Goal: Information Seeking & Learning: Learn about a topic

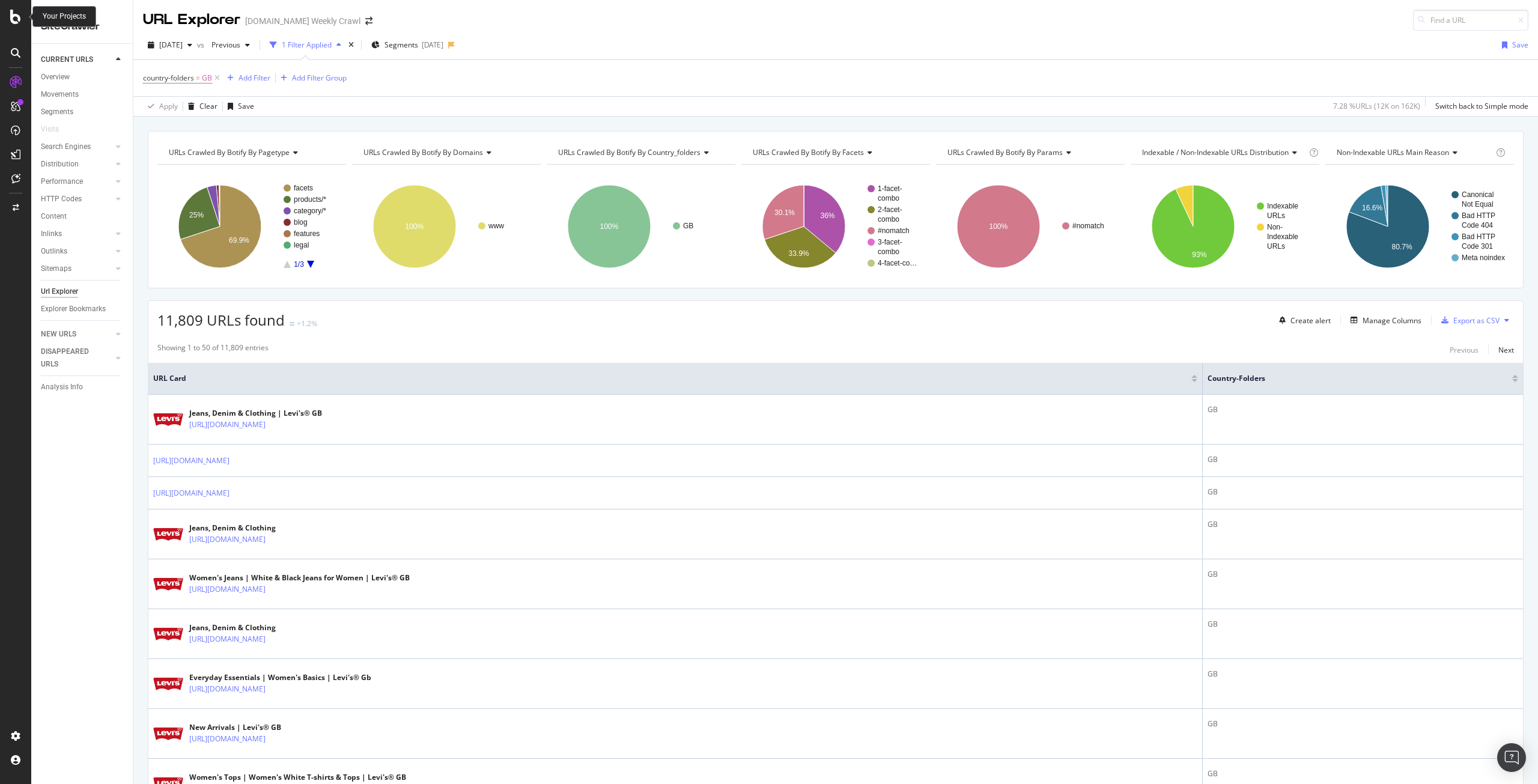
click at [16, 17] on icon at bounding box center [15, 17] width 11 height 15
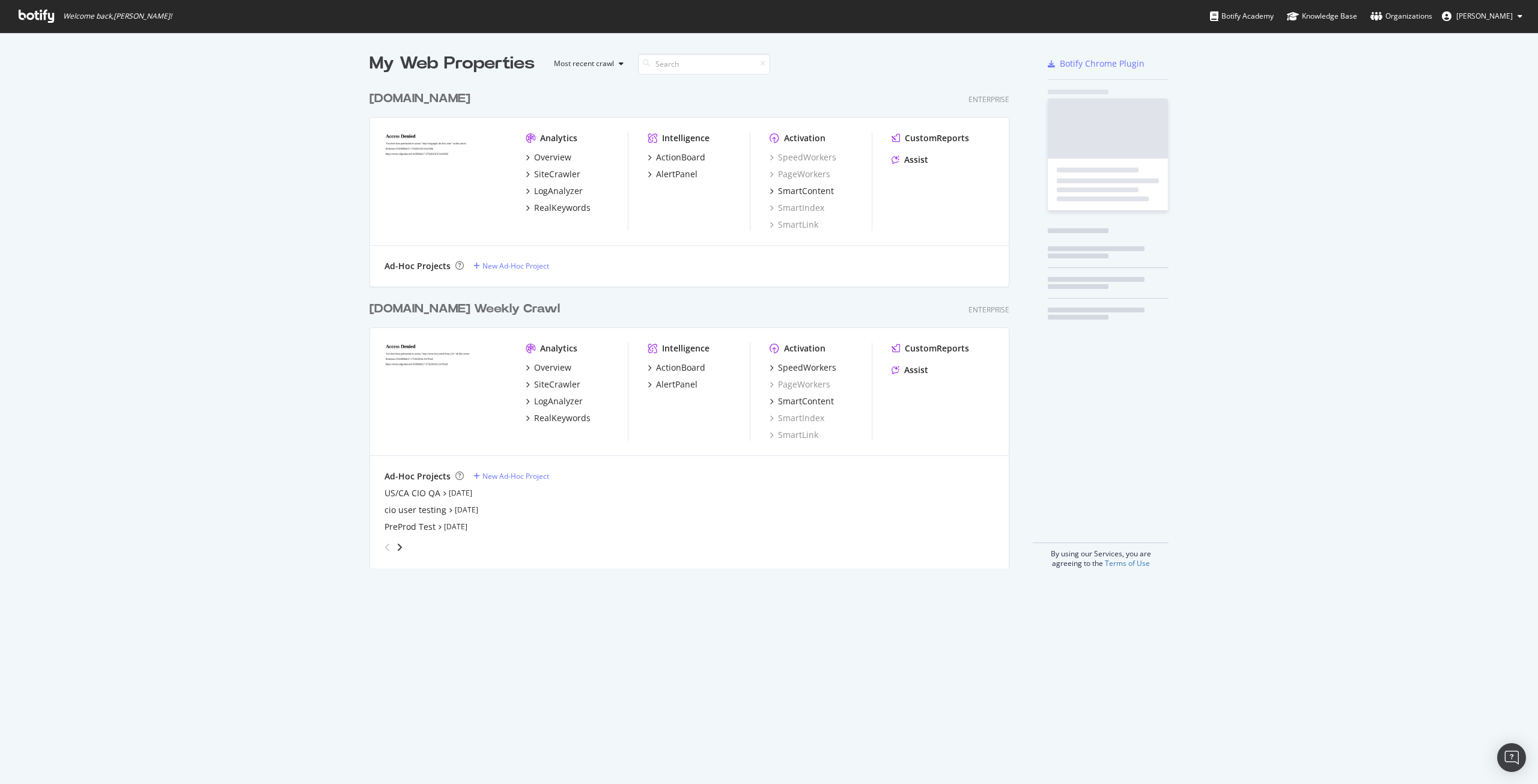
scroll to position [775, 1520]
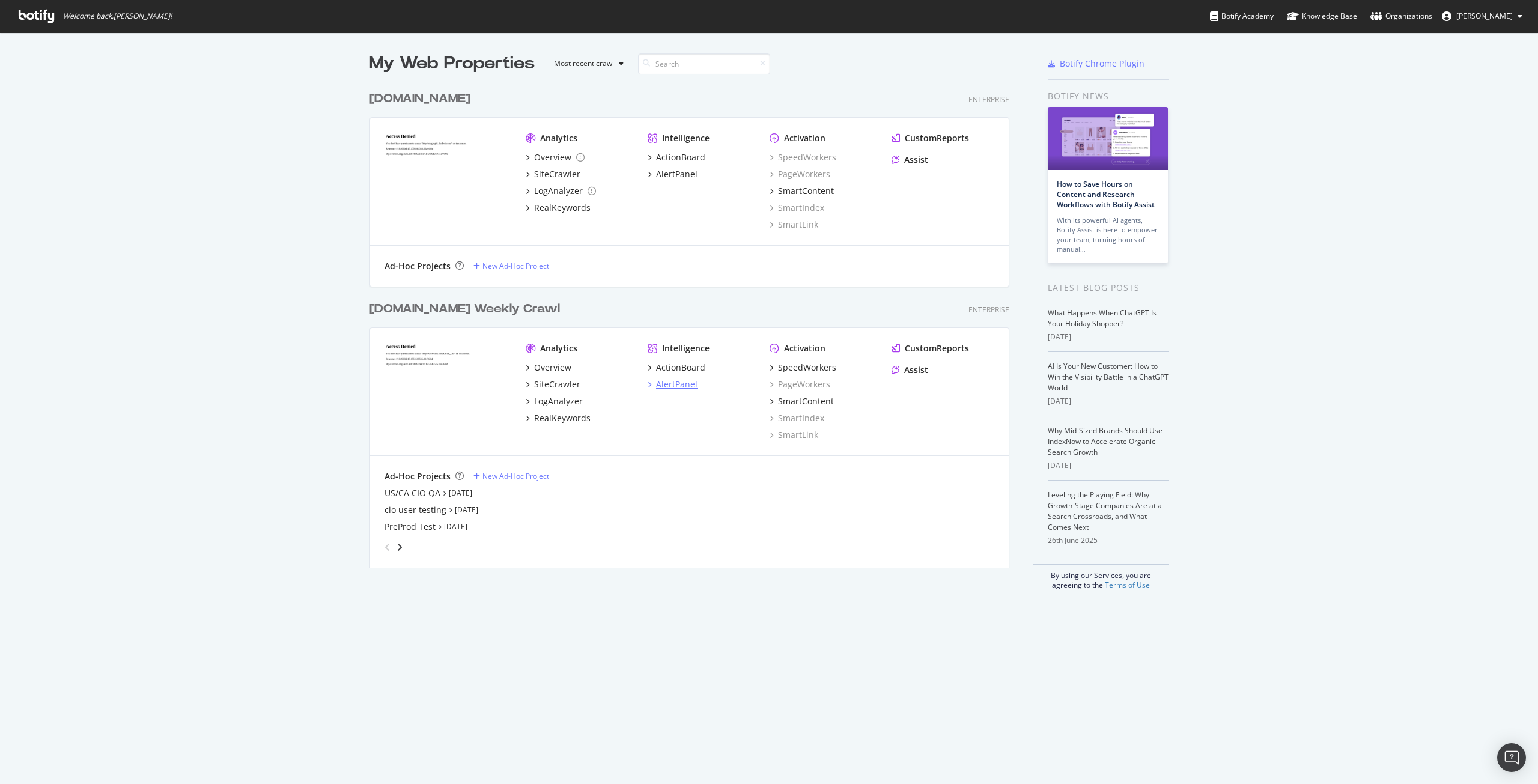
click at [660, 381] on div "AlertPanel" at bounding box center [677, 384] width 41 height 12
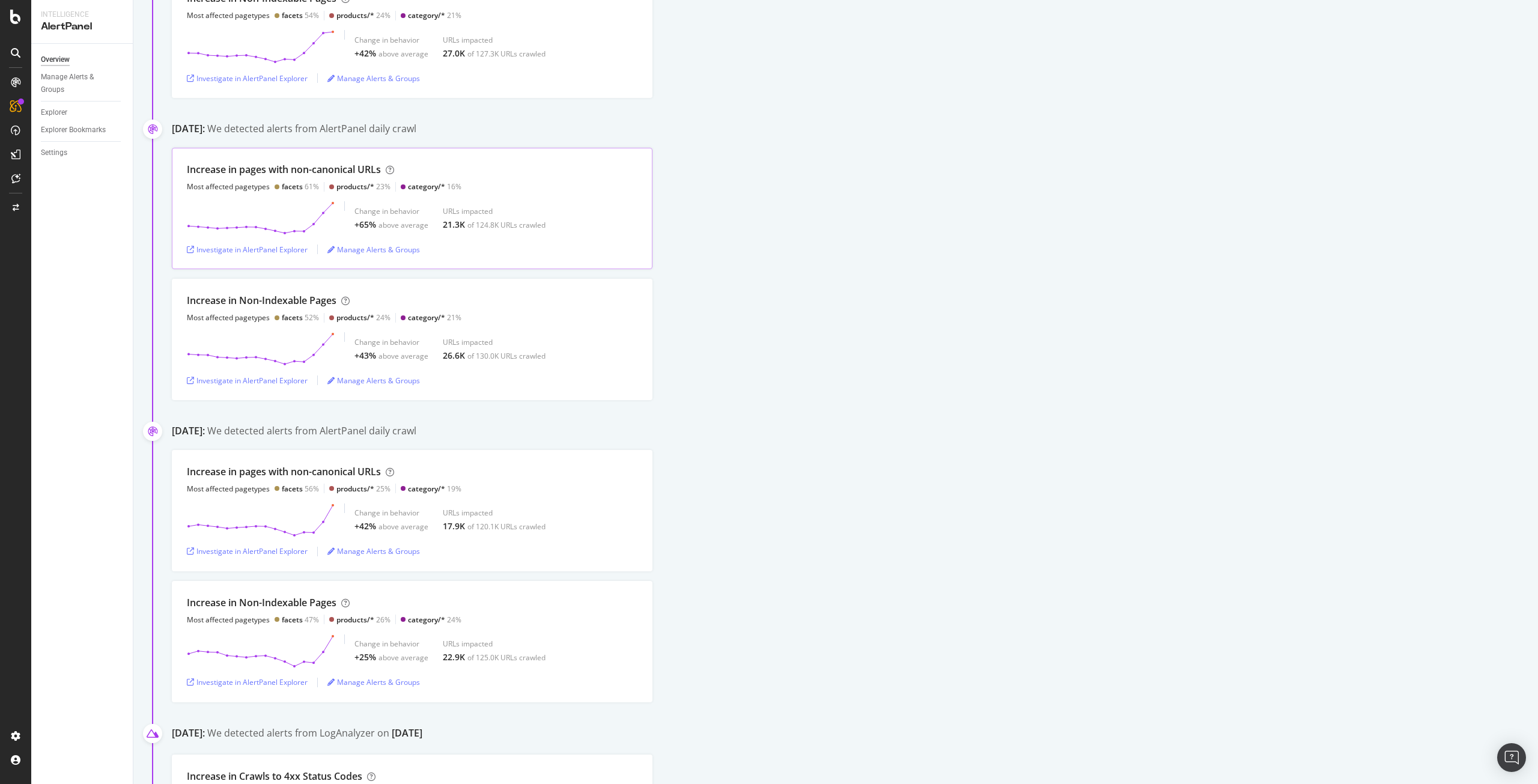
scroll to position [260, 0]
click at [286, 338] on icon at bounding box center [261, 349] width 148 height 34
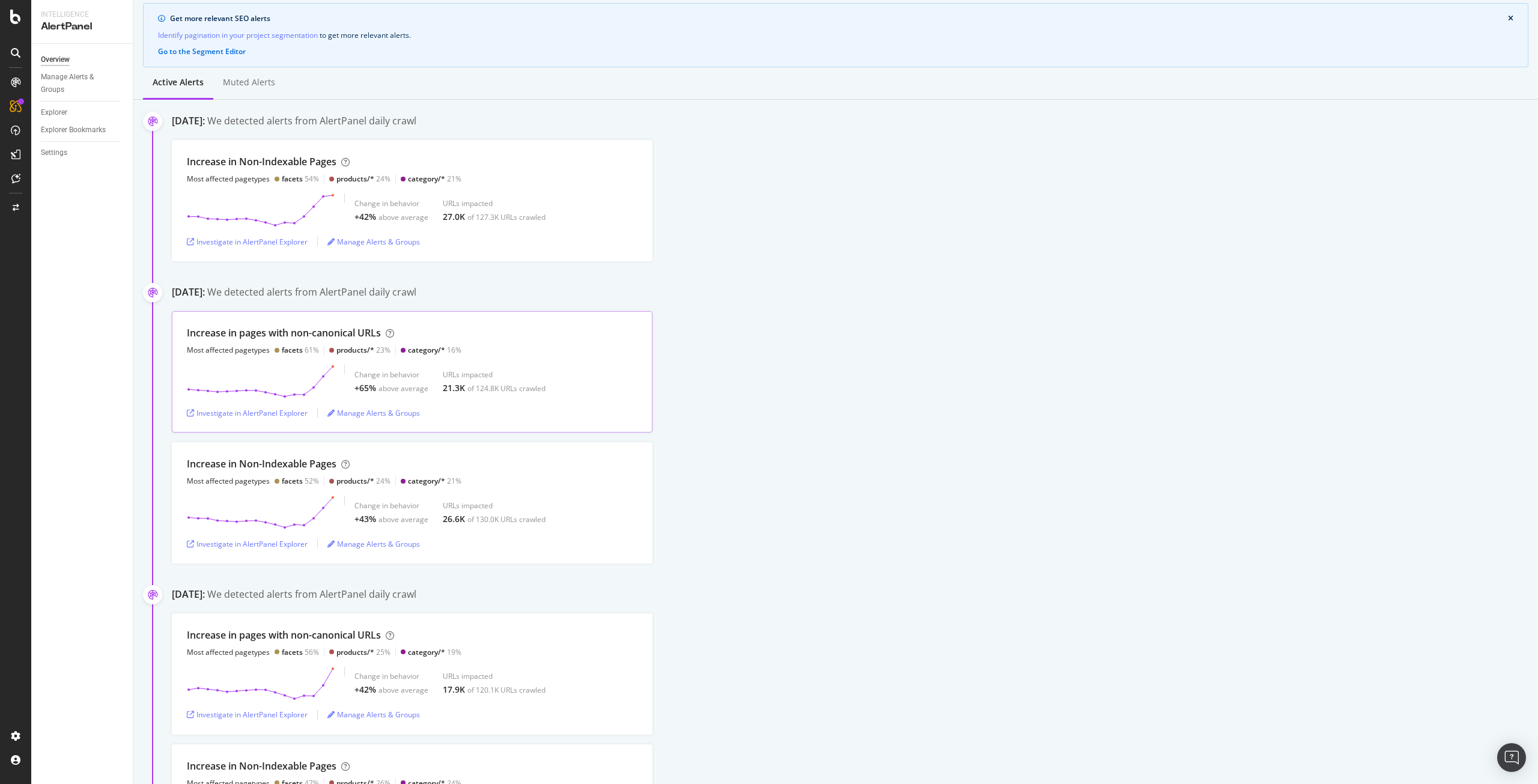
scroll to position [96, 0]
click at [266, 242] on div "Investigate in AlertPanel Explorer" at bounding box center [247, 242] width 121 height 10
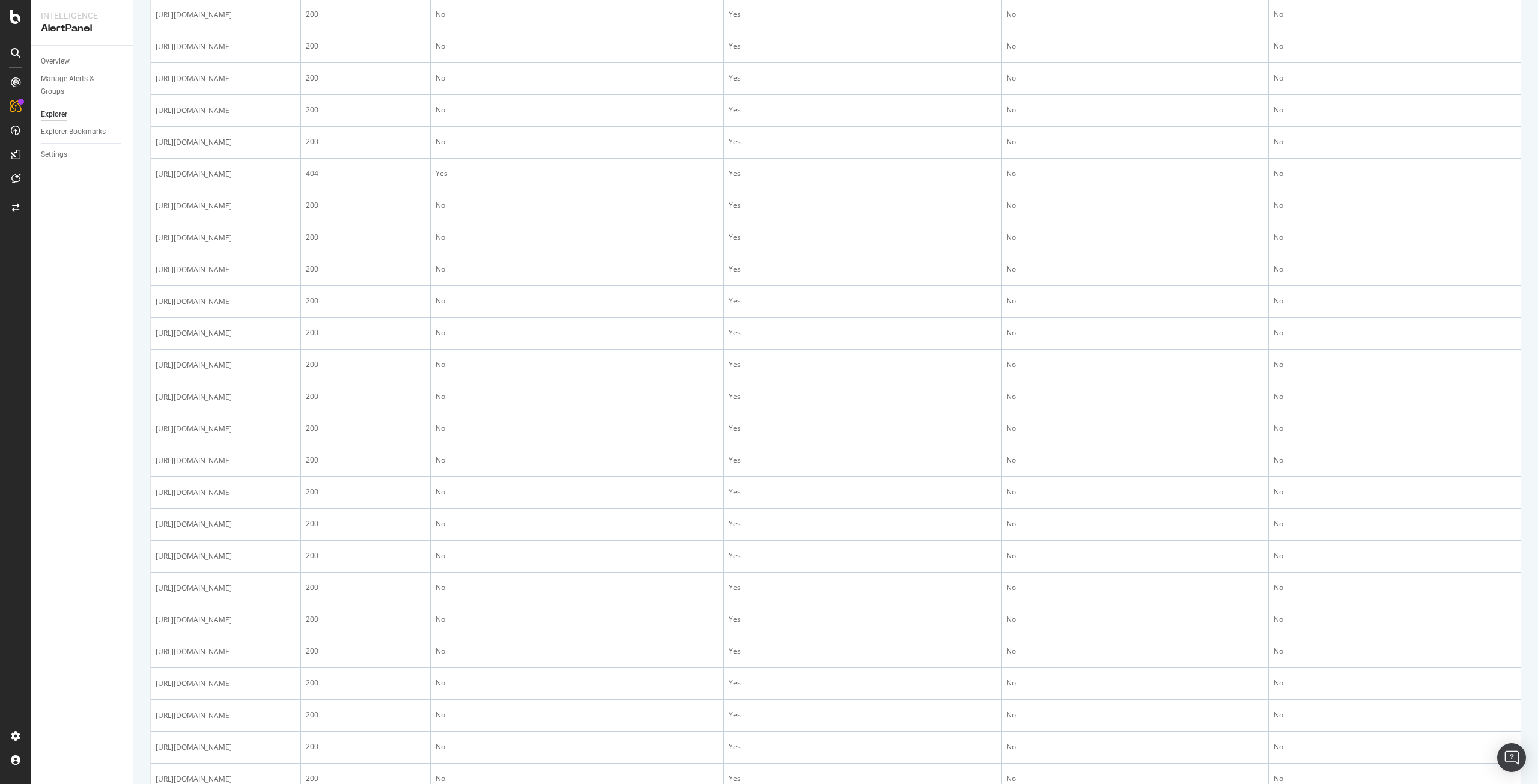
scroll to position [1472, 0]
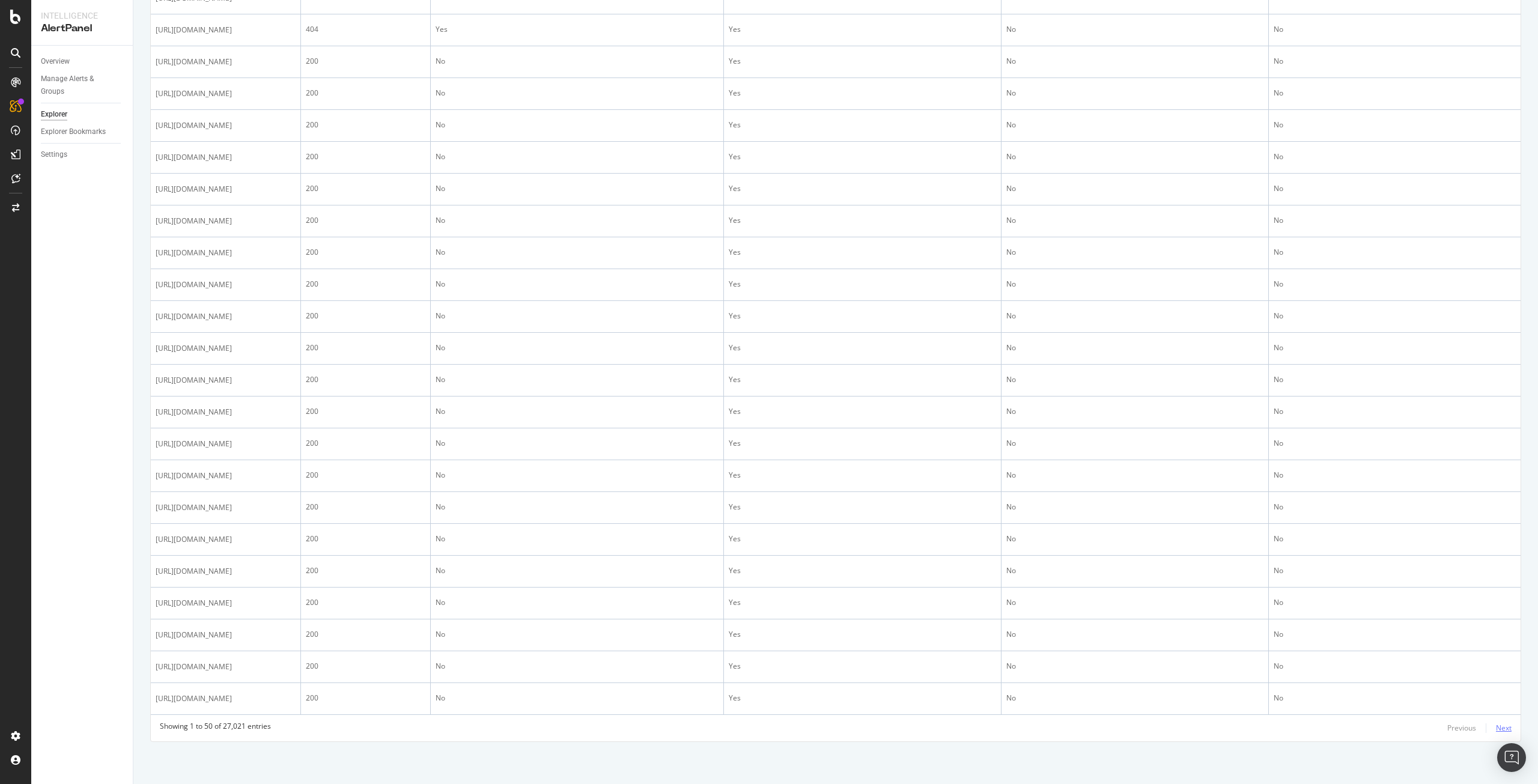
click at [1496, 724] on div "Next" at bounding box center [1503, 728] width 15 height 10
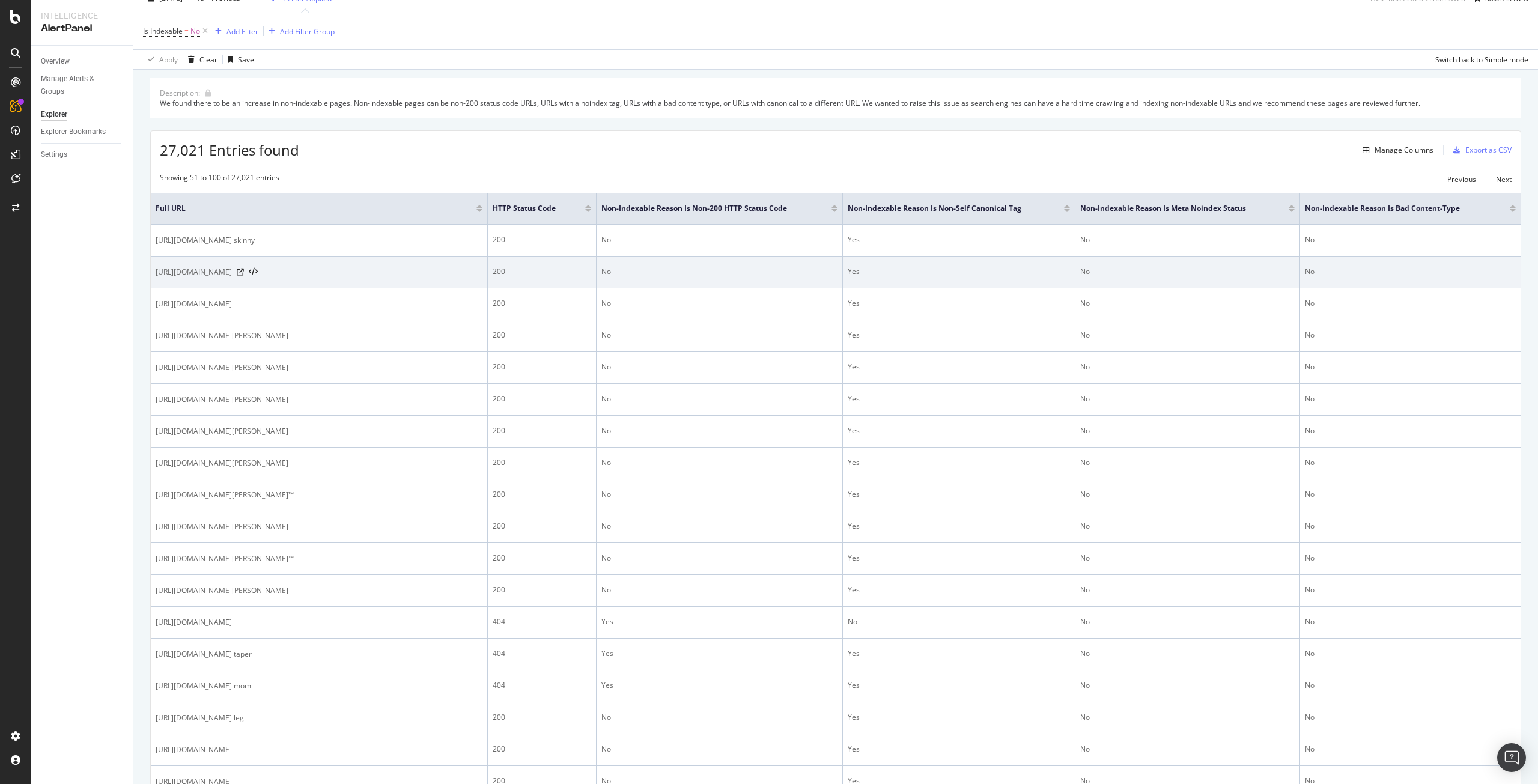
scroll to position [45, 0]
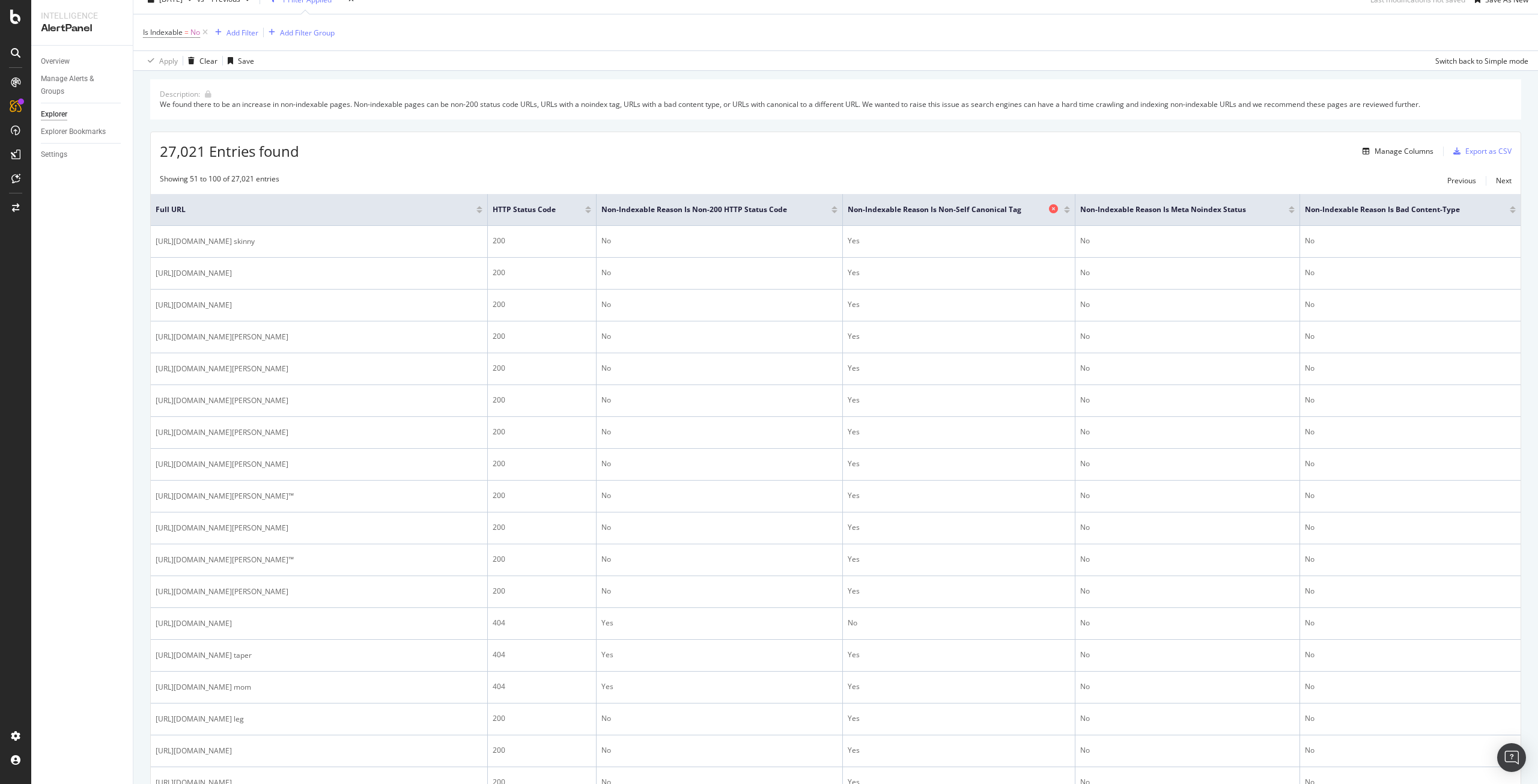
click at [884, 204] on span "Non-Indexable Reason is Non-Self Canonical Tag" at bounding box center [947, 209] width 198 height 11
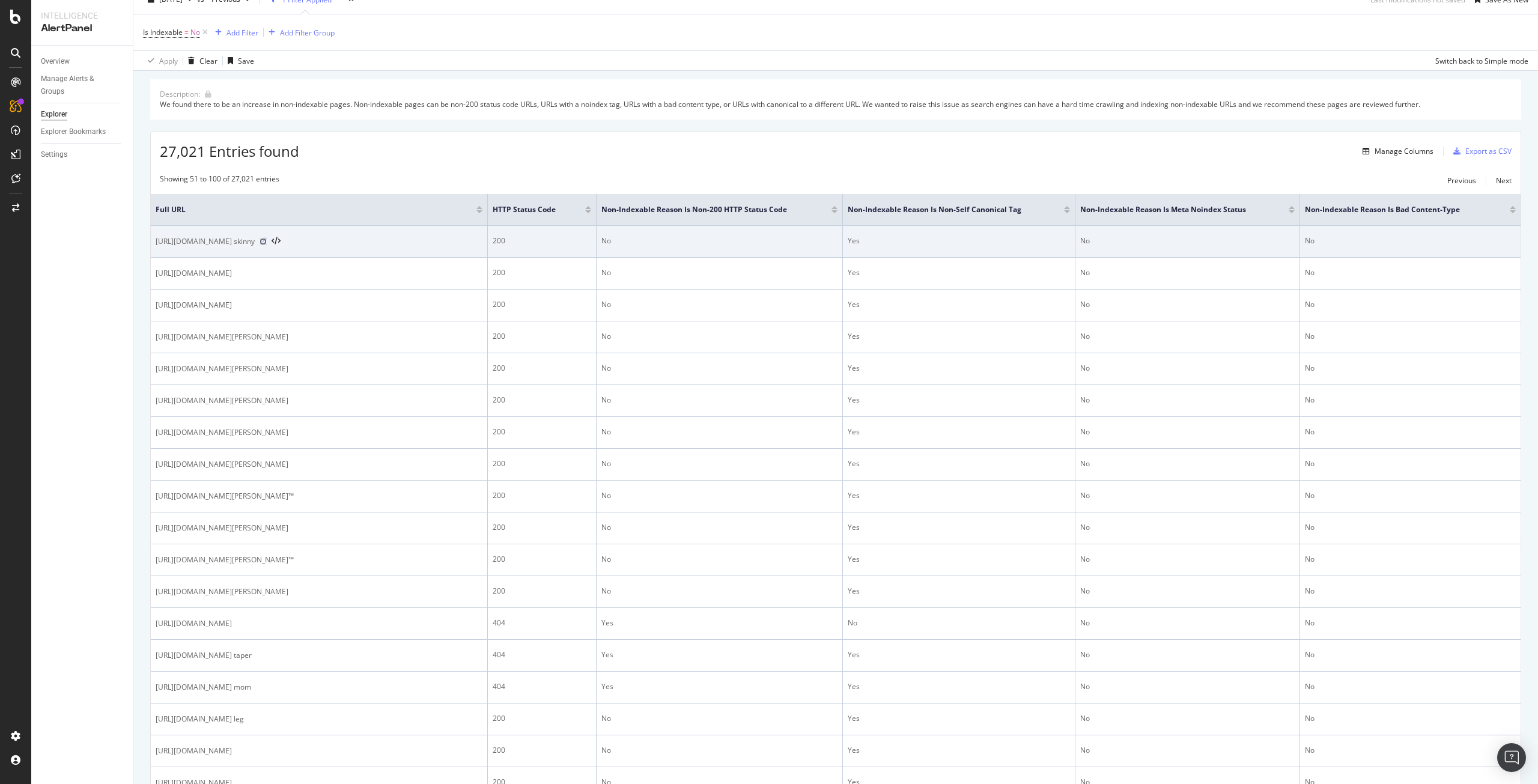
click at [267, 245] on icon at bounding box center [264, 241] width 7 height 7
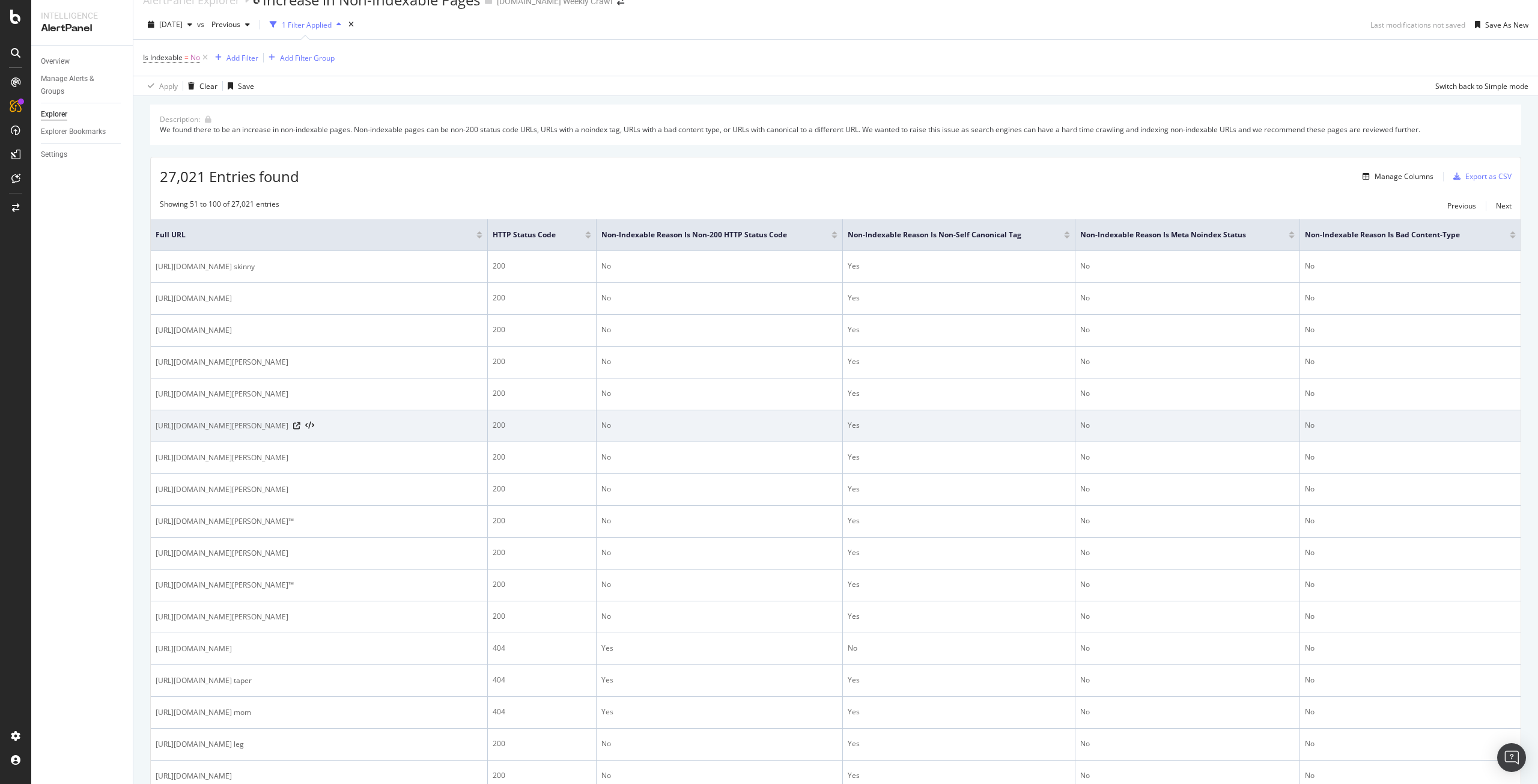
scroll to position [5, 0]
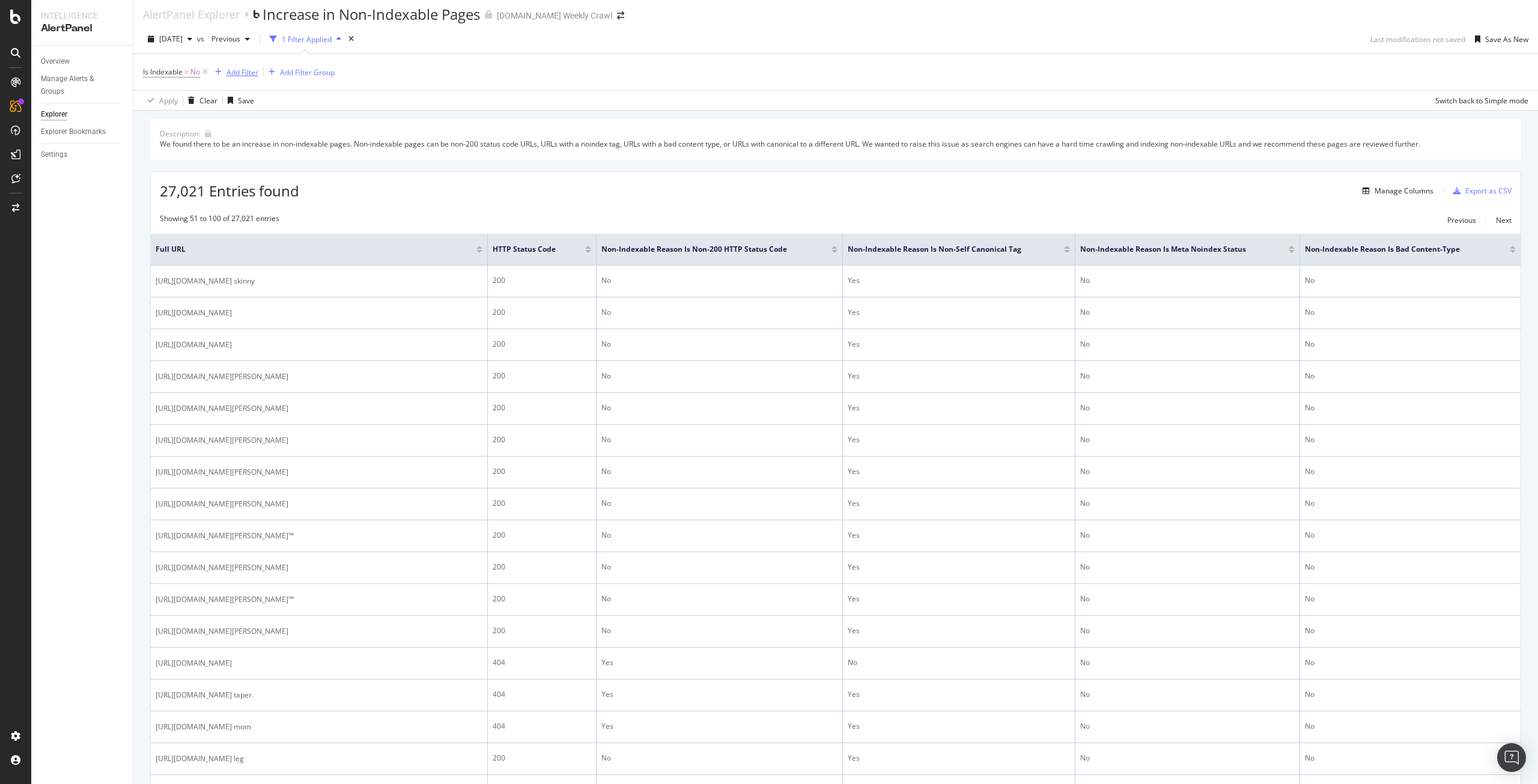
click at [252, 77] on div "Add Filter" at bounding box center [242, 72] width 32 height 10
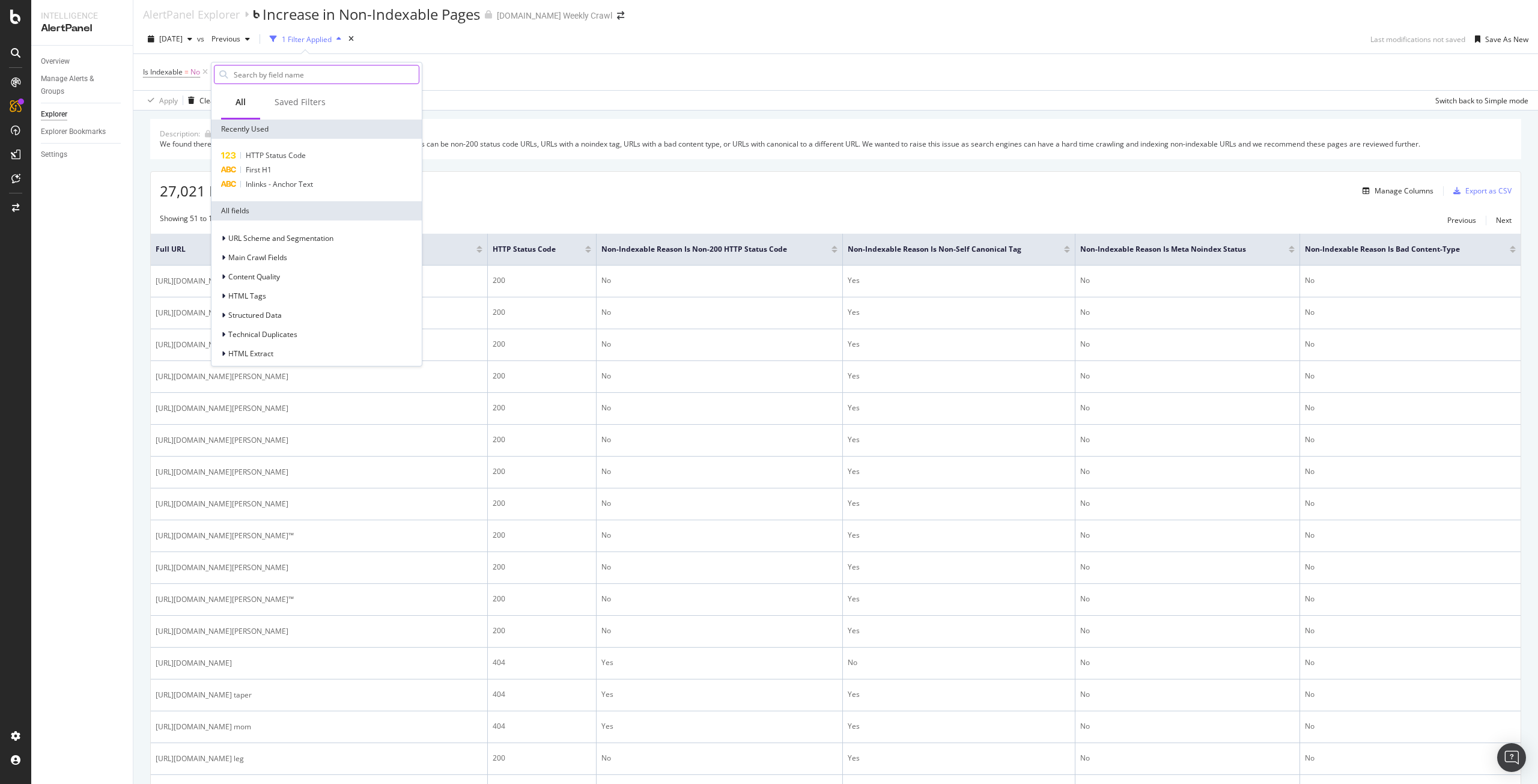
click at [275, 73] on input "text" at bounding box center [325, 74] width 186 height 18
type input "full"
click at [286, 149] on div "Full URL" at bounding box center [324, 156] width 191 height 15
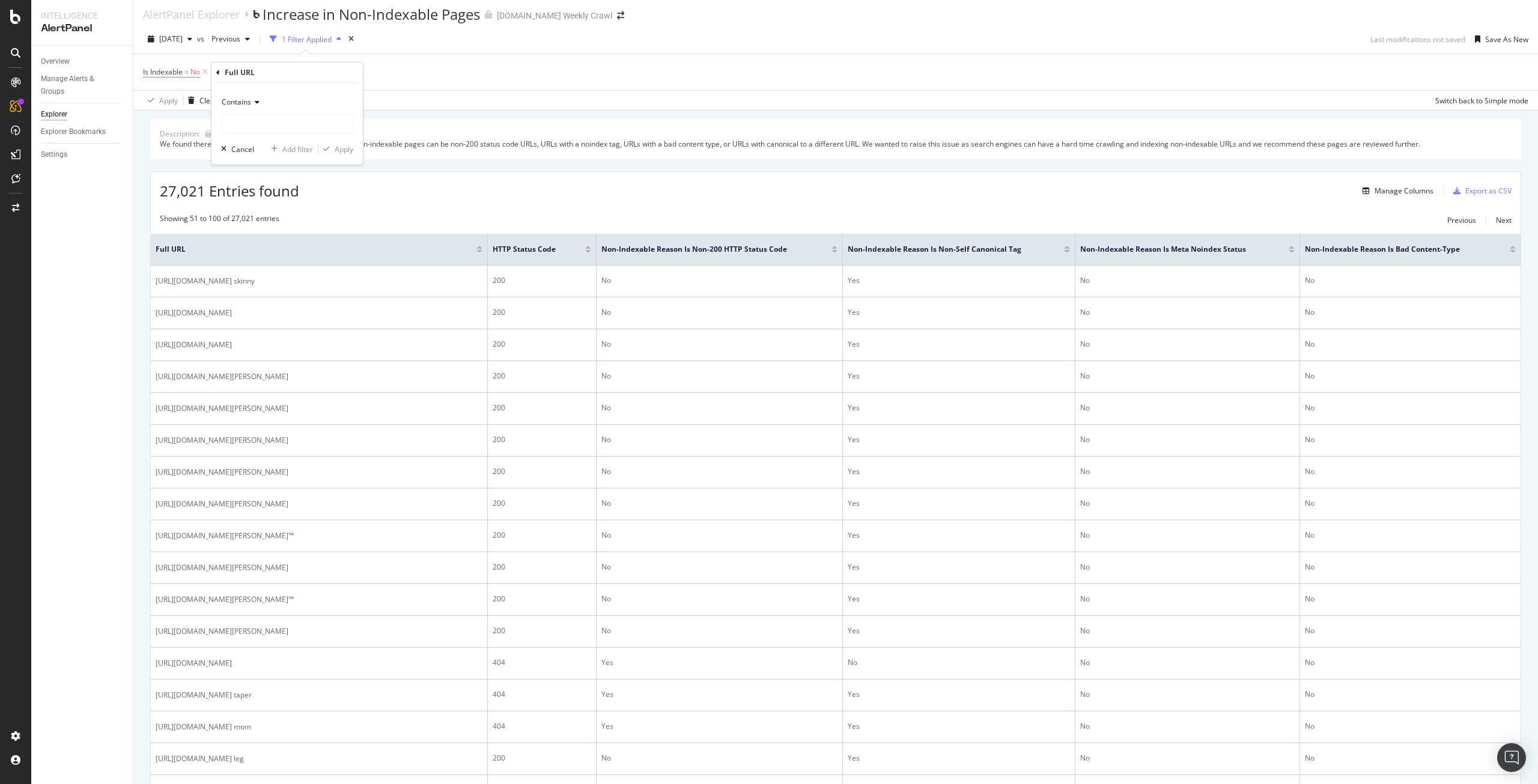
click at [250, 105] on span "Contains" at bounding box center [236, 102] width 29 height 10
click at [267, 235] on span "Doesn't contain" at bounding box center [253, 236] width 52 height 10
click at [283, 130] on input "text" at bounding box center [287, 124] width 131 height 19
type input "/AT/"
click at [350, 146] on div "Apply" at bounding box center [344, 149] width 18 height 10
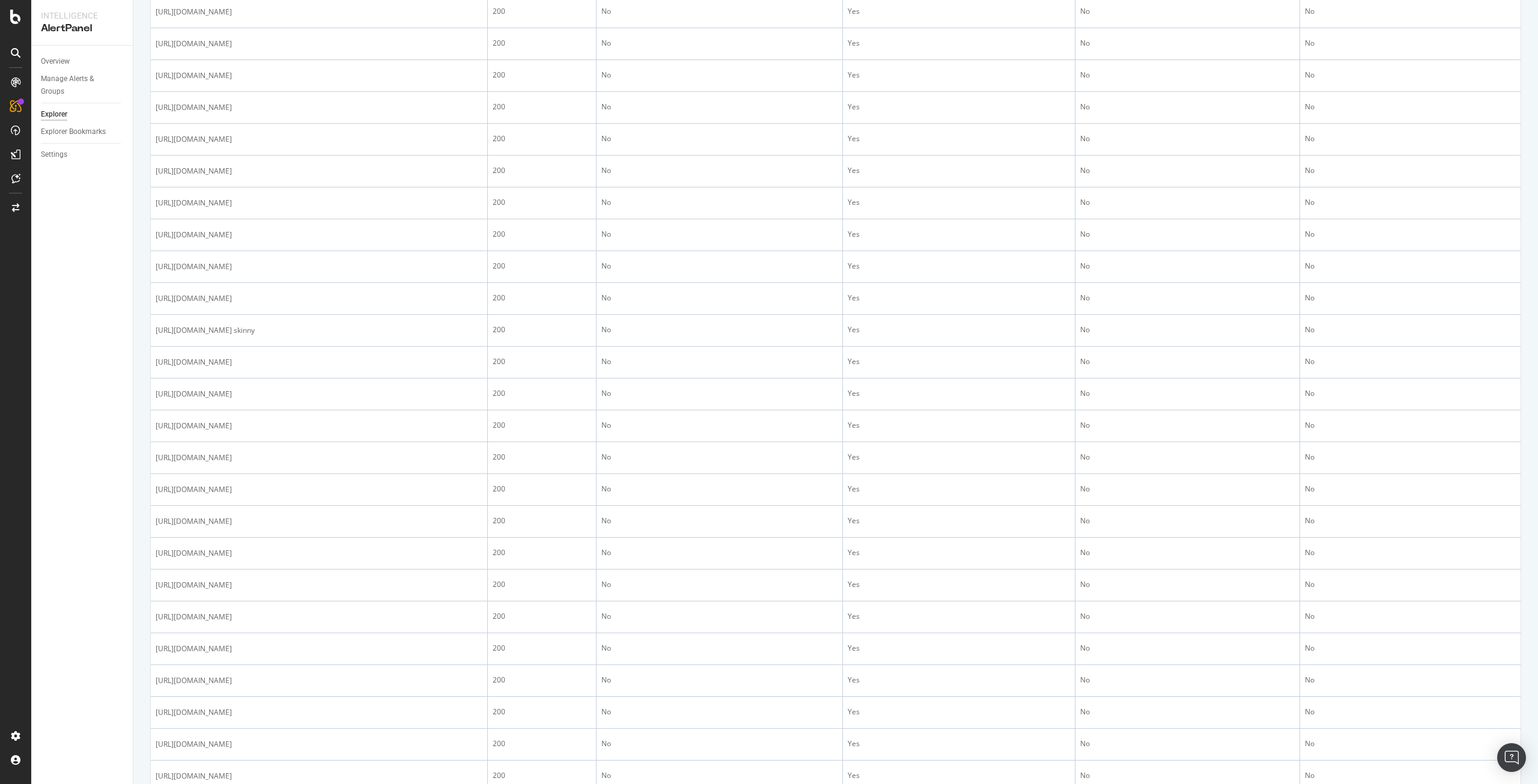
scroll to position [827, 0]
click at [66, 158] on div "AlertPanel" at bounding box center [63, 159] width 38 height 12
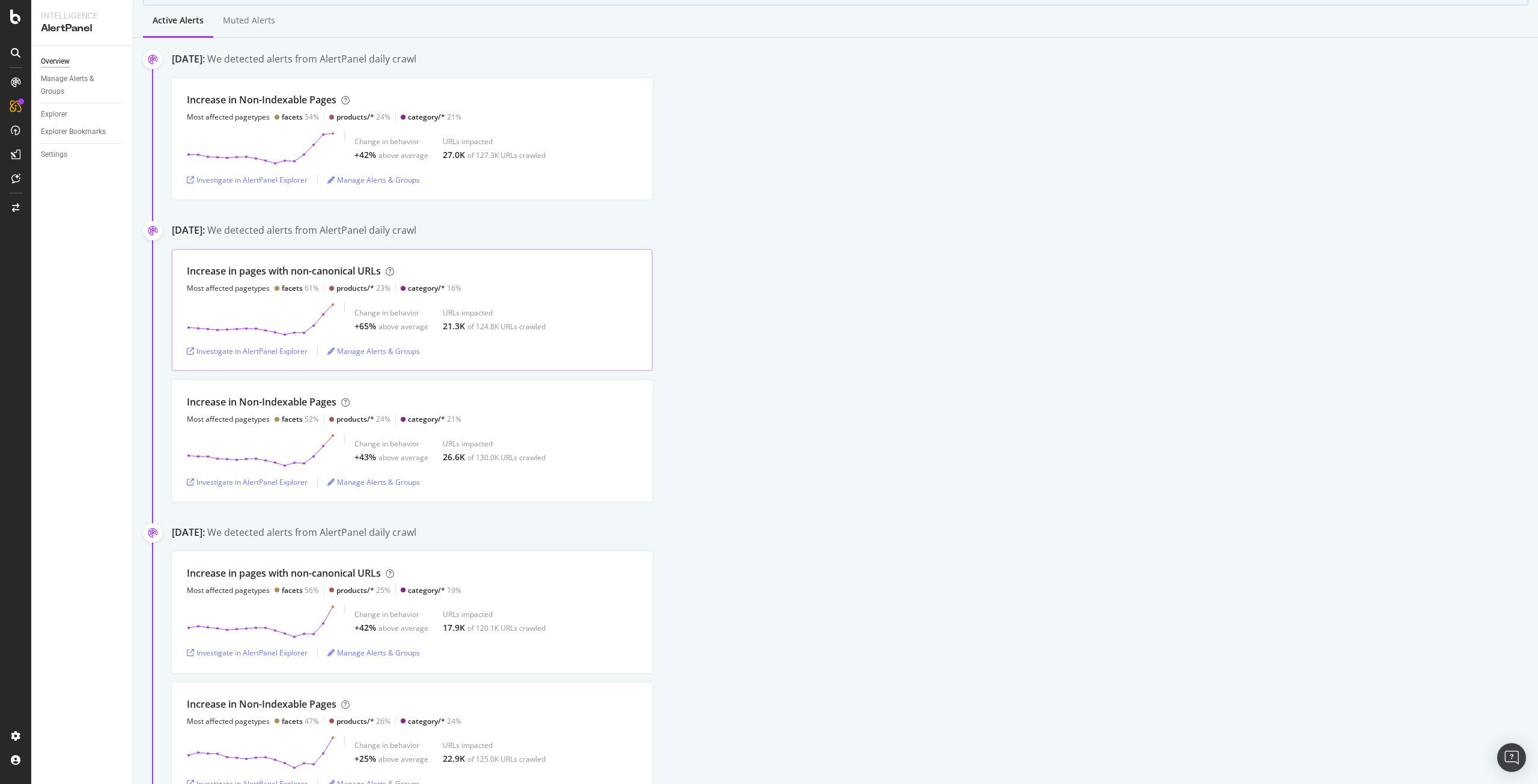
scroll to position [158, 0]
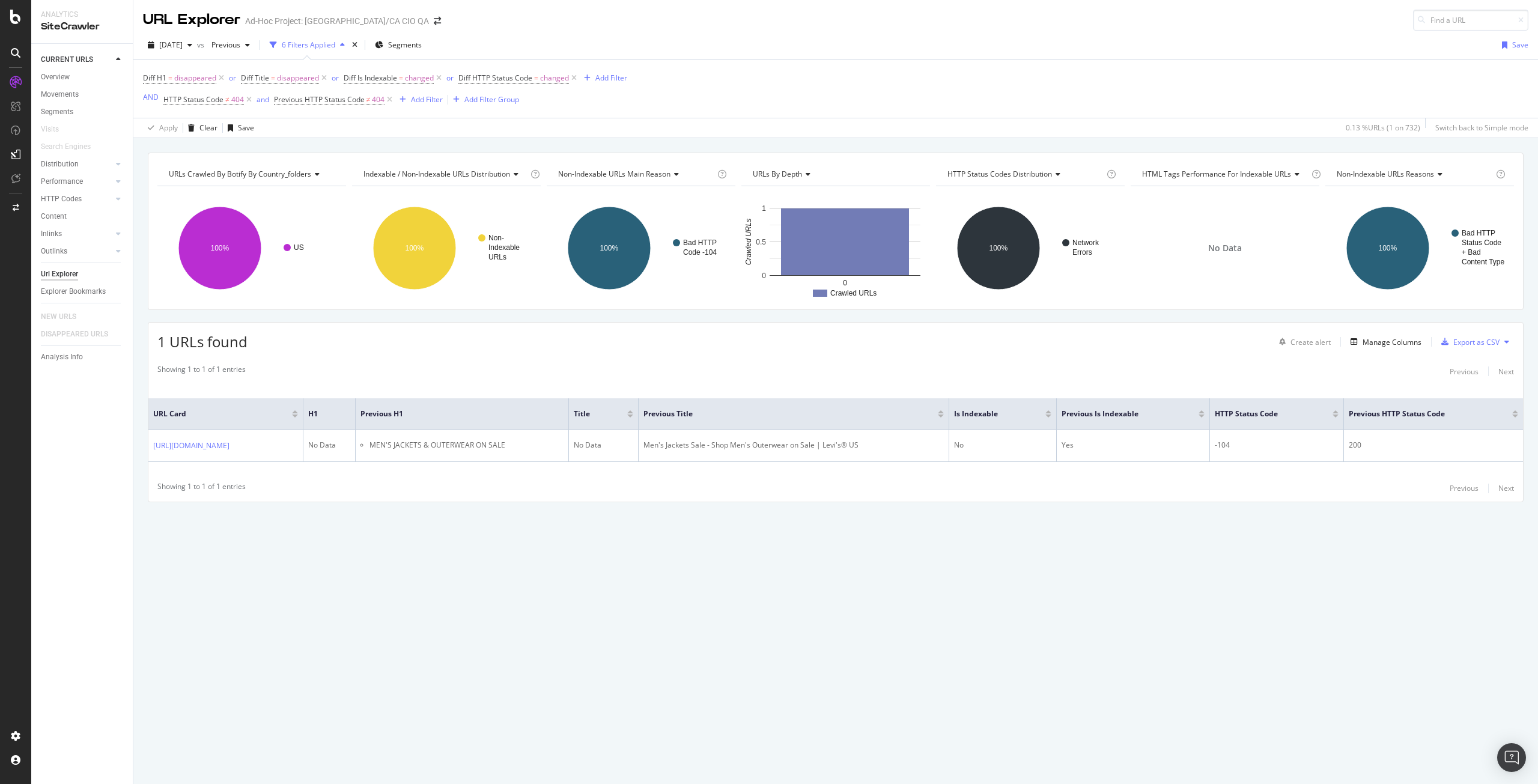
click at [19, 54] on icon at bounding box center [15, 52] width 10 height 10
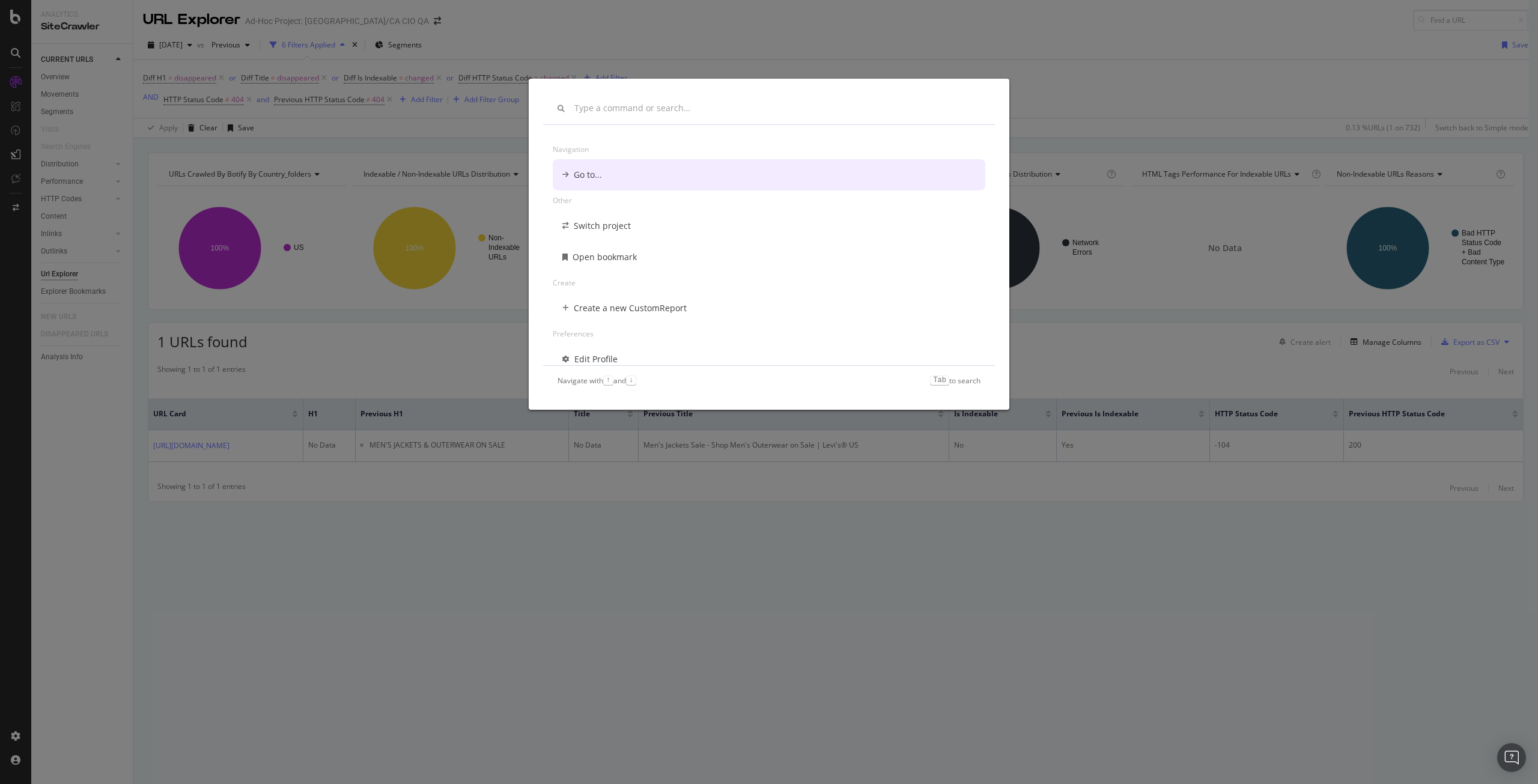
click at [25, 25] on div "Navigation Go to... Other Switch project Open bookmark Create Create a new Cust…" at bounding box center [769, 392] width 1538 height 784
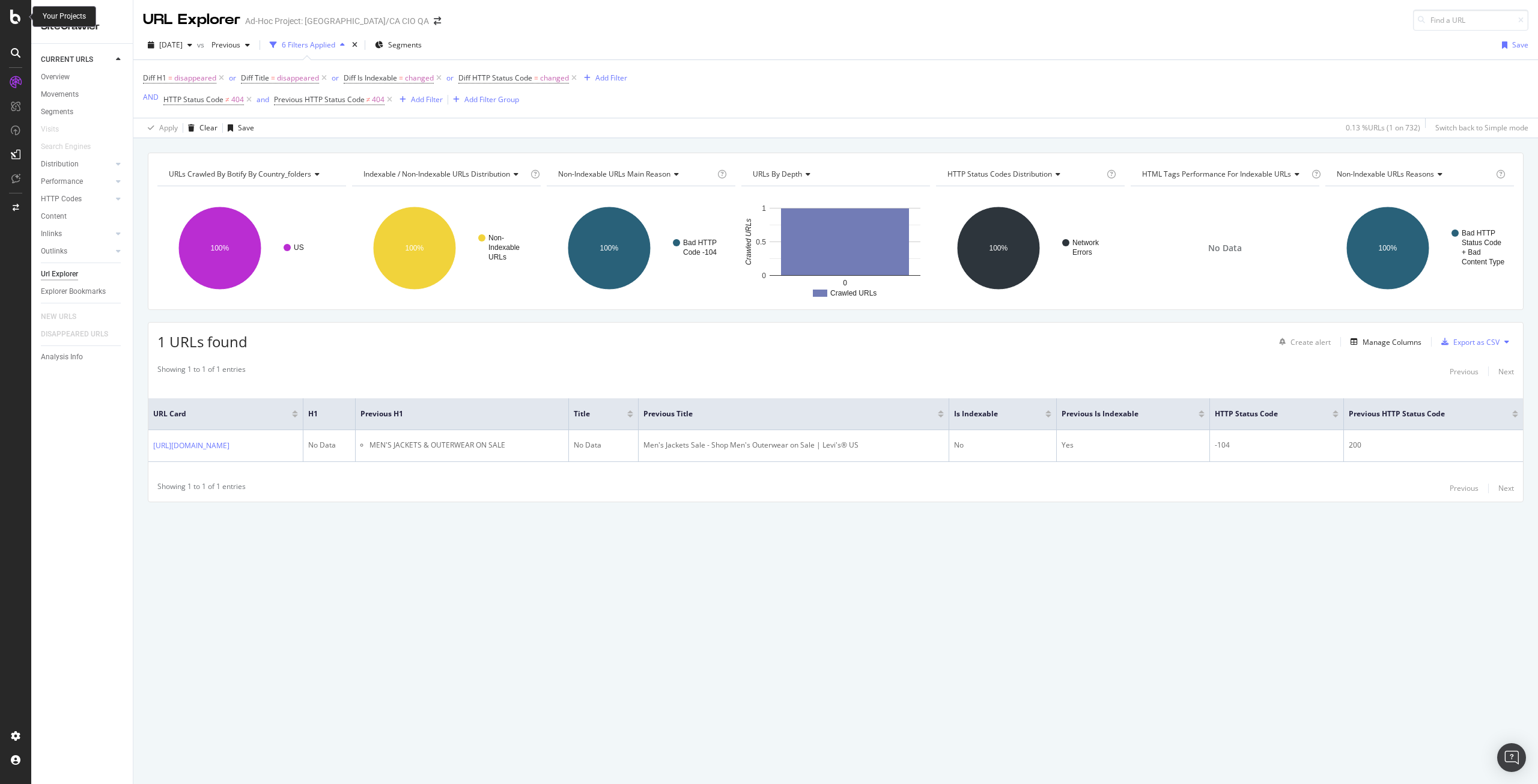
click at [8, 15] on div at bounding box center [15, 17] width 29 height 15
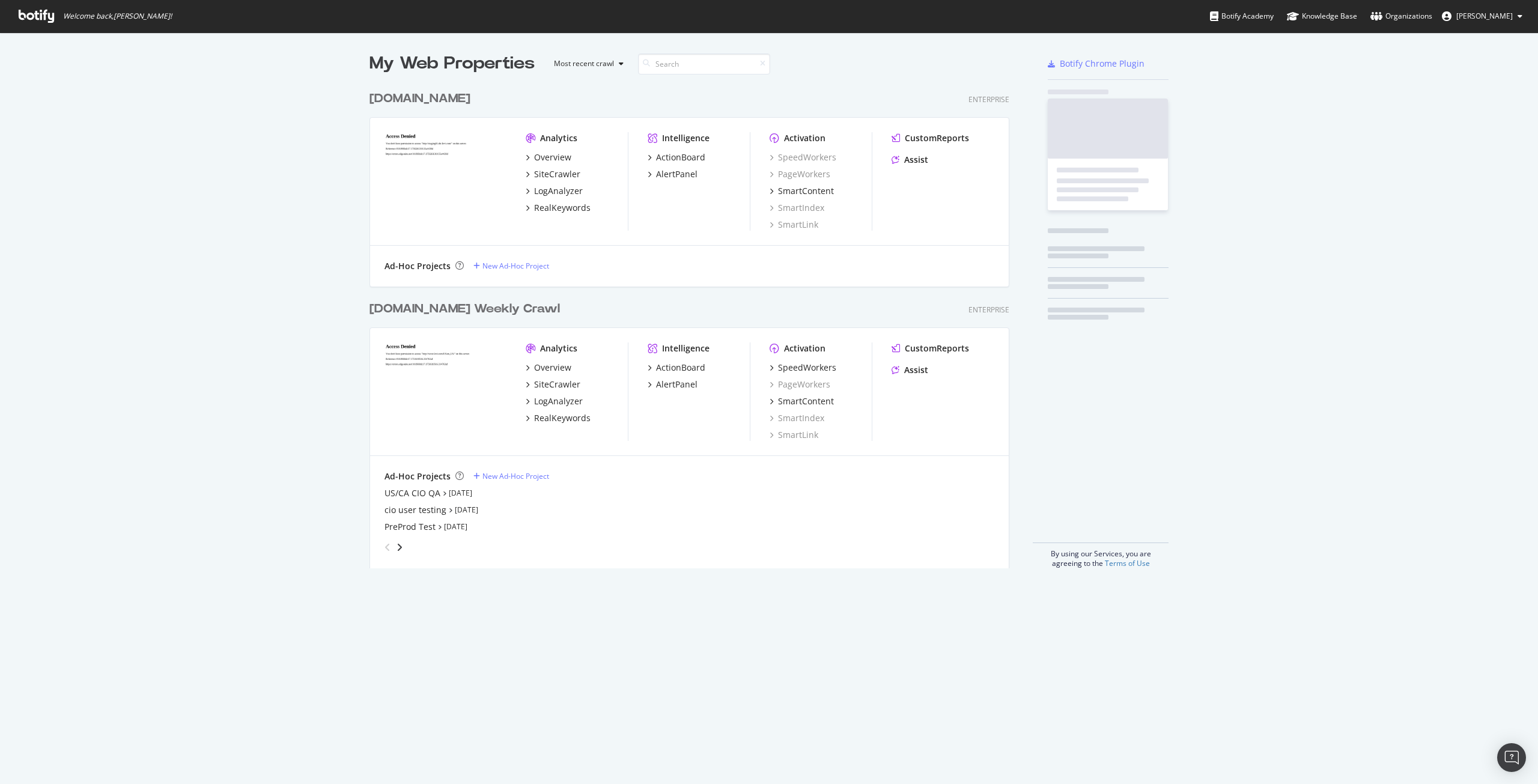
scroll to position [775, 1520]
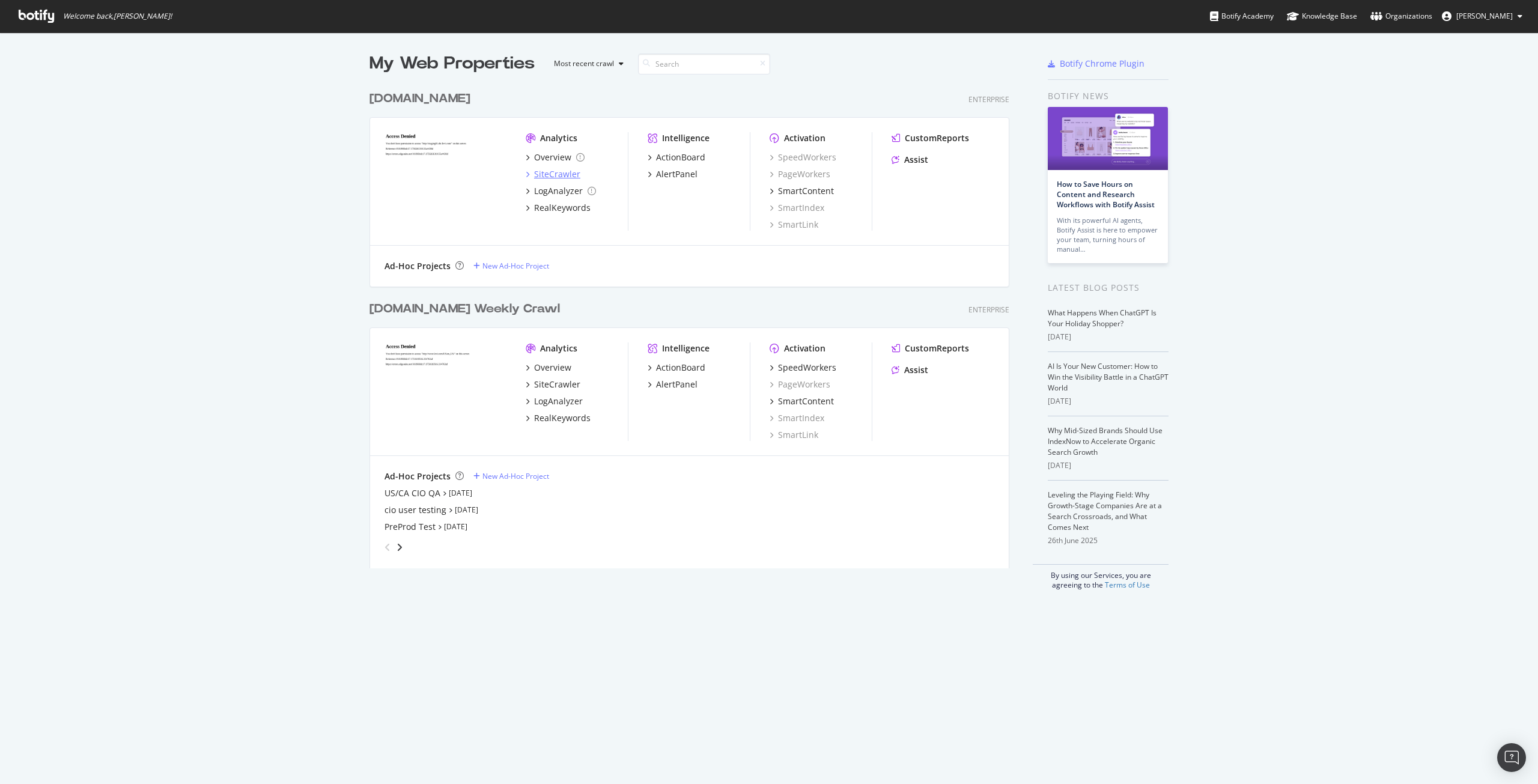
click at [570, 169] on div "SiteCrawler" at bounding box center [557, 174] width 46 height 12
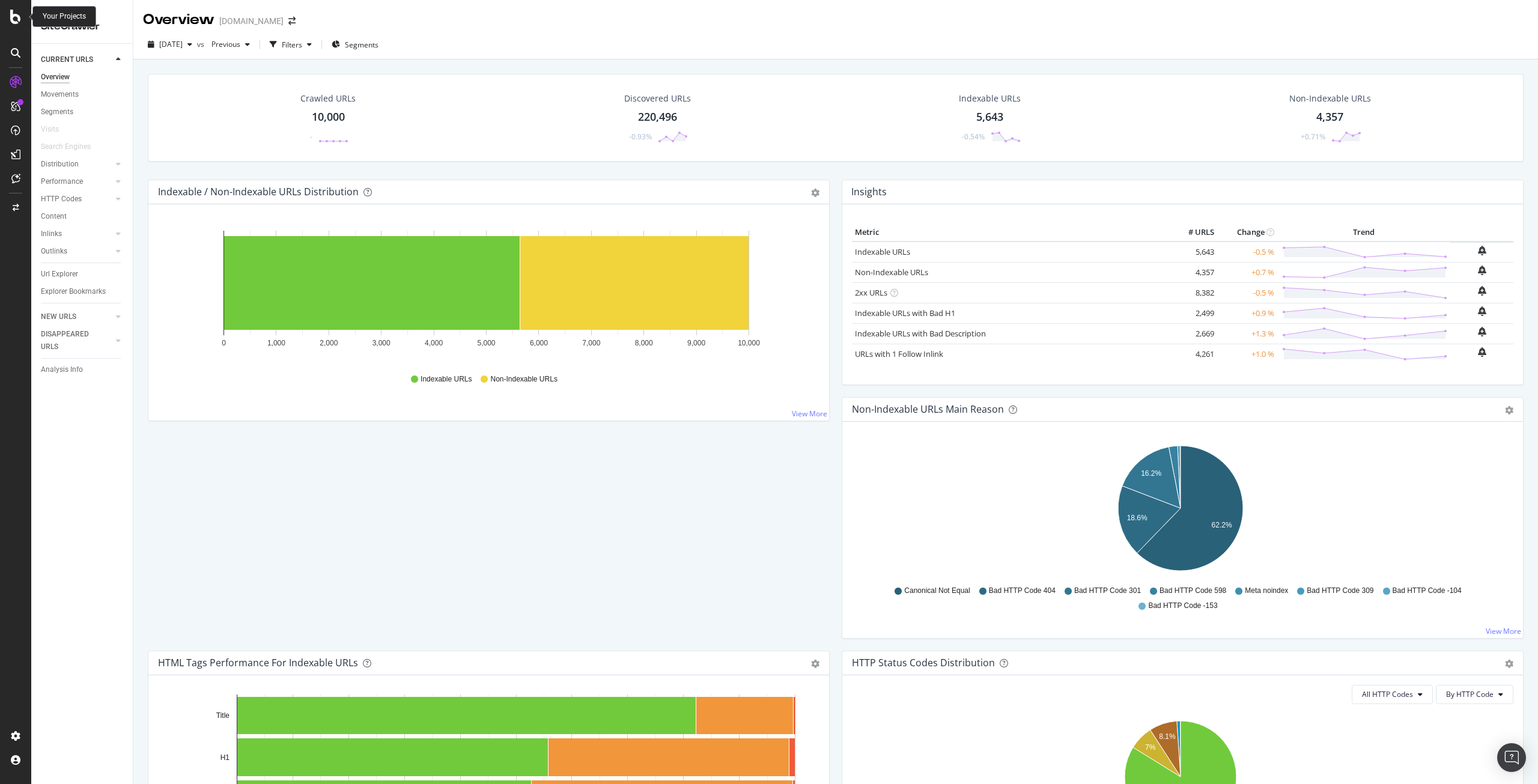
click at [13, 21] on icon at bounding box center [15, 17] width 11 height 15
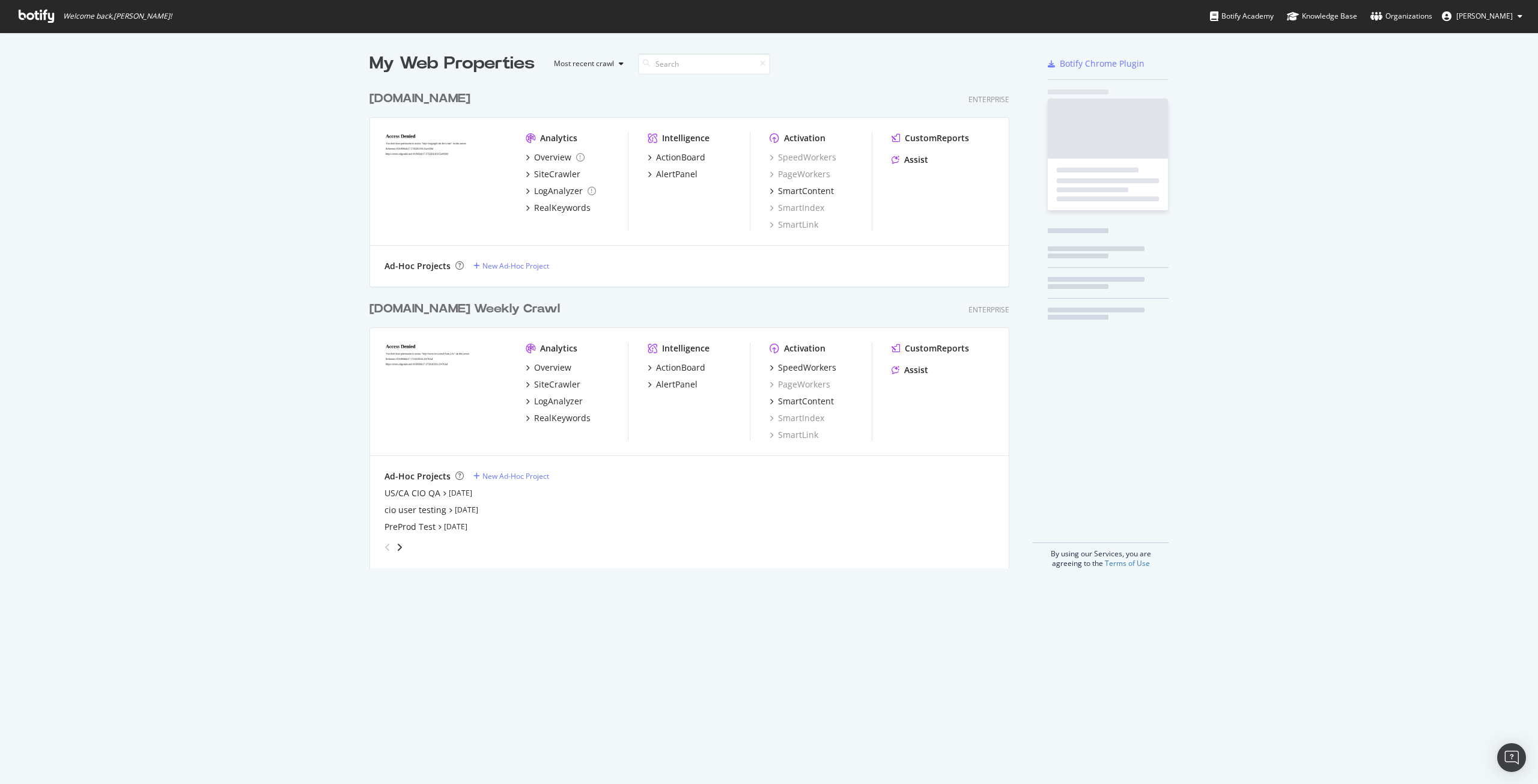
scroll to position [775, 1520]
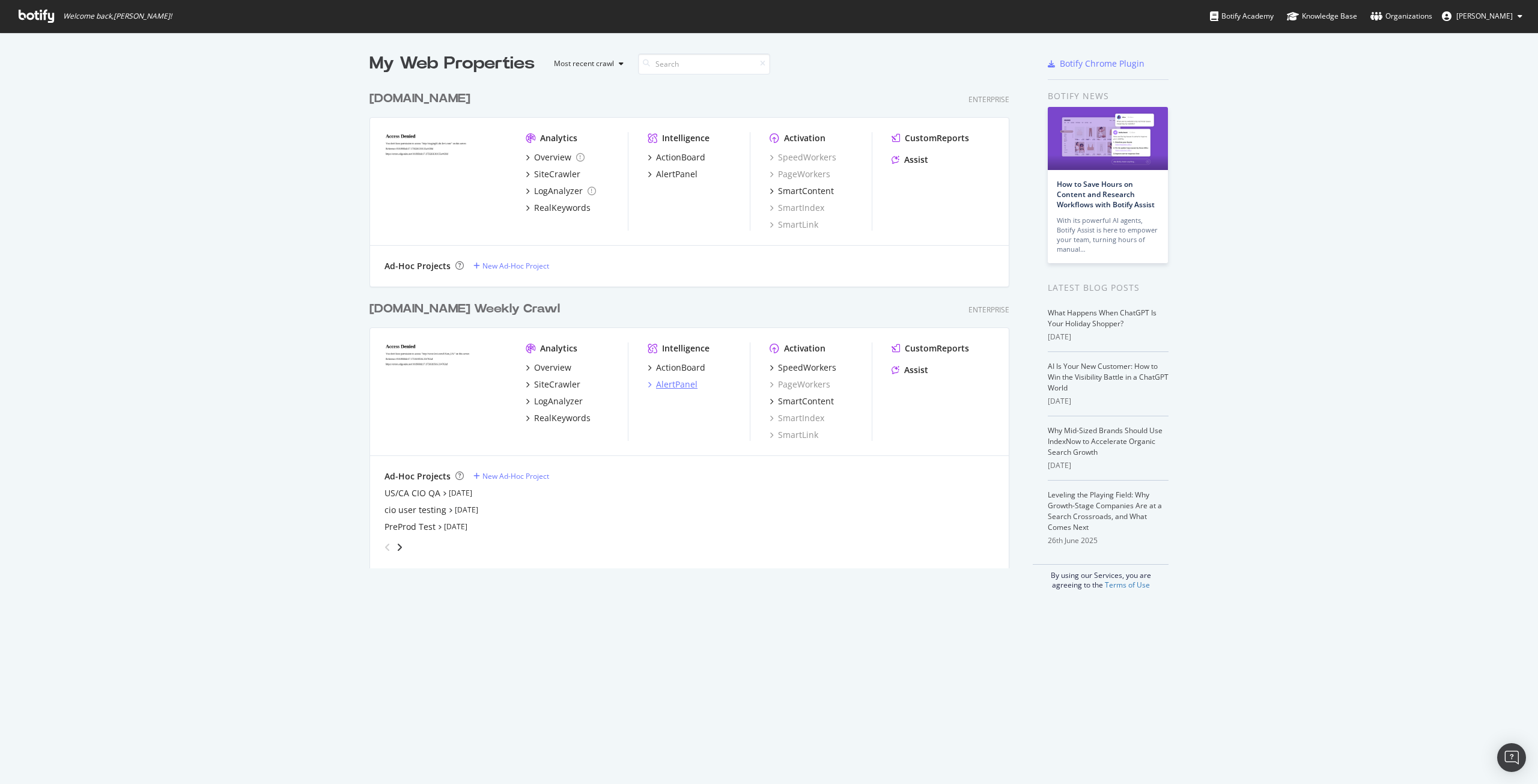
click at [672, 384] on div "AlertPanel" at bounding box center [677, 384] width 41 height 12
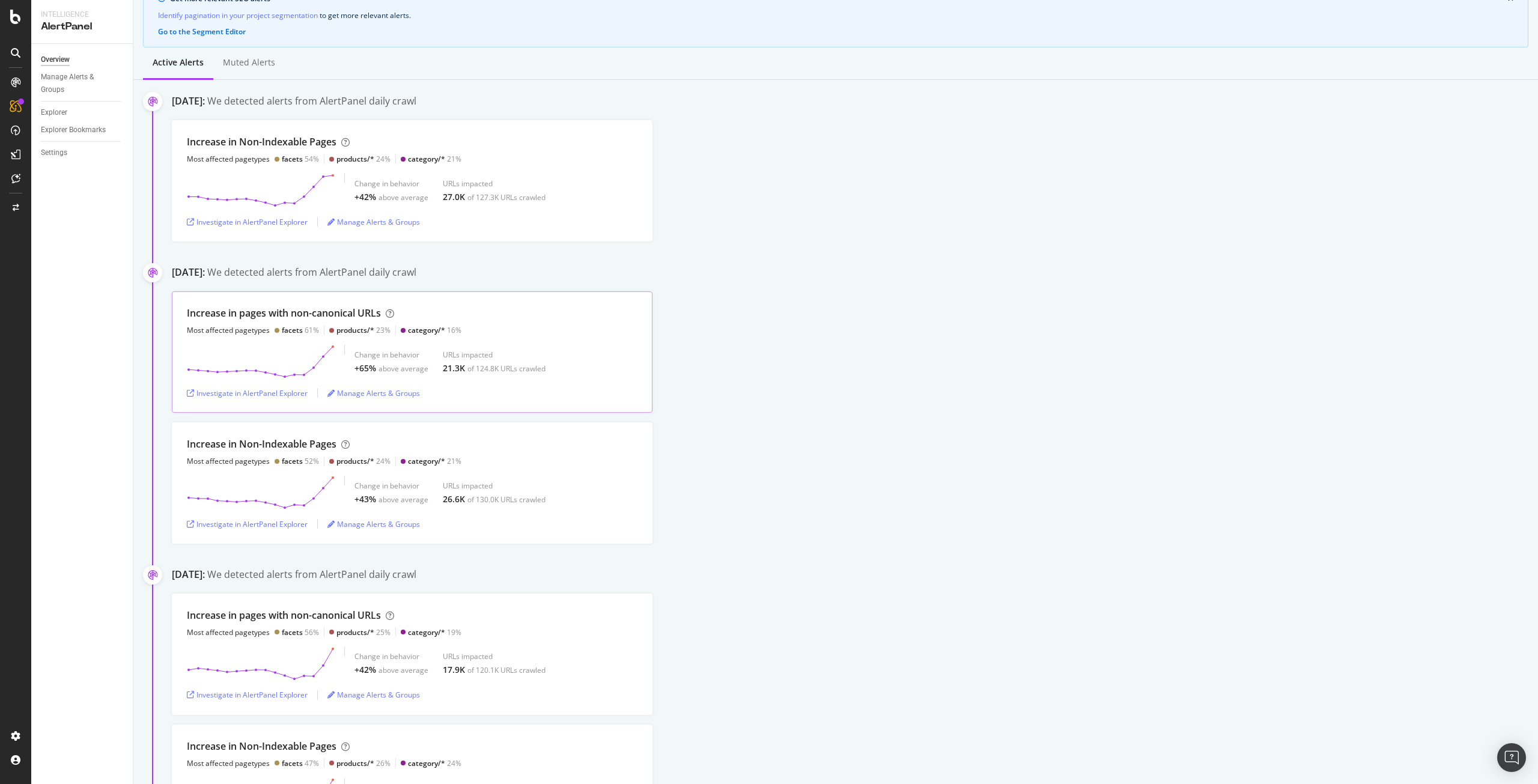
scroll to position [153, 0]
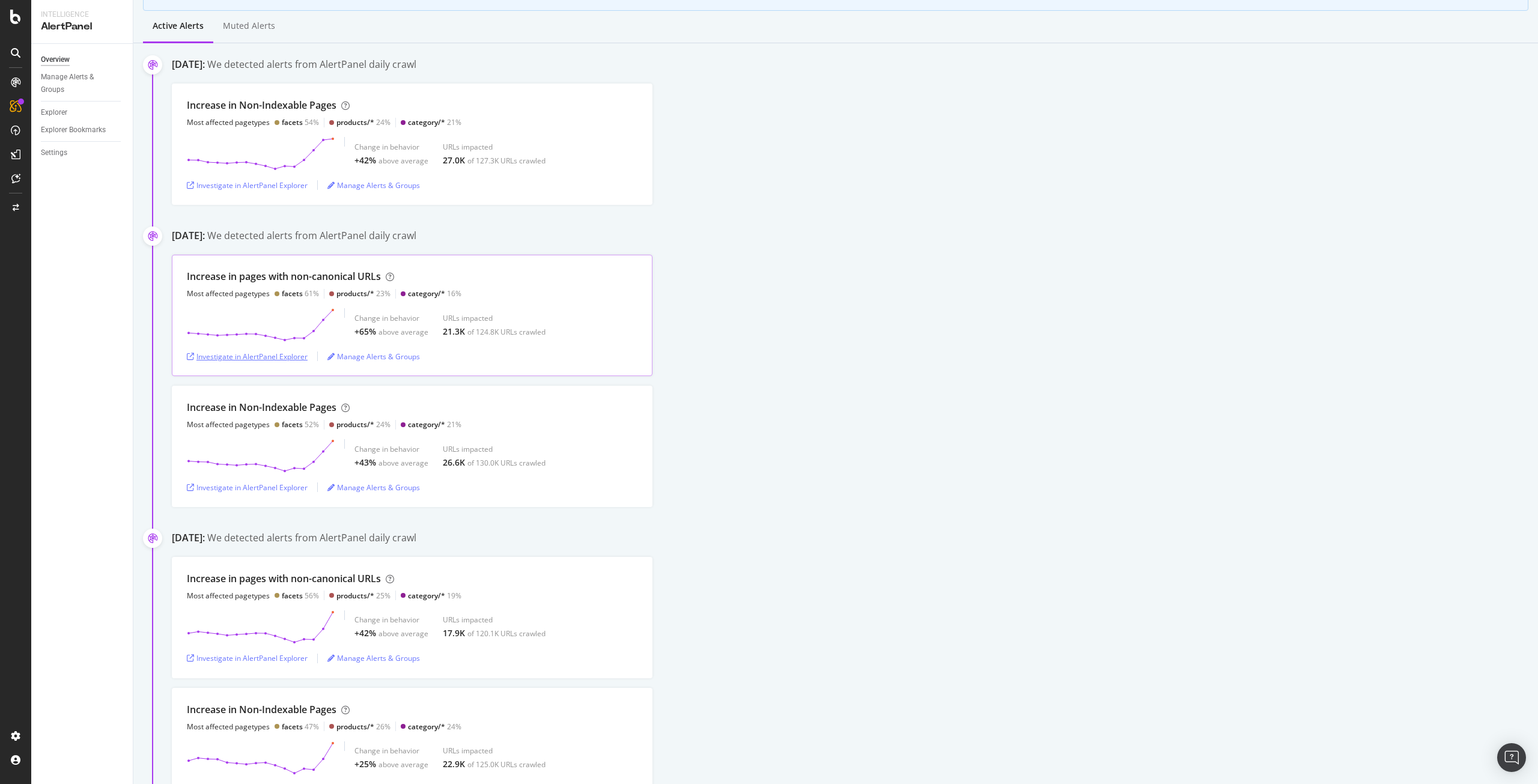
click at [239, 353] on div "Investigate in AlertPanel Explorer" at bounding box center [247, 356] width 121 height 10
click at [297, 487] on div "Investigate in AlertPanel Explorer" at bounding box center [247, 487] width 121 height 10
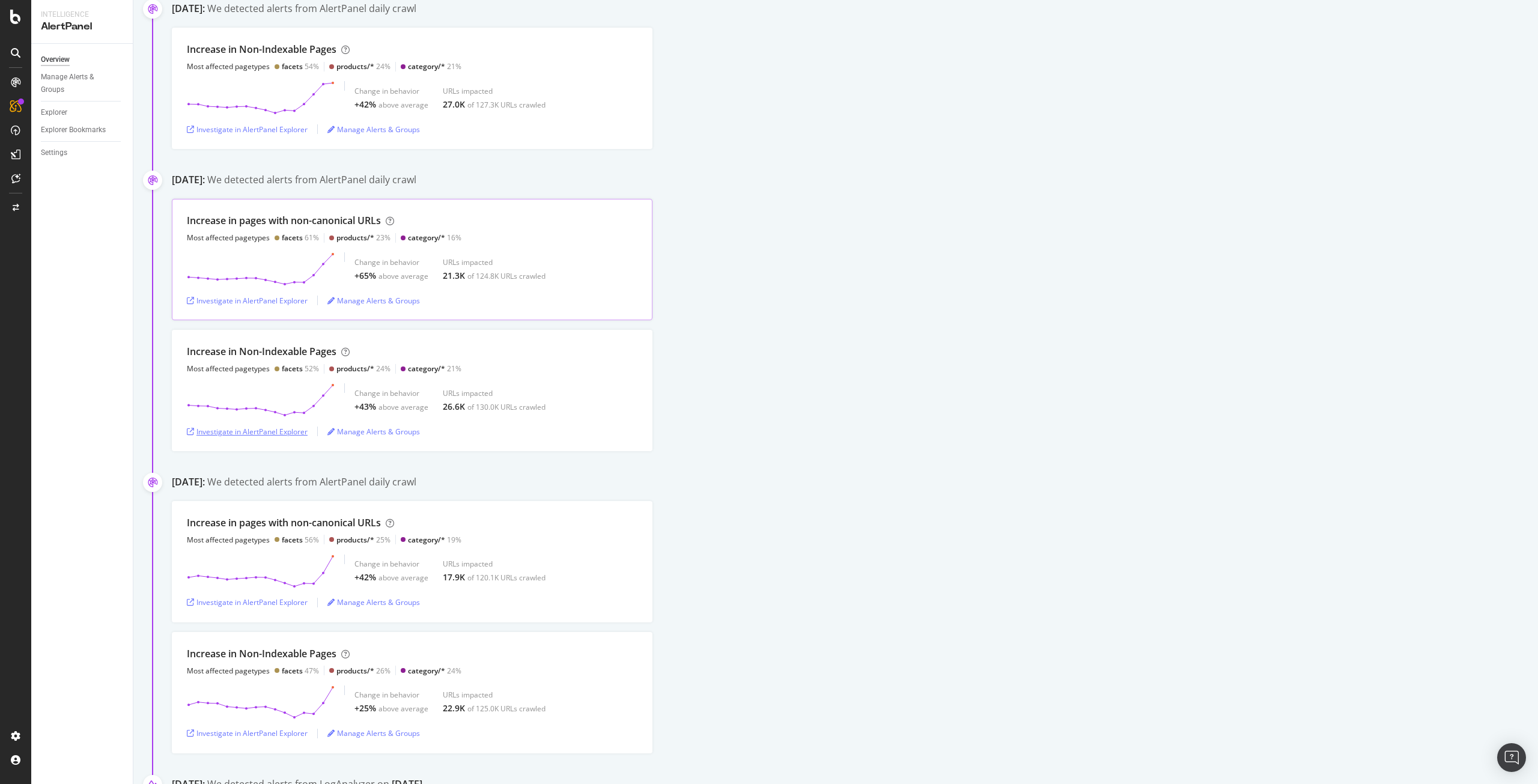
scroll to position [209, 0]
click at [281, 598] on div "Investigate in AlertPanel Explorer" at bounding box center [247, 602] width 121 height 10
click at [267, 732] on div "Investigate in AlertPanel Explorer" at bounding box center [247, 733] width 121 height 10
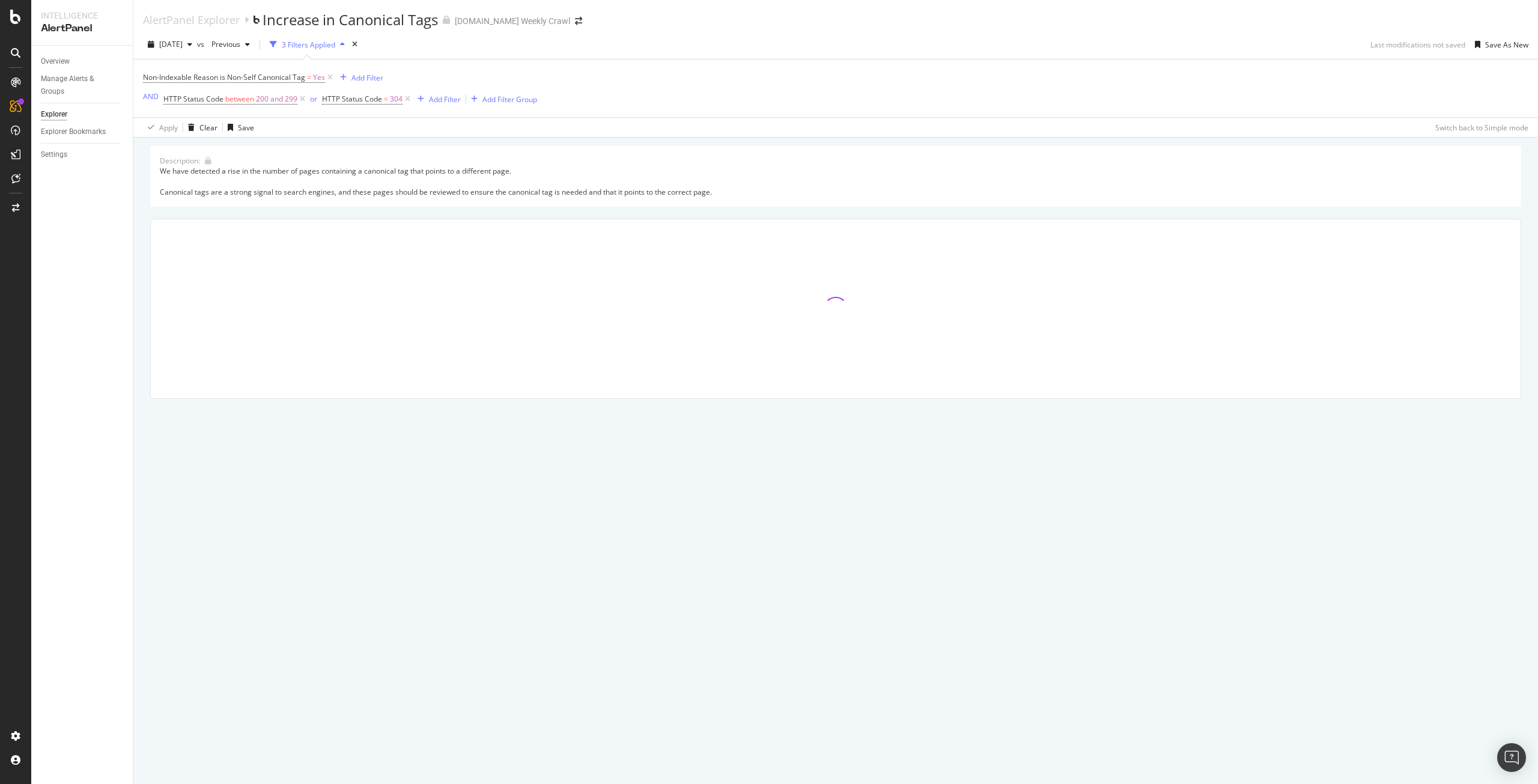
click at [335, 42] on div "3 Filters Applied" at bounding box center [308, 45] width 54 height 10
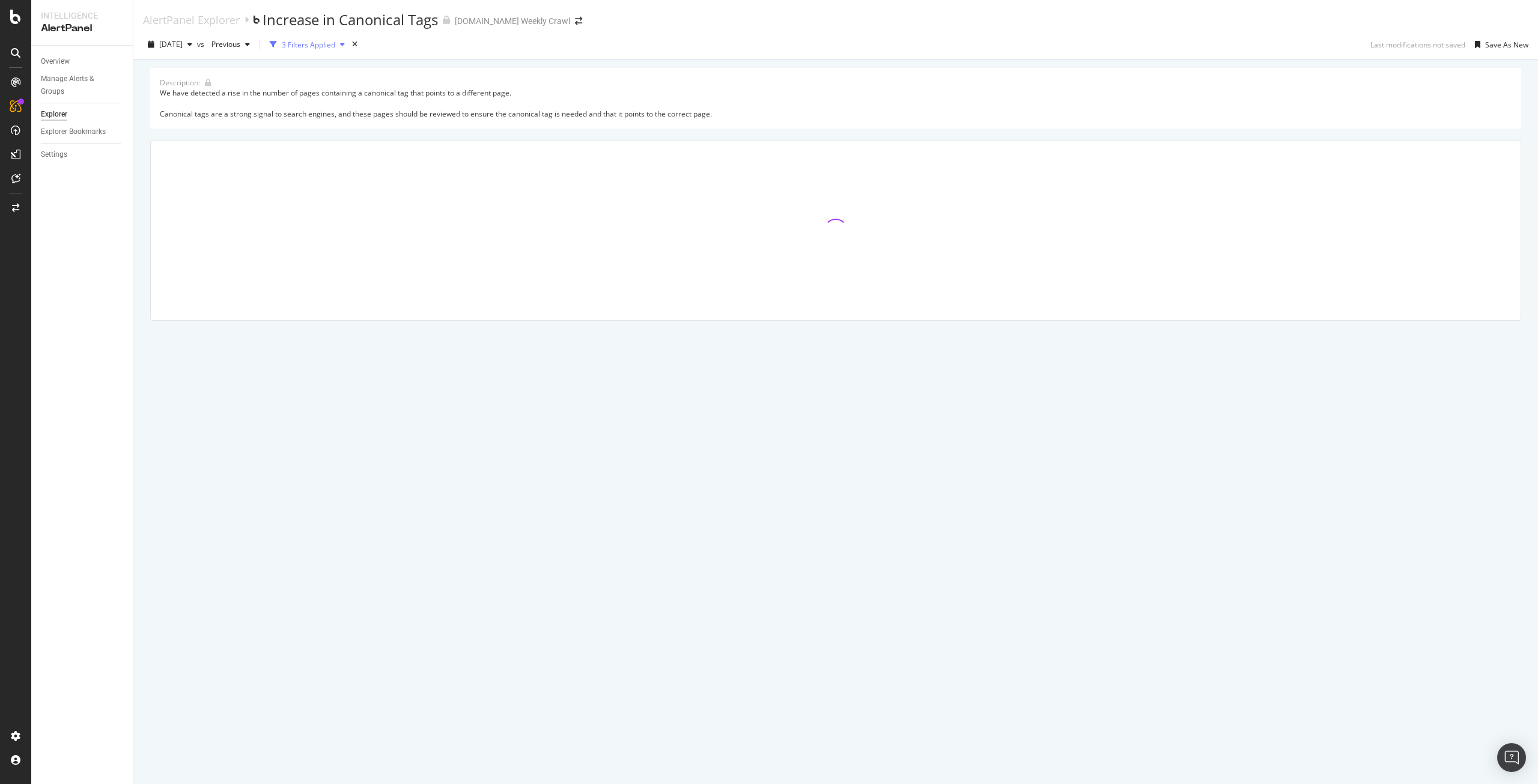
click at [335, 42] on div "3 Filters Applied" at bounding box center [308, 45] width 54 height 10
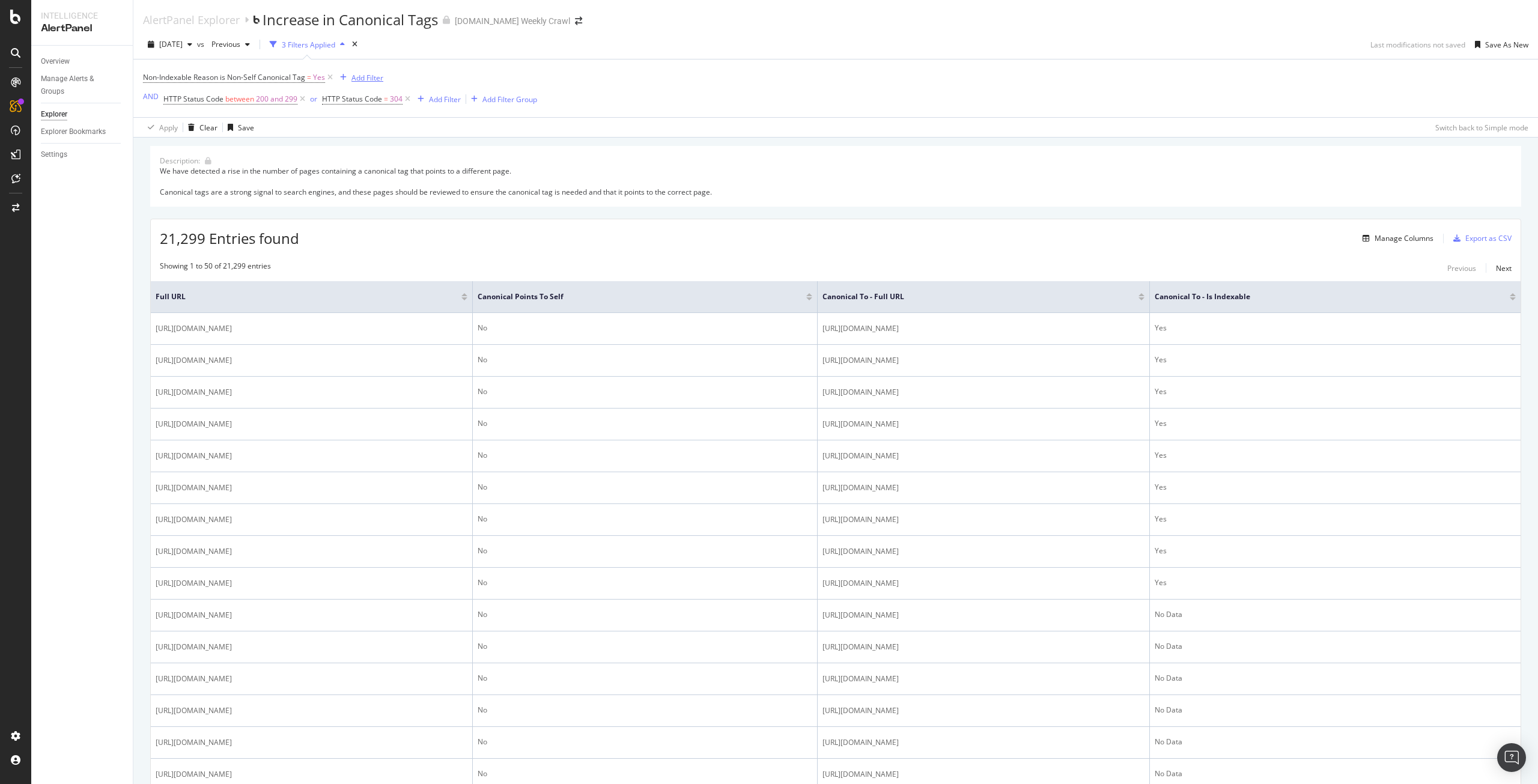
click at [371, 77] on div "Add Filter" at bounding box center [367, 78] width 32 height 10
click at [661, 104] on div "Non-Indexable Reason is Non-Self Canonical Tag = Yes Add Filter AND HTTP Status…" at bounding box center [836, 88] width 1386 height 57
click at [331, 42] on div "3 Filters Applied" at bounding box center [308, 45] width 54 height 10
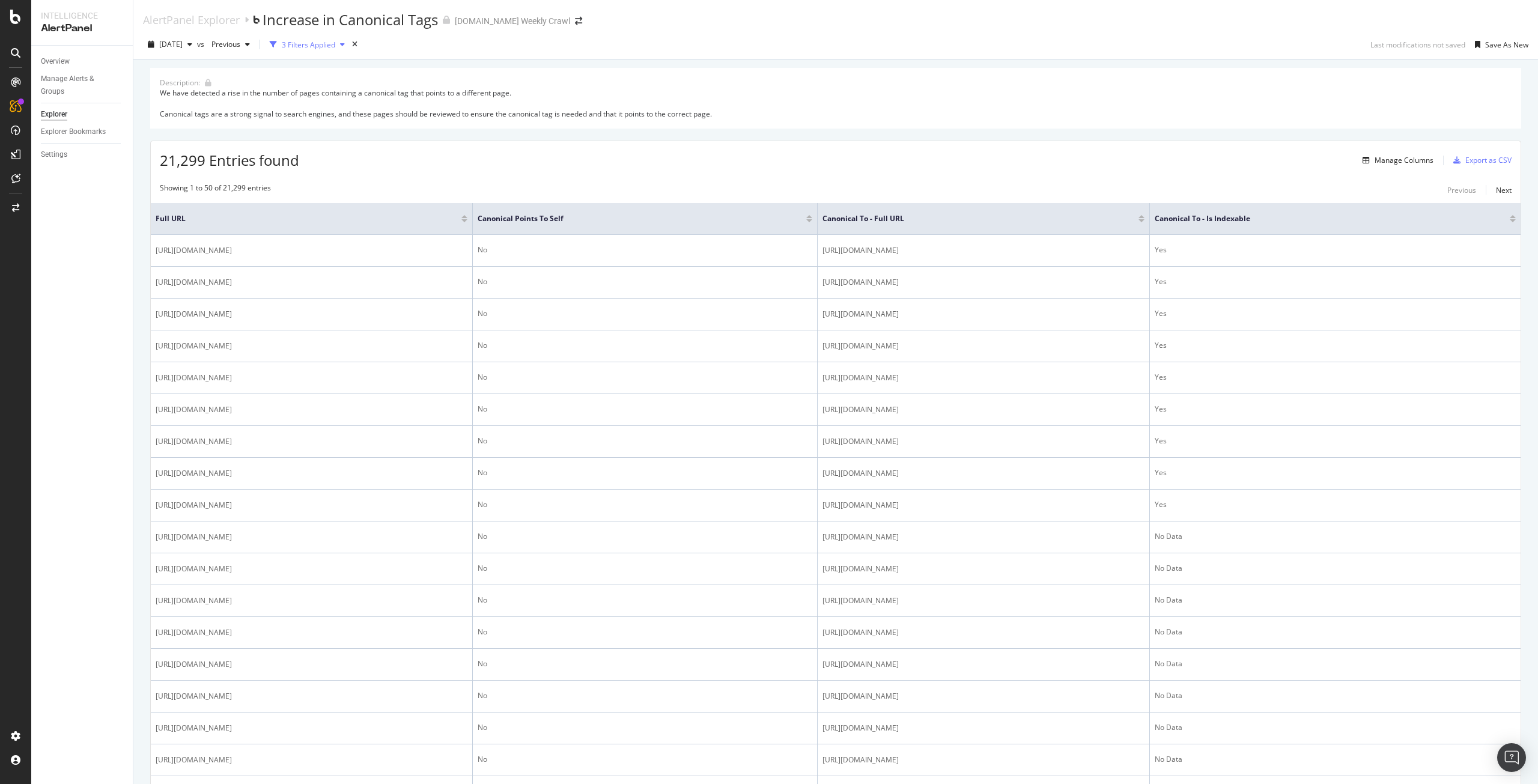
click at [331, 42] on div "3 Filters Applied" at bounding box center [308, 45] width 54 height 10
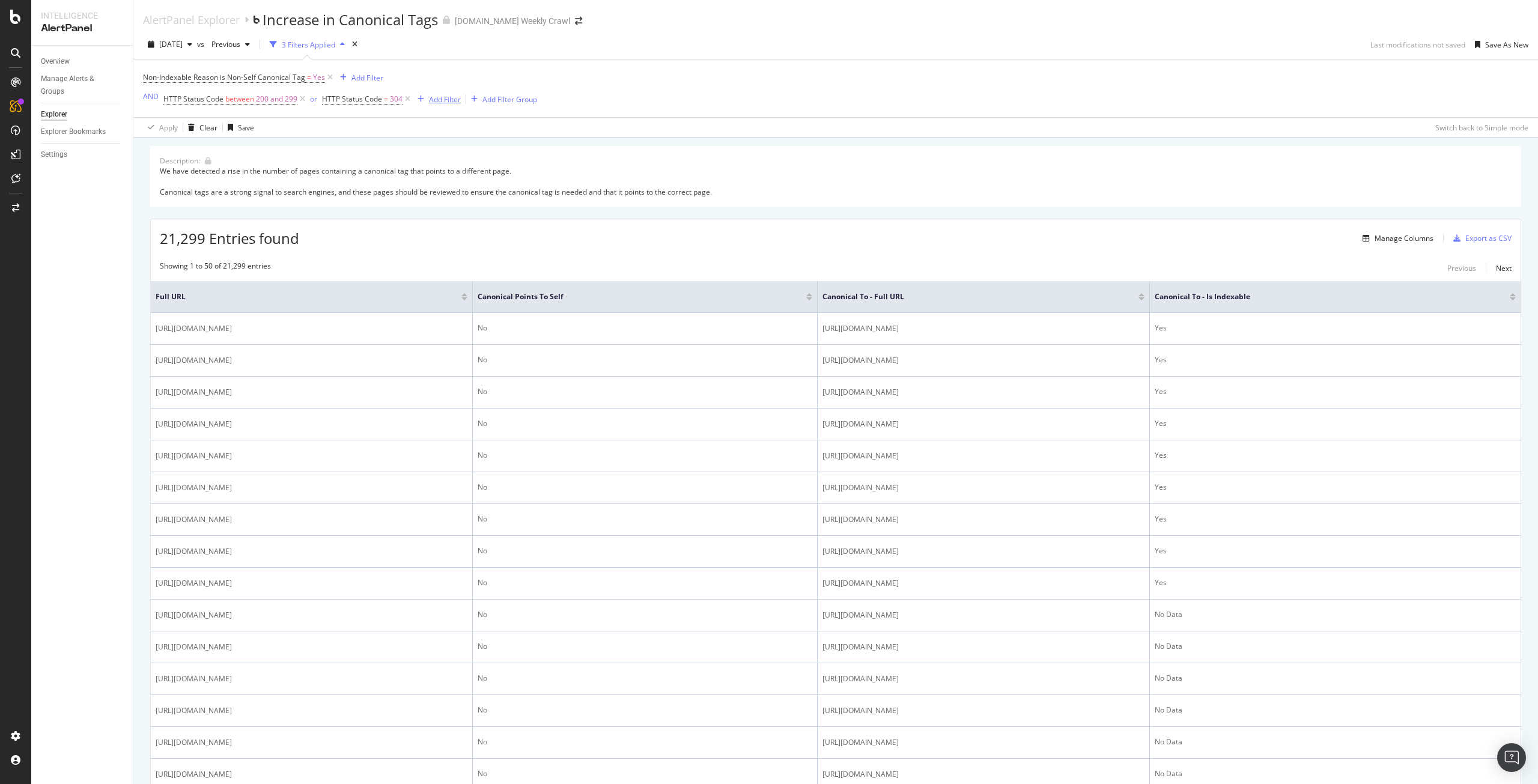
click at [434, 96] on div "Add Filter" at bounding box center [445, 99] width 32 height 10
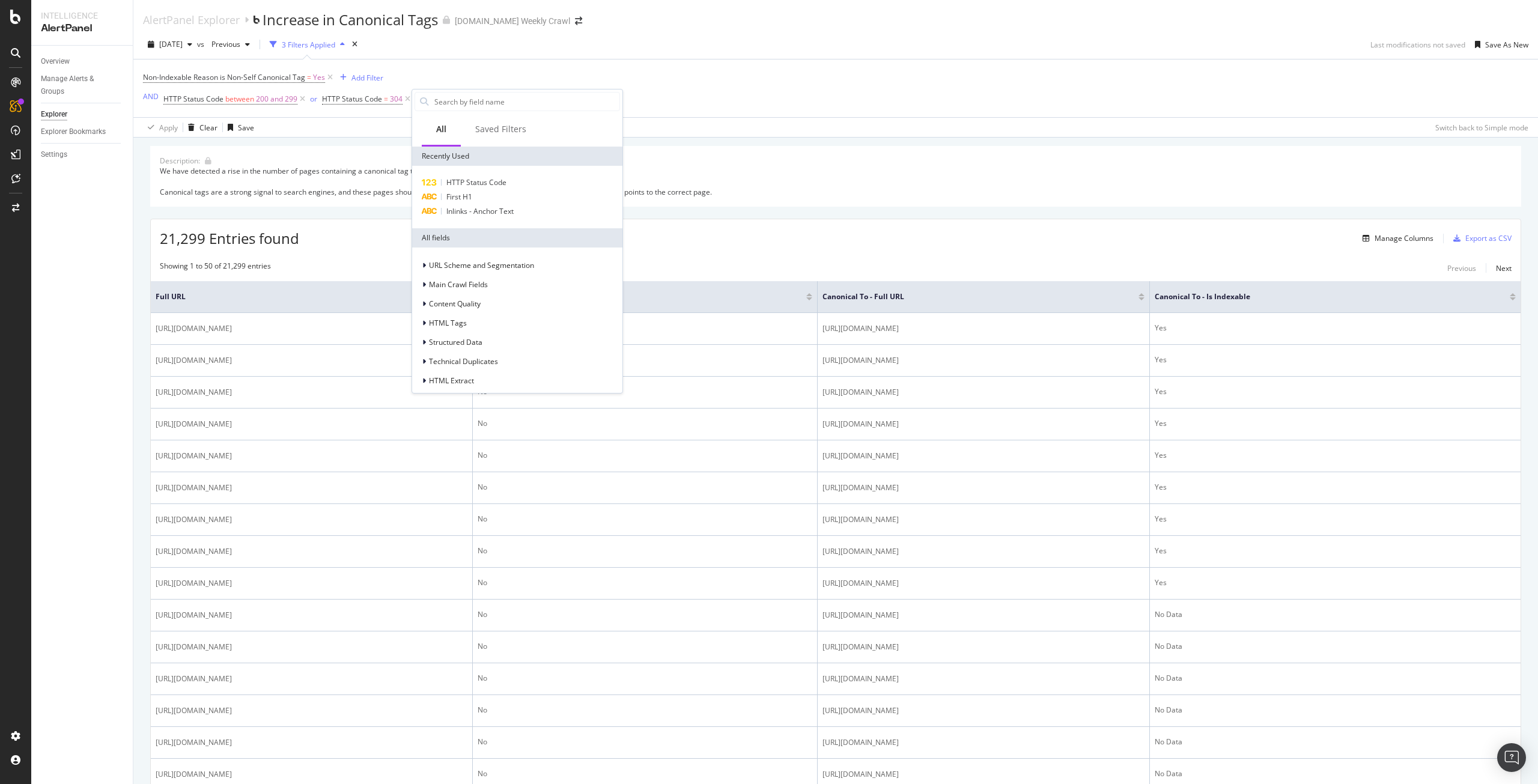
click at [434, 96] on input "text" at bounding box center [526, 102] width 186 height 18
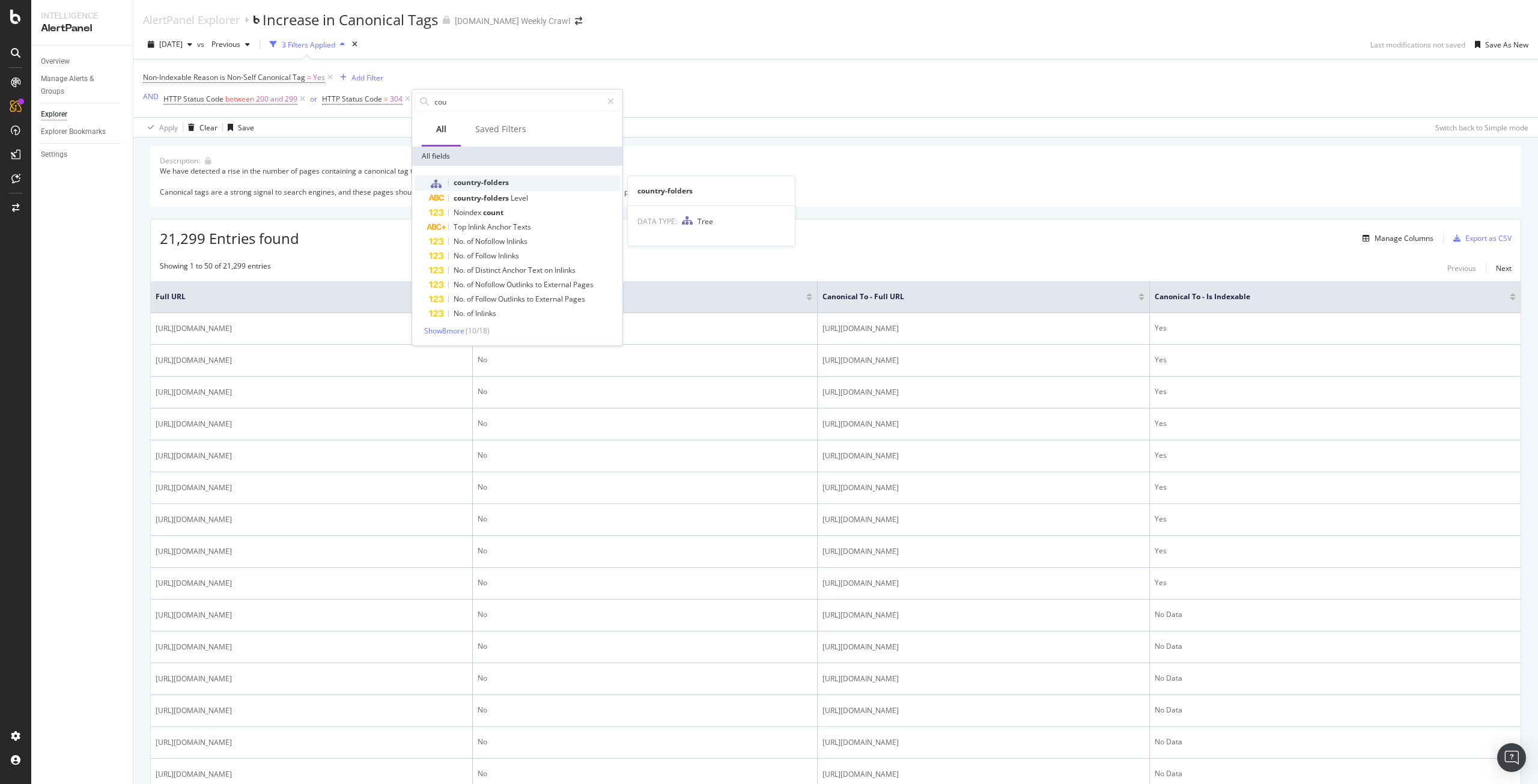
type input "cou"
click at [479, 182] on span "country-folders" at bounding box center [481, 183] width 55 height 10
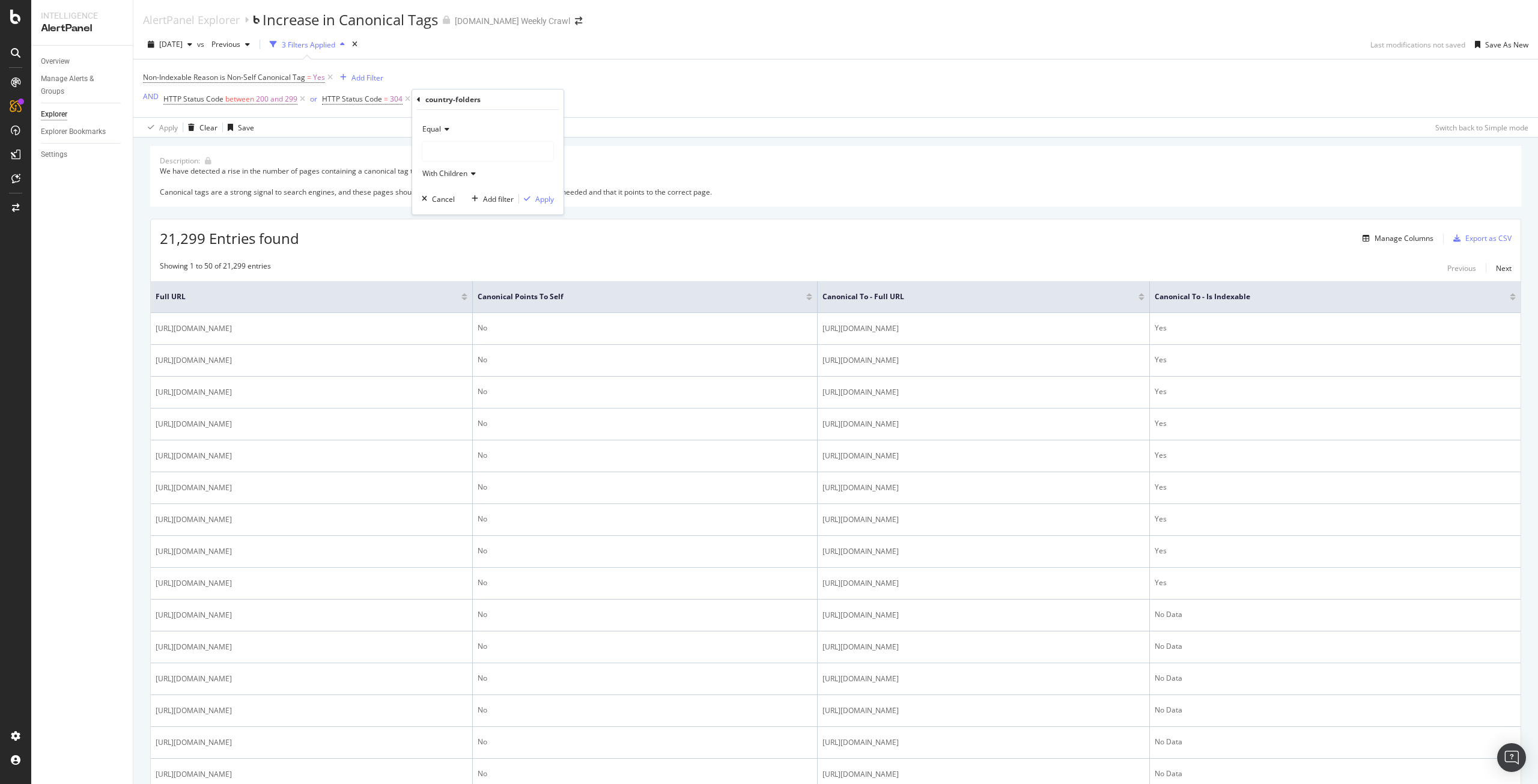
click at [474, 158] on div at bounding box center [488, 152] width 131 height 19
click at [465, 178] on span "27,925 URLS" at bounding box center [469, 177] width 45 height 10
click at [543, 199] on div "Apply" at bounding box center [544, 199] width 18 height 10
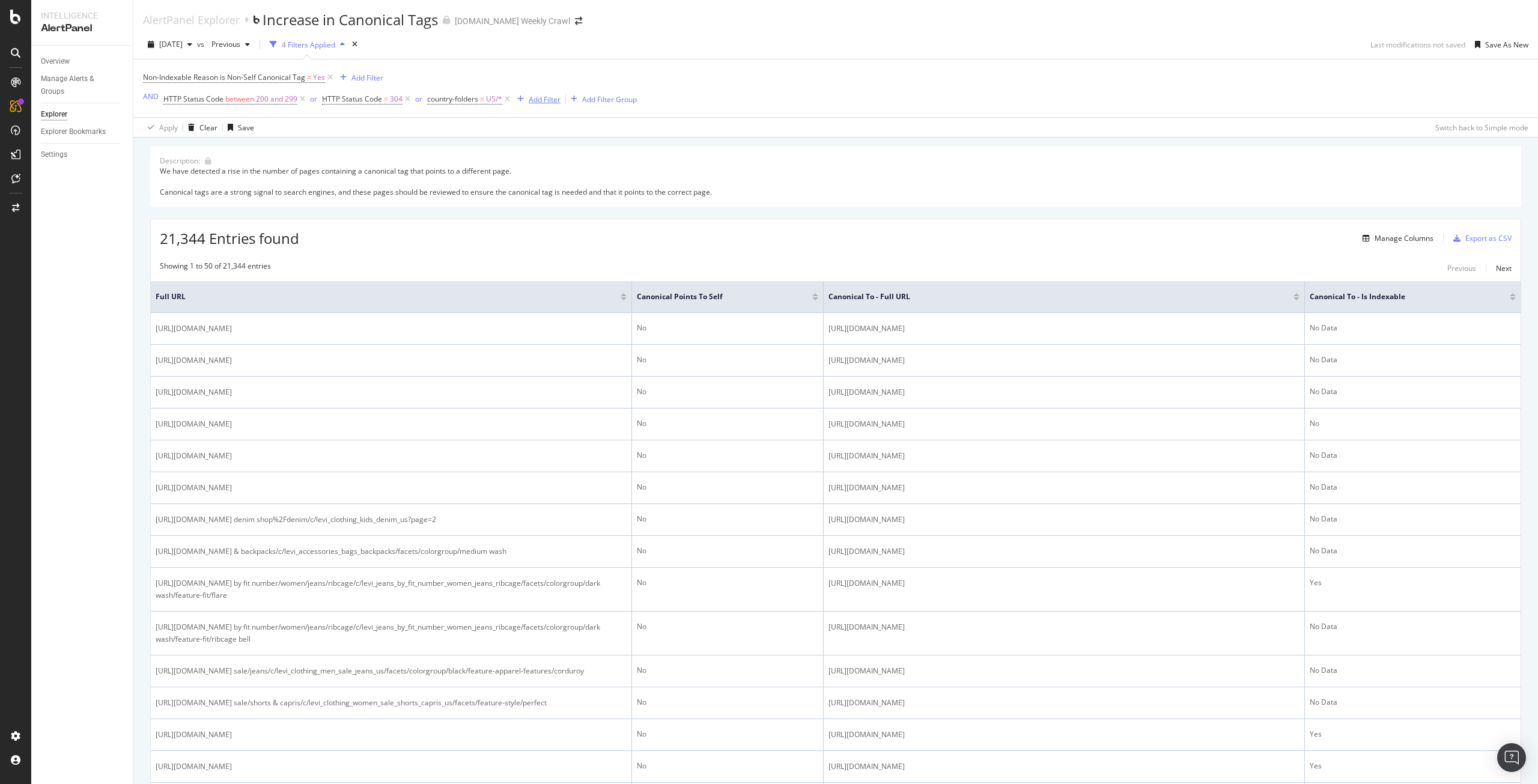
click at [532, 98] on div "Add Filter" at bounding box center [544, 99] width 32 height 10
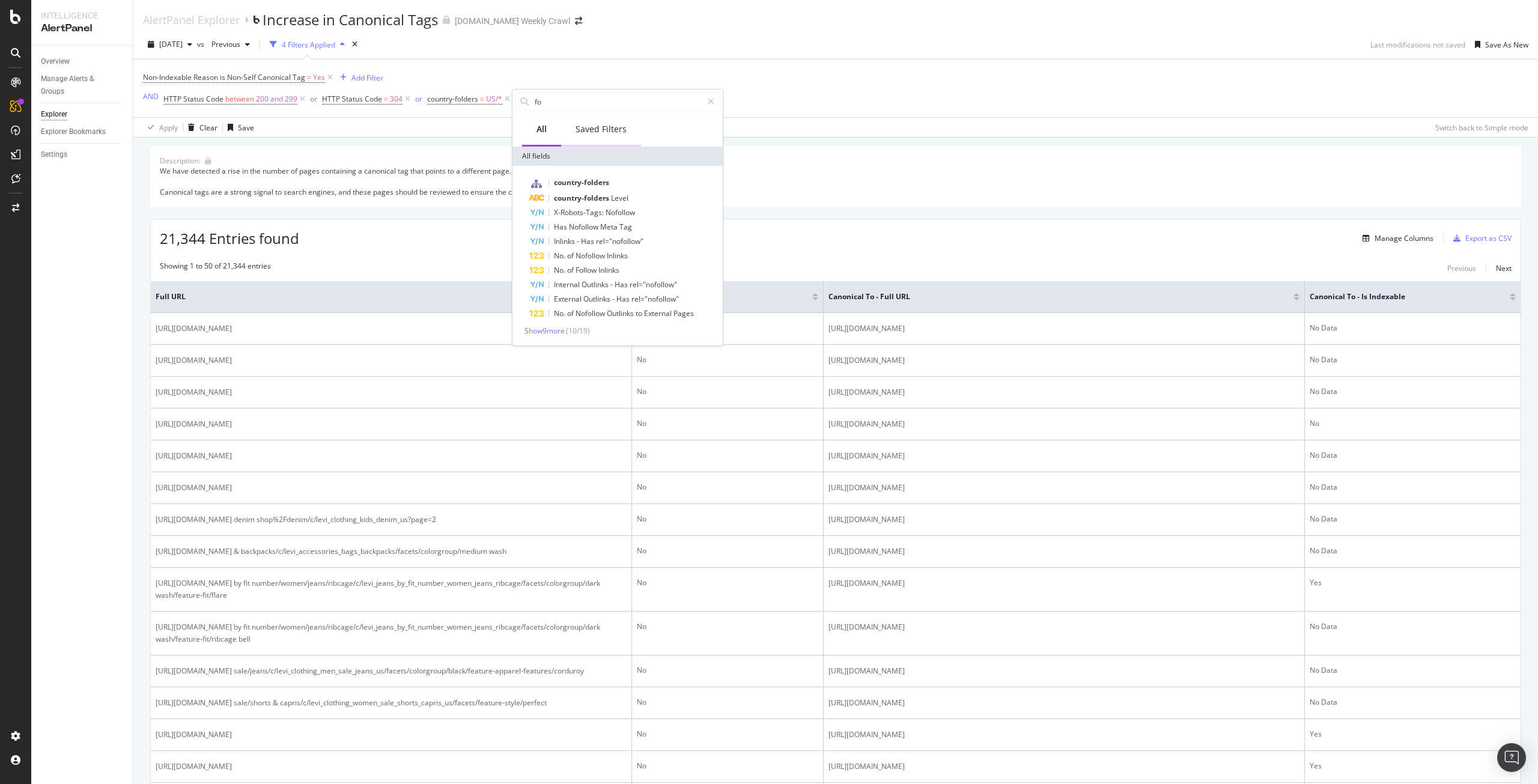
type input "fo"
click at [591, 134] on div "Saved Filters" at bounding box center [601, 129] width 51 height 12
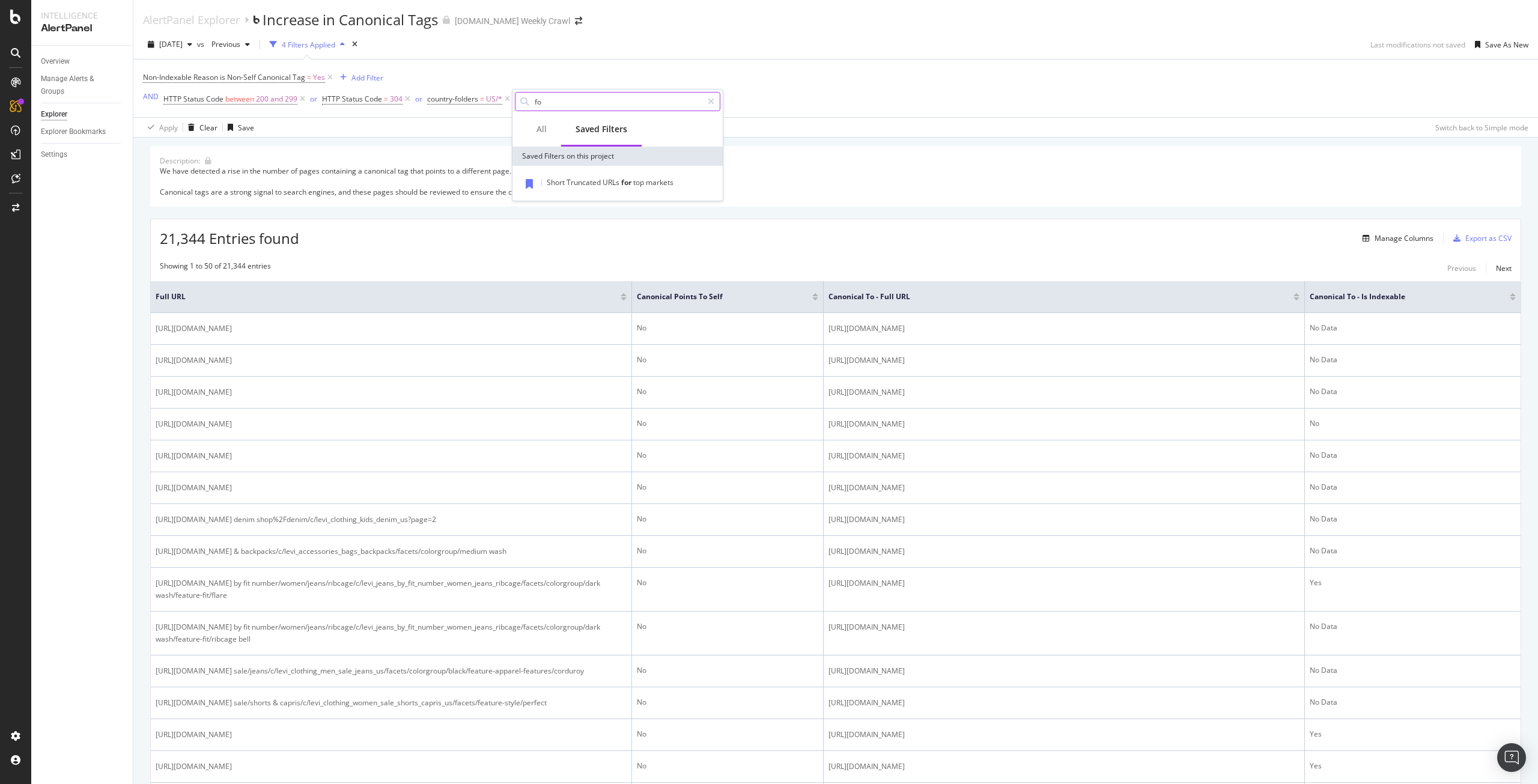
click at [580, 99] on input "fo" at bounding box center [618, 102] width 169 height 18
click at [583, 104] on input "full" at bounding box center [618, 102] width 169 height 18
type input "f"
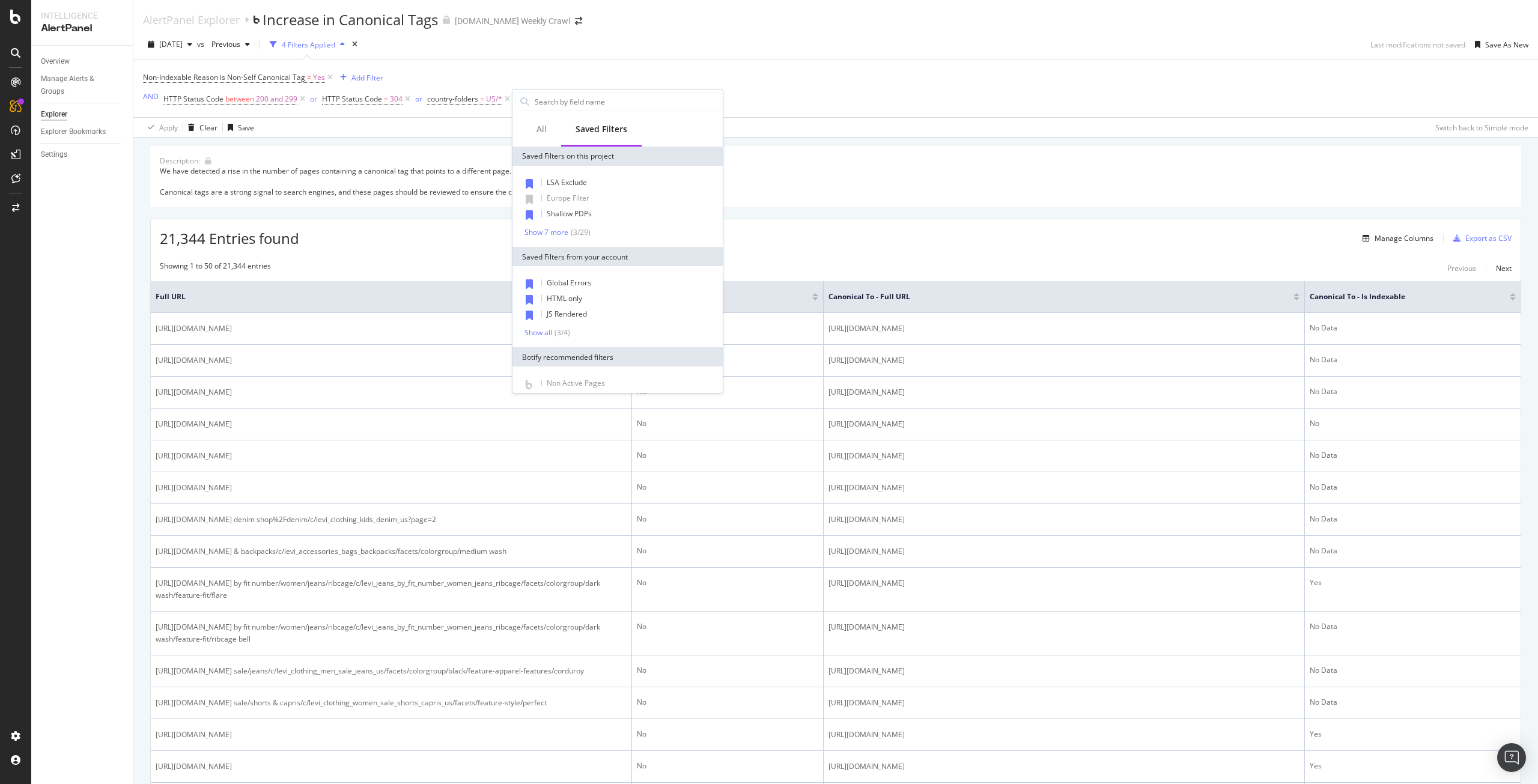
click at [925, 74] on div "Non-Indexable Reason is Non-Self Canonical Tag = Yes Add Filter AND HTTP Status…" at bounding box center [836, 88] width 1386 height 57
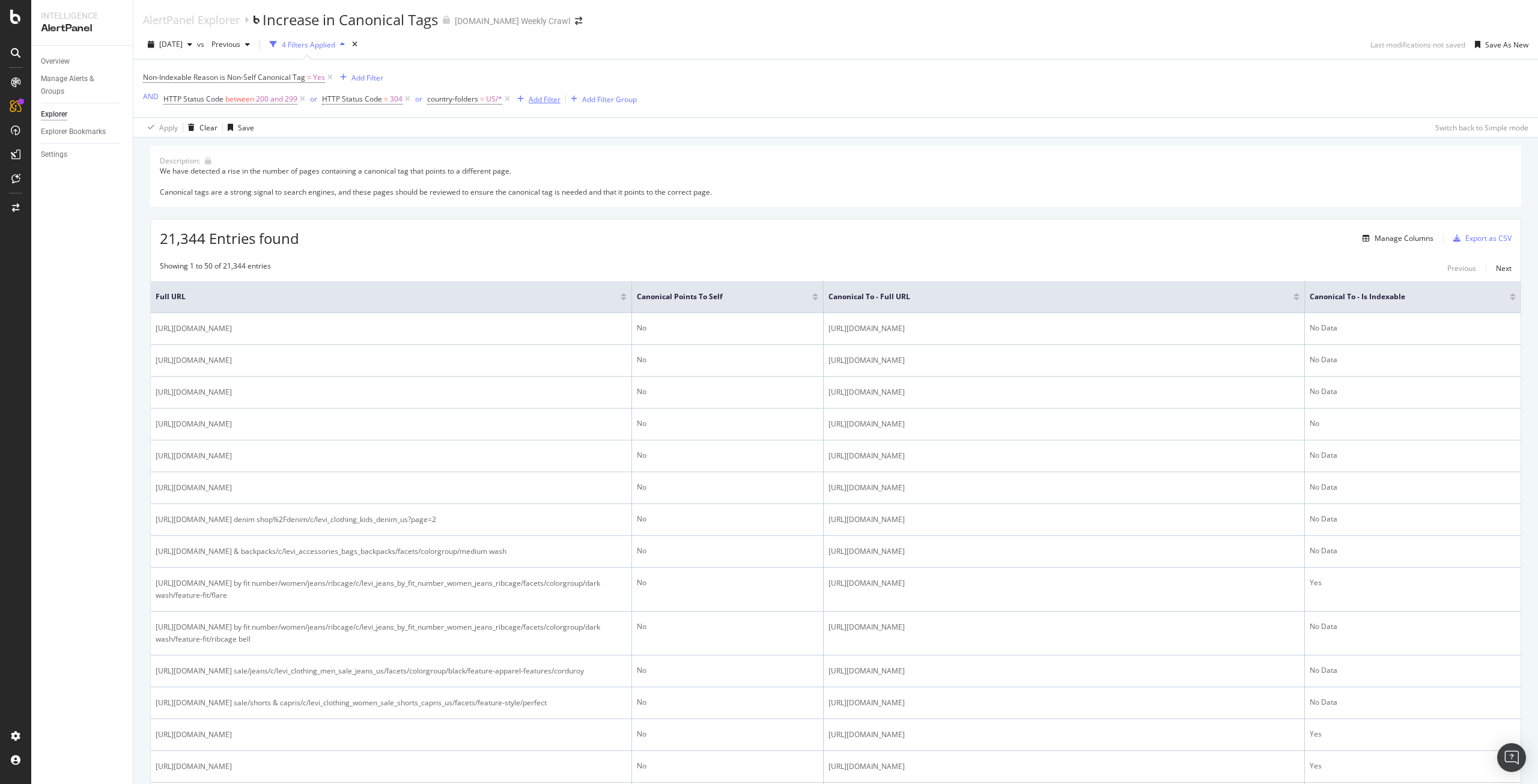
click at [532, 105] on div "Add Filter" at bounding box center [536, 99] width 48 height 13
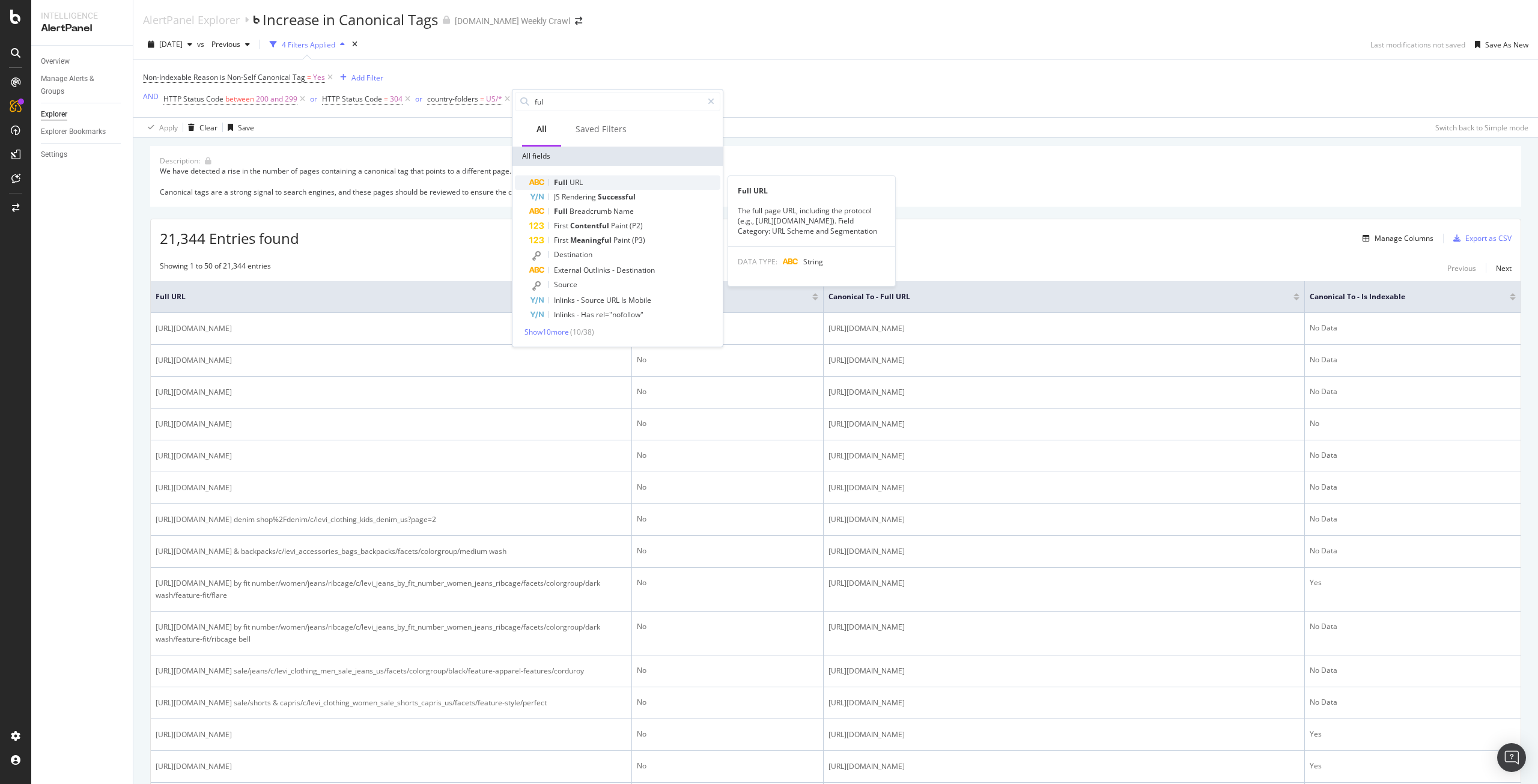
type input "ful"
click at [574, 177] on div "Full URL" at bounding box center [625, 183] width 191 height 15
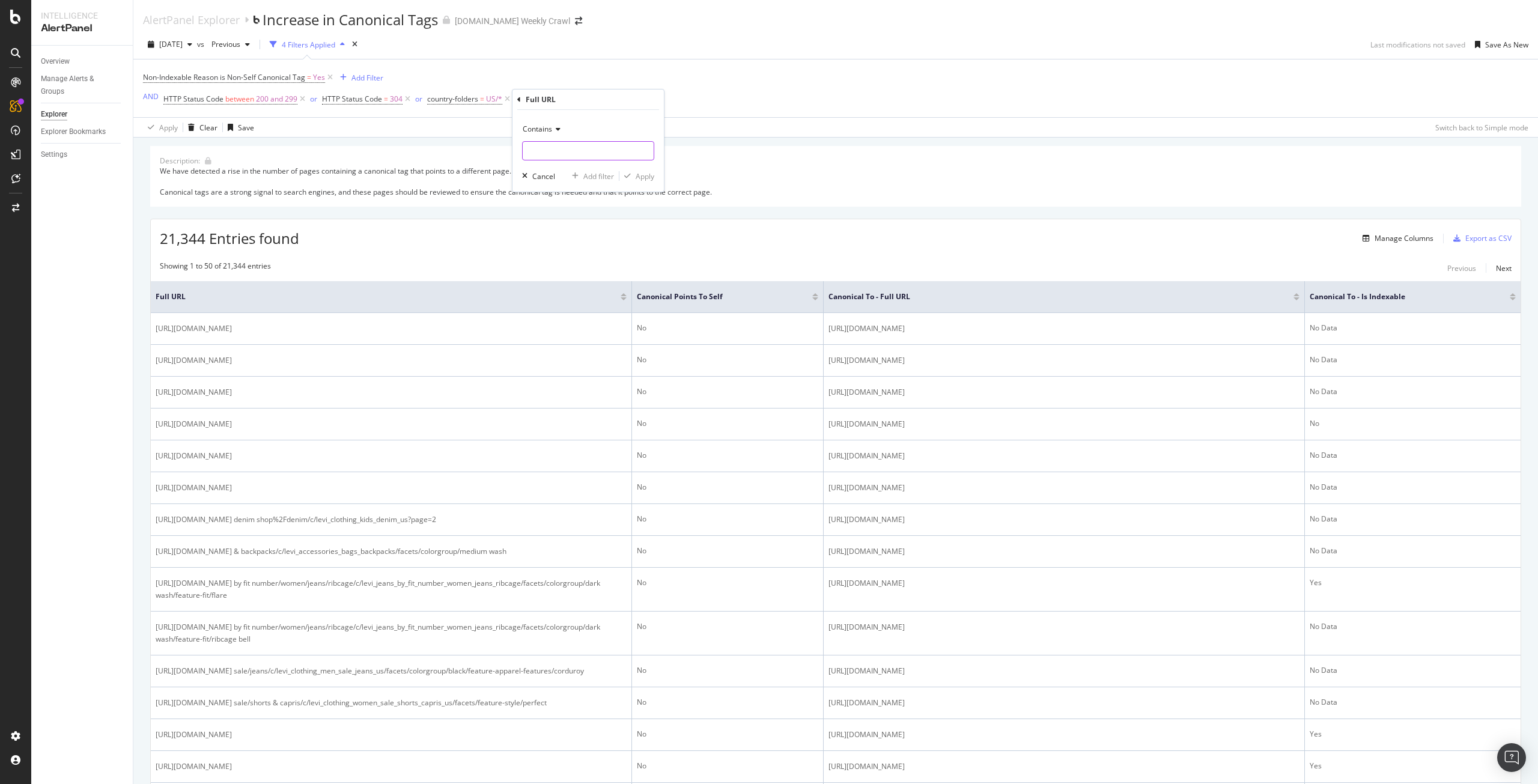
click at [601, 150] on input "text" at bounding box center [588, 151] width 131 height 19
type input "/c/"
click at [638, 175] on div "Apply" at bounding box center [644, 177] width 18 height 10
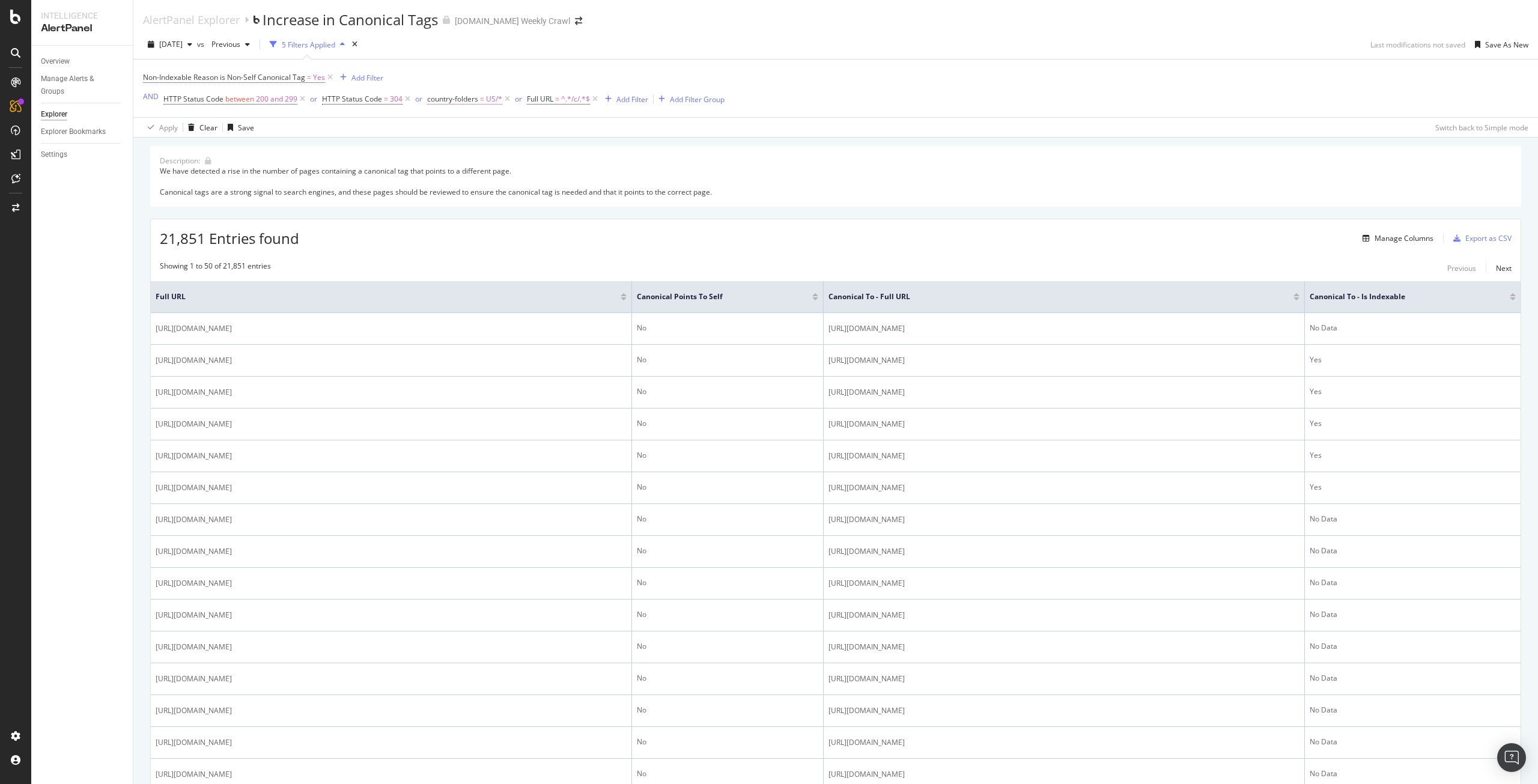
click at [470, 102] on span "country-folders" at bounding box center [452, 99] width 51 height 10
click at [460, 144] on div "US" at bounding box center [502, 149] width 131 height 19
click at [459, 194] on div "Cancel" at bounding box center [457, 197] width 23 height 10
click at [505, 102] on icon at bounding box center [507, 99] width 10 height 12
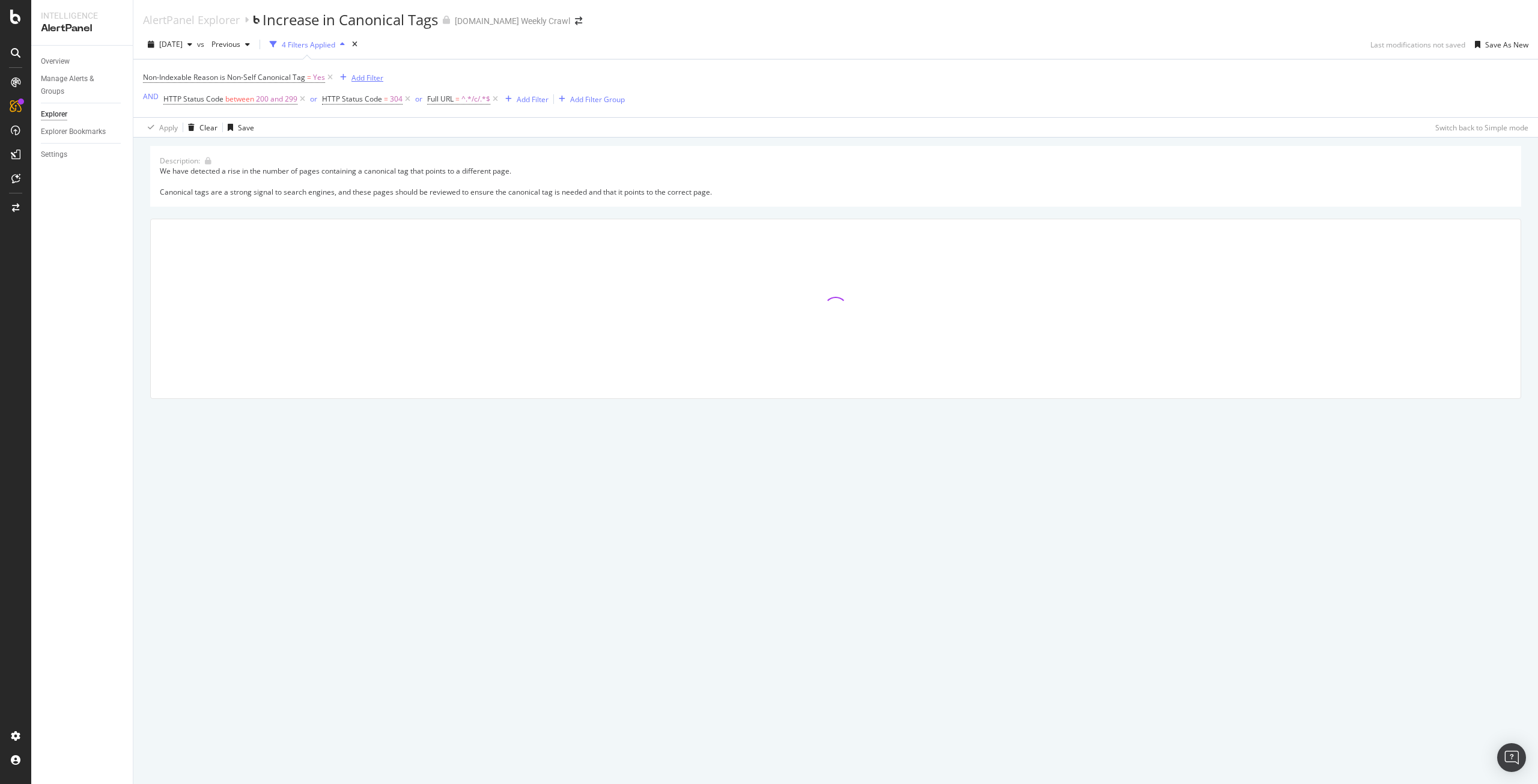
click at [356, 78] on div "Add Filter" at bounding box center [367, 78] width 32 height 10
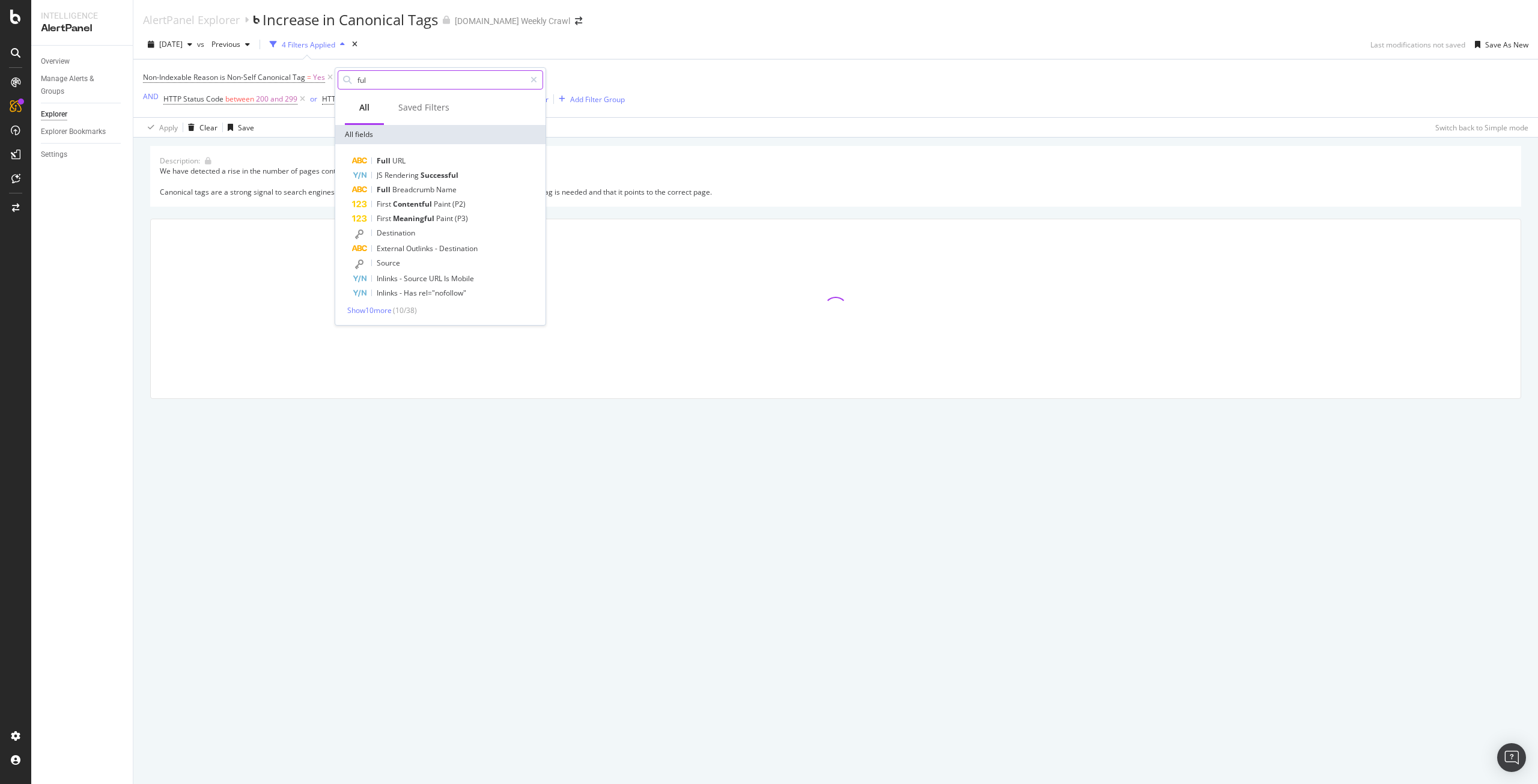
click at [359, 78] on input "ful" at bounding box center [440, 80] width 169 height 18
click at [399, 85] on input "ful" at bounding box center [440, 80] width 169 height 18
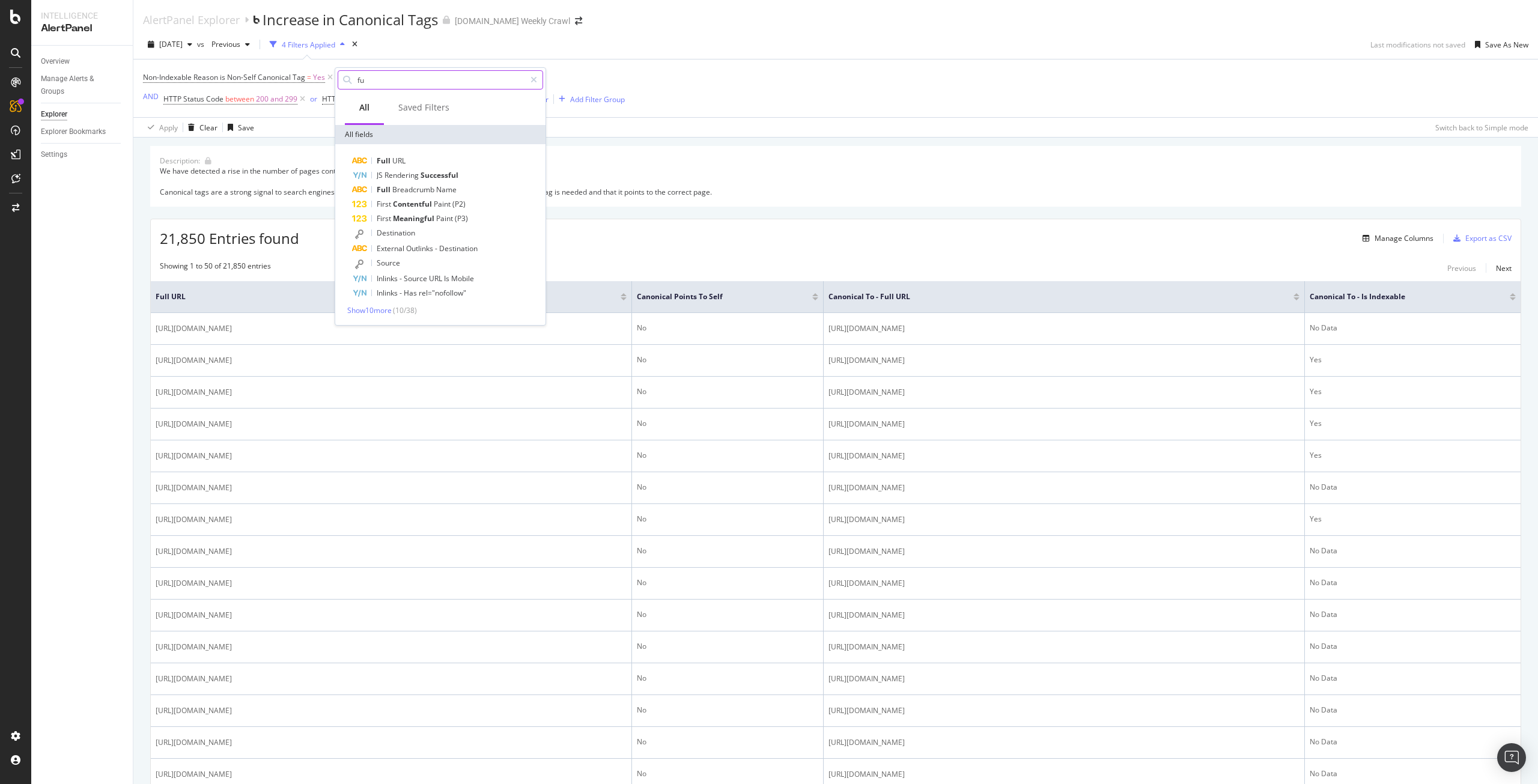
type input "f"
type input "coun"
click at [401, 163] on span "country-folders" at bounding box center [404, 160] width 55 height 10
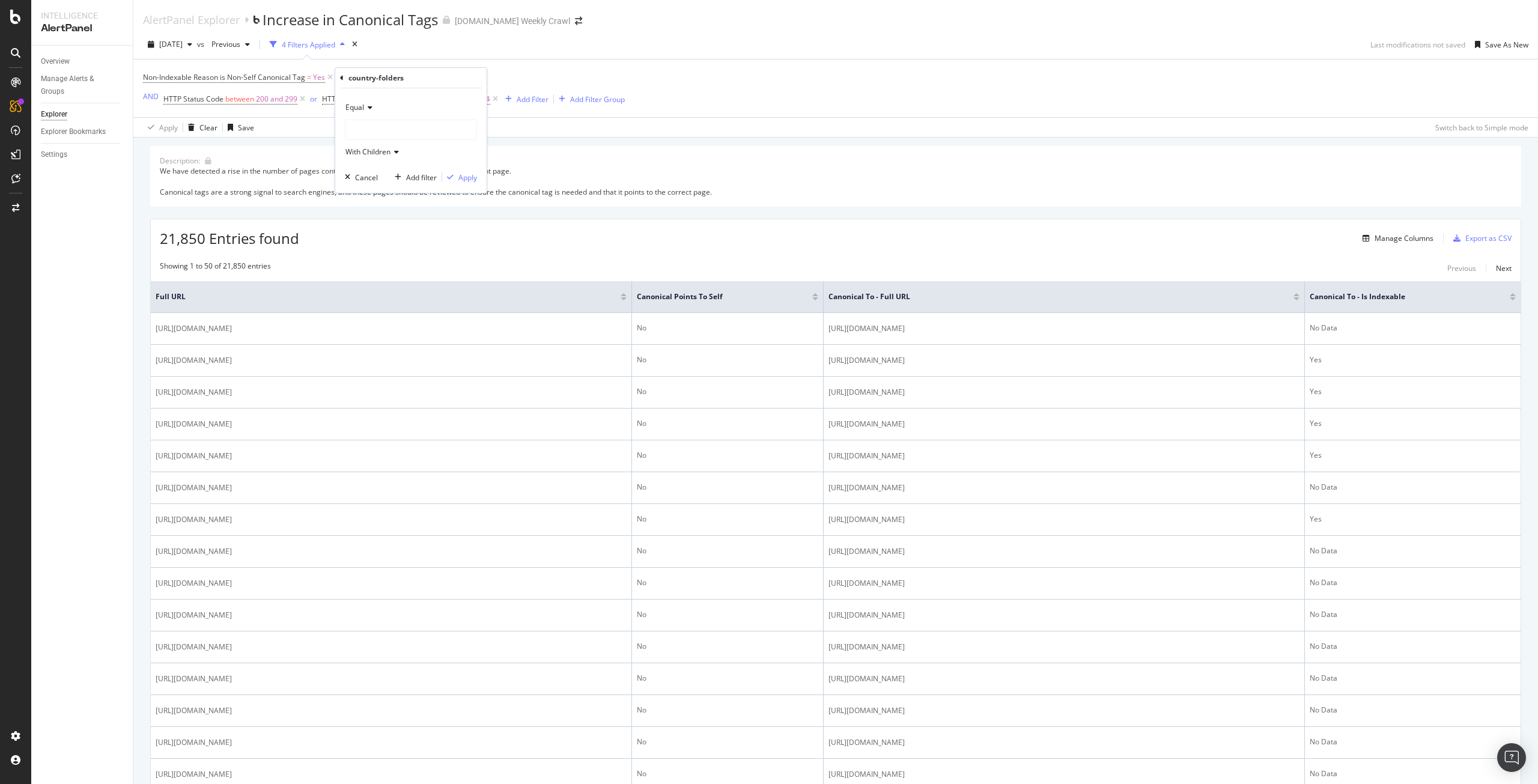
click at [371, 129] on div at bounding box center [411, 130] width 131 height 19
click at [373, 152] on span "27,925 URLS" at bounding box center [392, 155] width 45 height 10
click at [469, 180] on div "Apply" at bounding box center [468, 177] width 18 height 10
click at [495, 99] on icon at bounding box center [495, 99] width 10 height 12
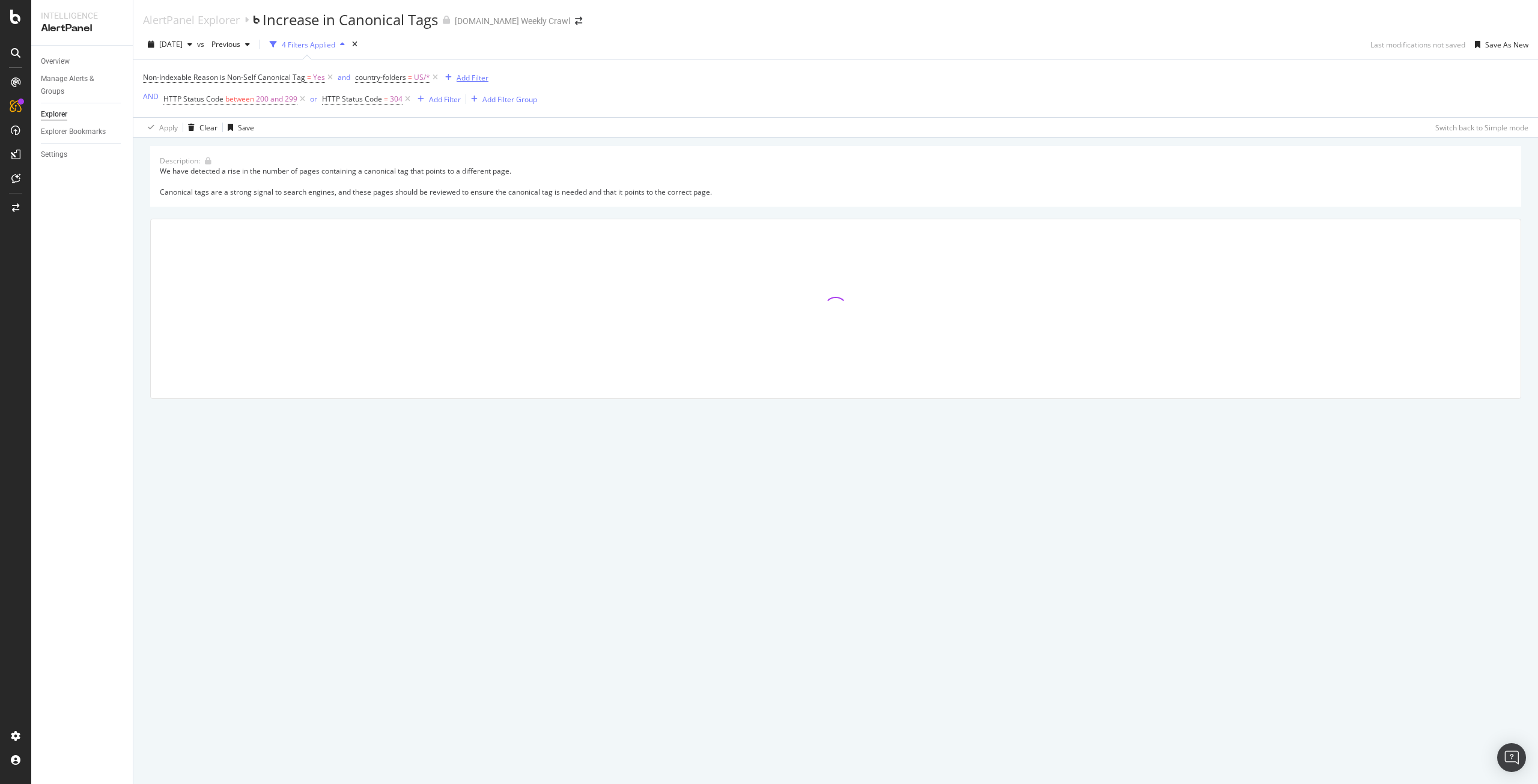
click at [465, 74] on div "Add Filter" at bounding box center [472, 78] width 32 height 10
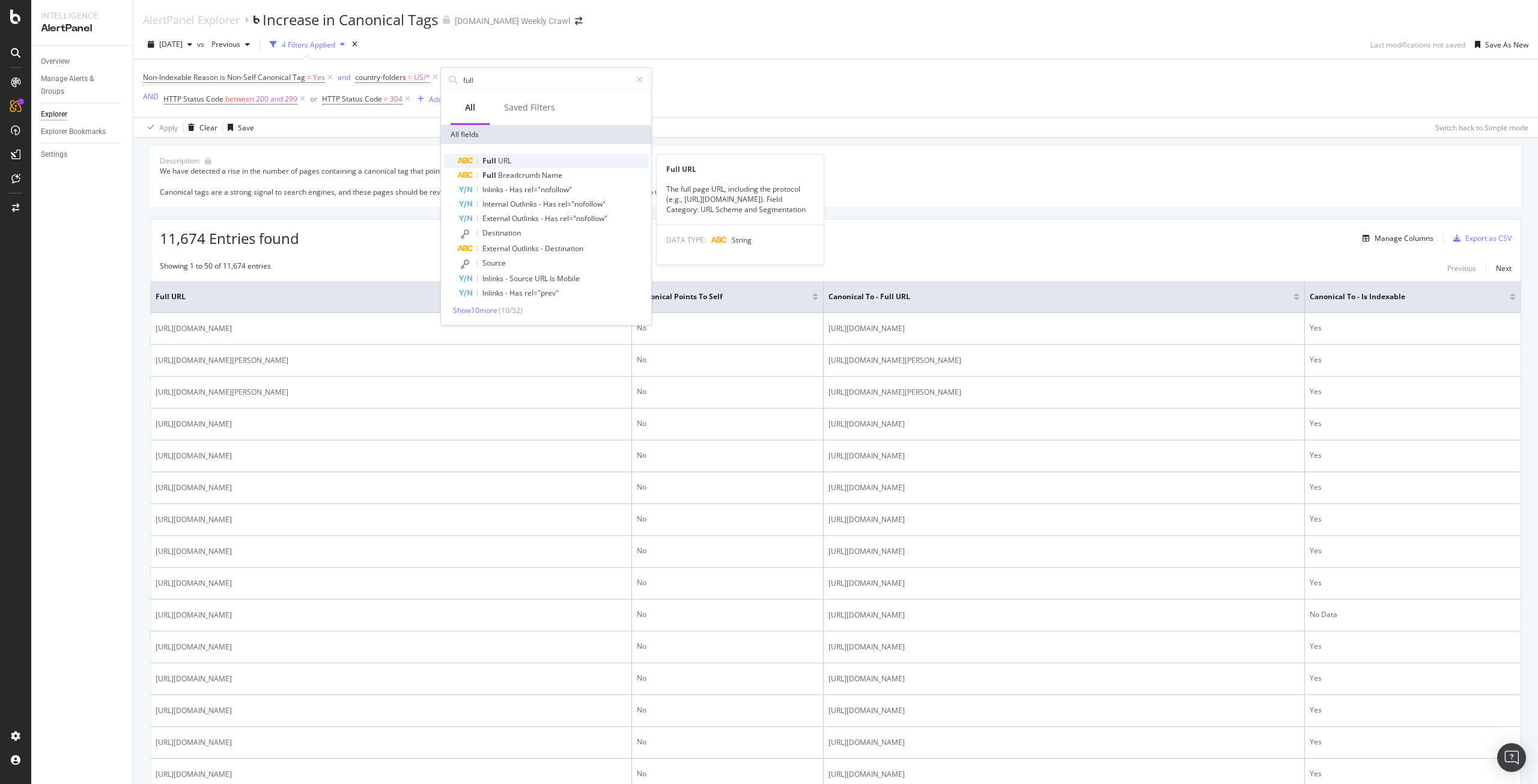
type input "full"
click at [495, 157] on span "Full" at bounding box center [490, 160] width 15 height 10
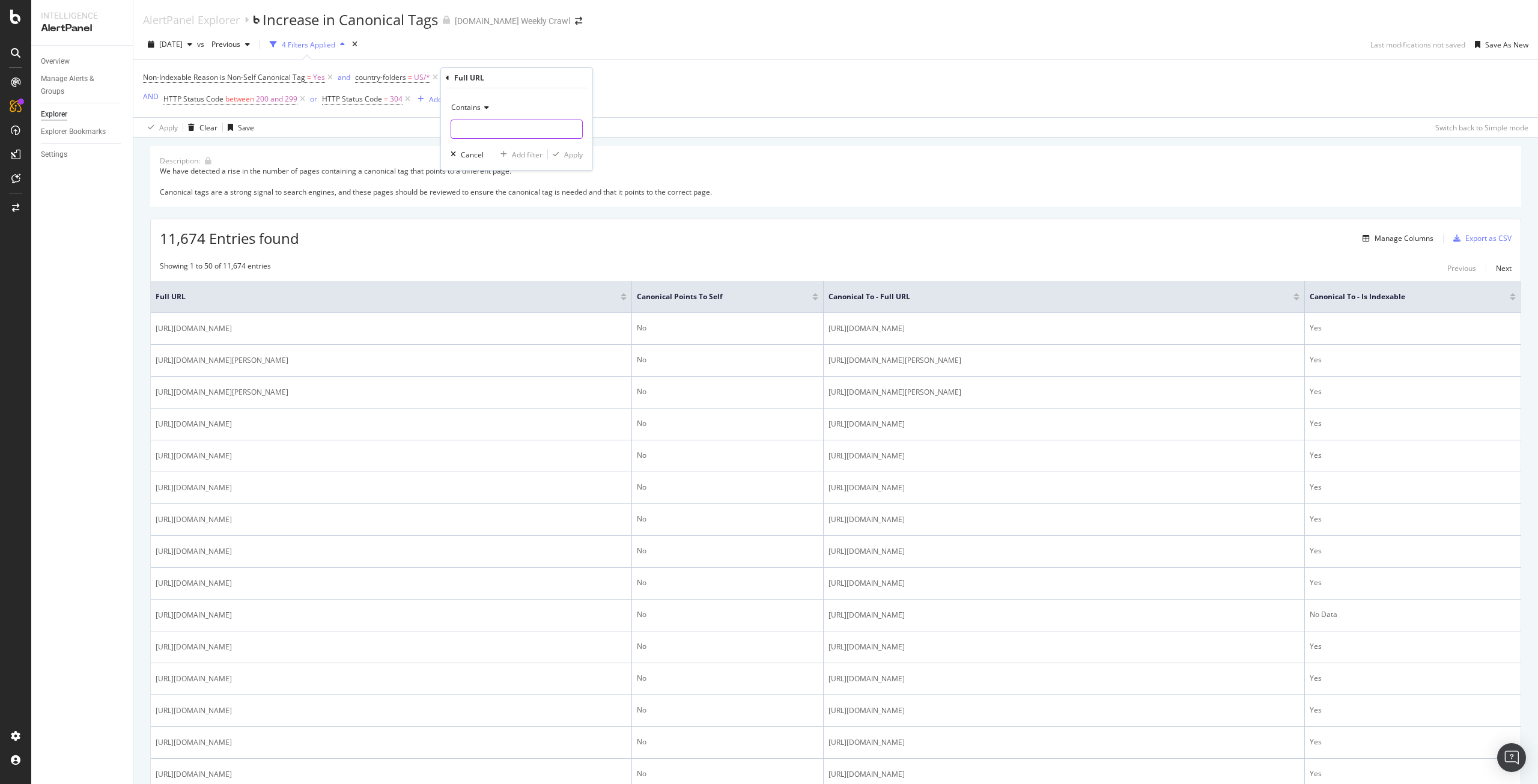
click at [498, 124] on input "text" at bounding box center [517, 129] width 131 height 19
type input "/c/"
click at [569, 154] on div "Apply" at bounding box center [573, 155] width 18 height 10
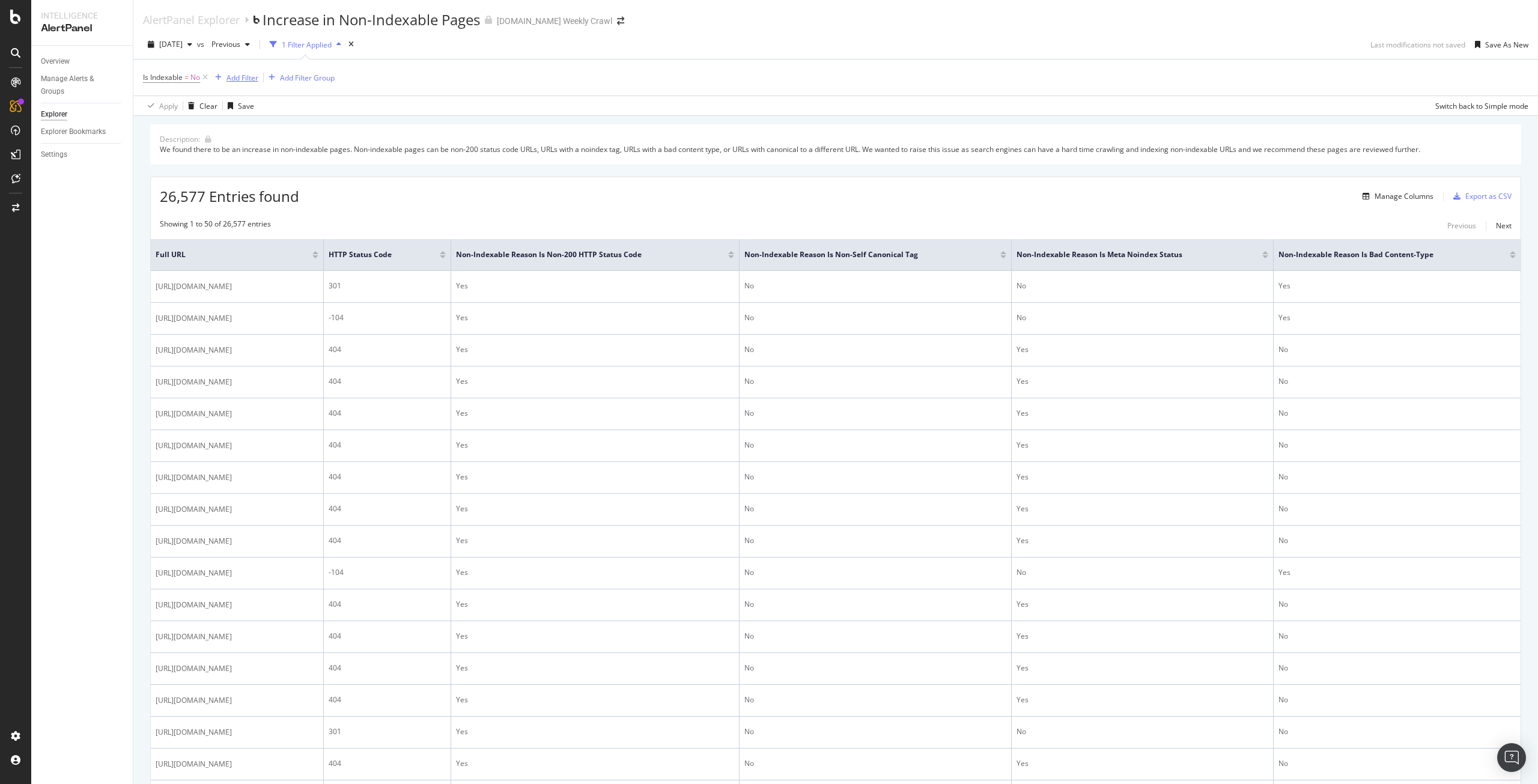
click at [240, 80] on div "Add Filter" at bounding box center [242, 78] width 32 height 10
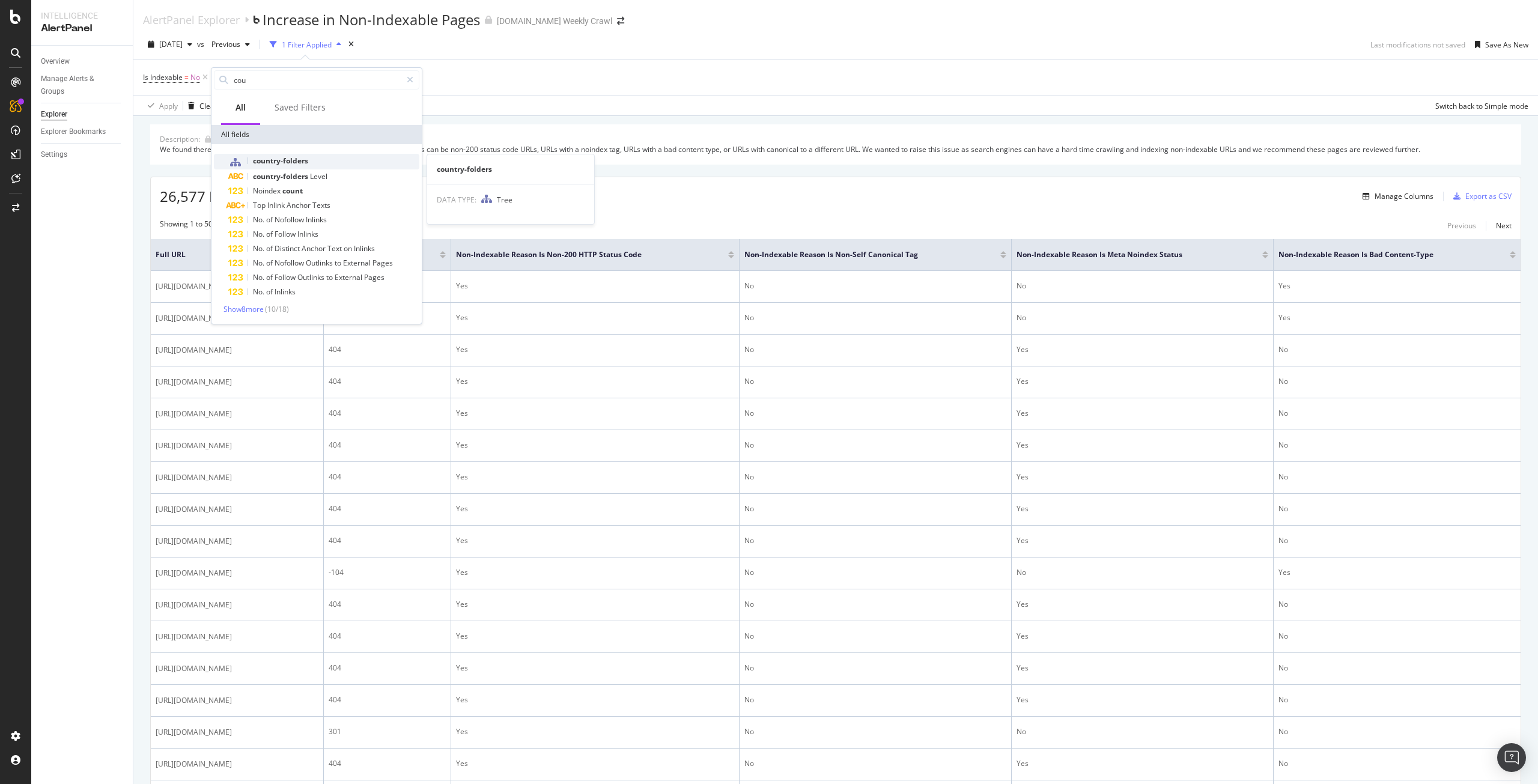
type input "cou"
click at [289, 163] on span "country-folders" at bounding box center [281, 160] width 55 height 10
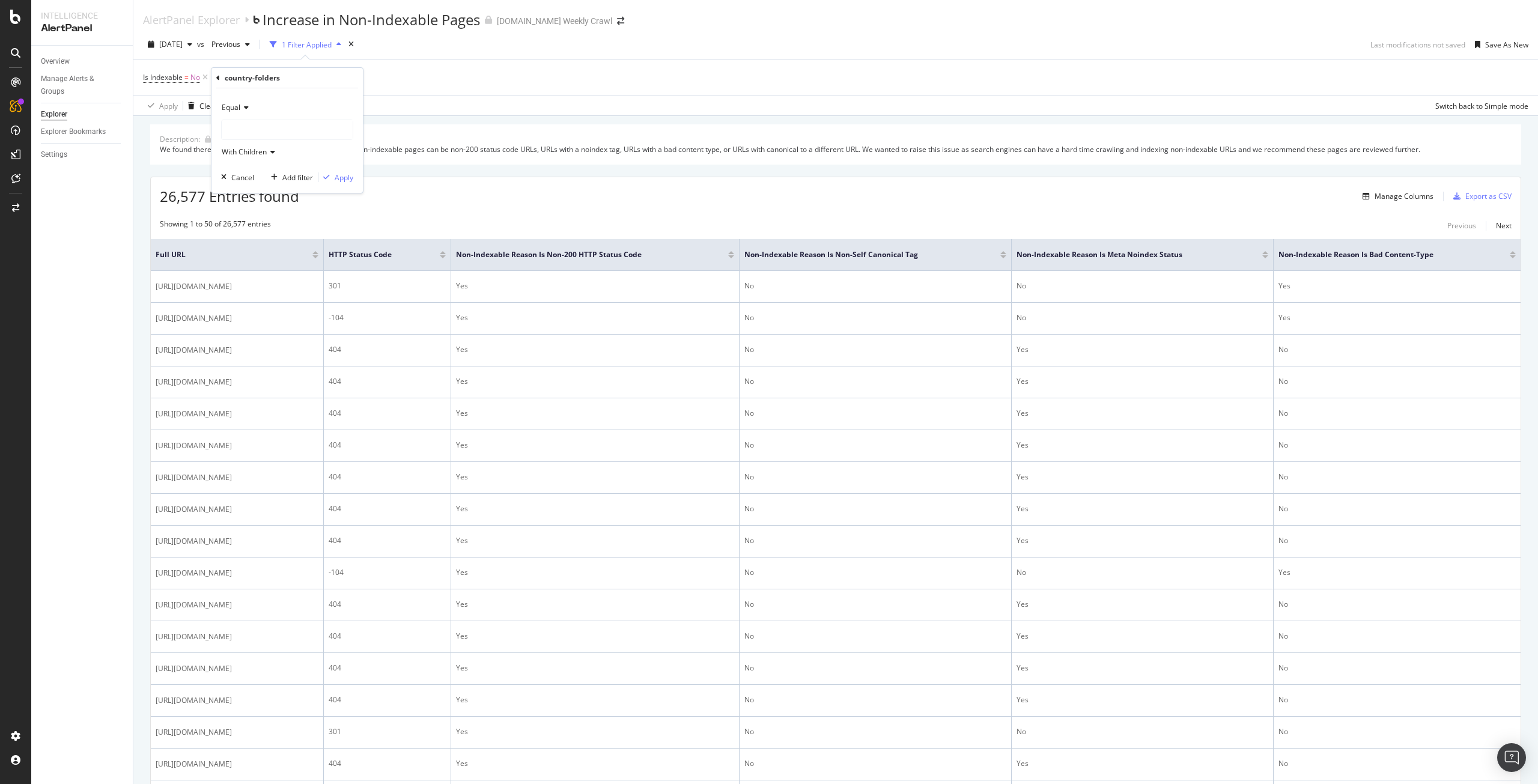
click at [259, 126] on div at bounding box center [287, 130] width 131 height 19
click at [262, 153] on span "27,925 URLS" at bounding box center [269, 155] width 45 height 10
click at [349, 176] on div "Apply" at bounding box center [344, 177] width 18 height 10
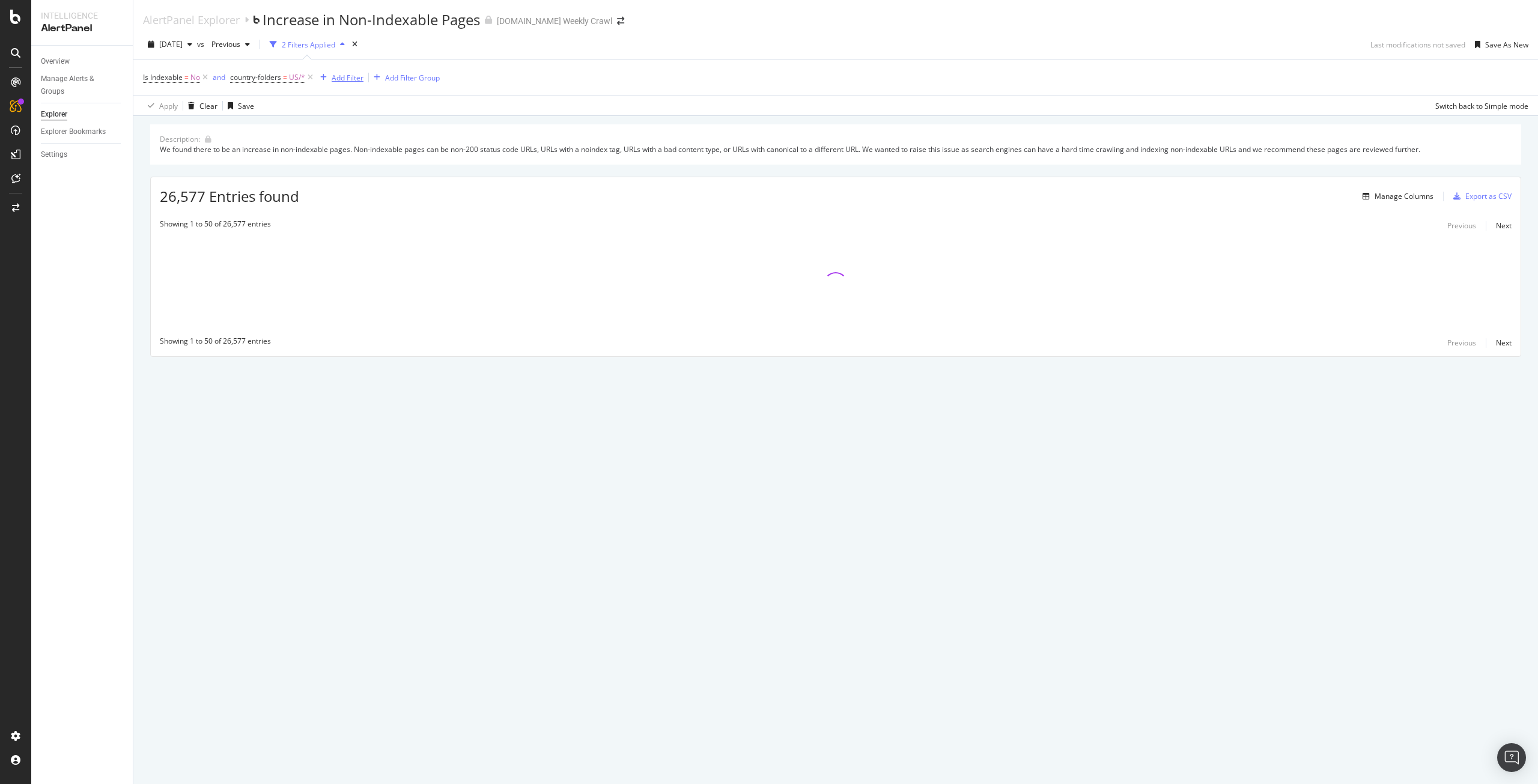
click at [342, 75] on div "Add Filter" at bounding box center [347, 78] width 32 height 10
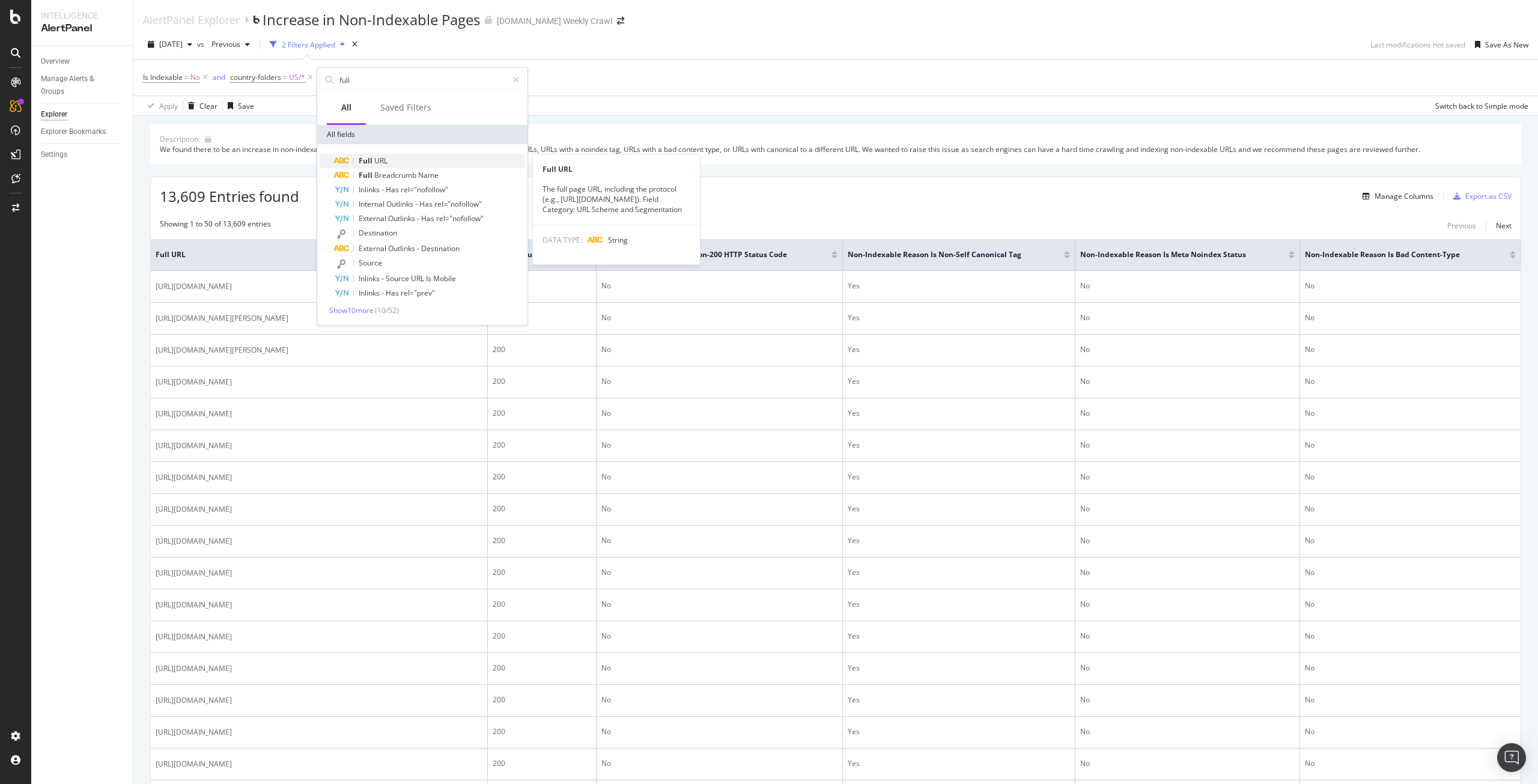
type input "full"
click at [394, 160] on div "Full URL" at bounding box center [430, 161] width 191 height 15
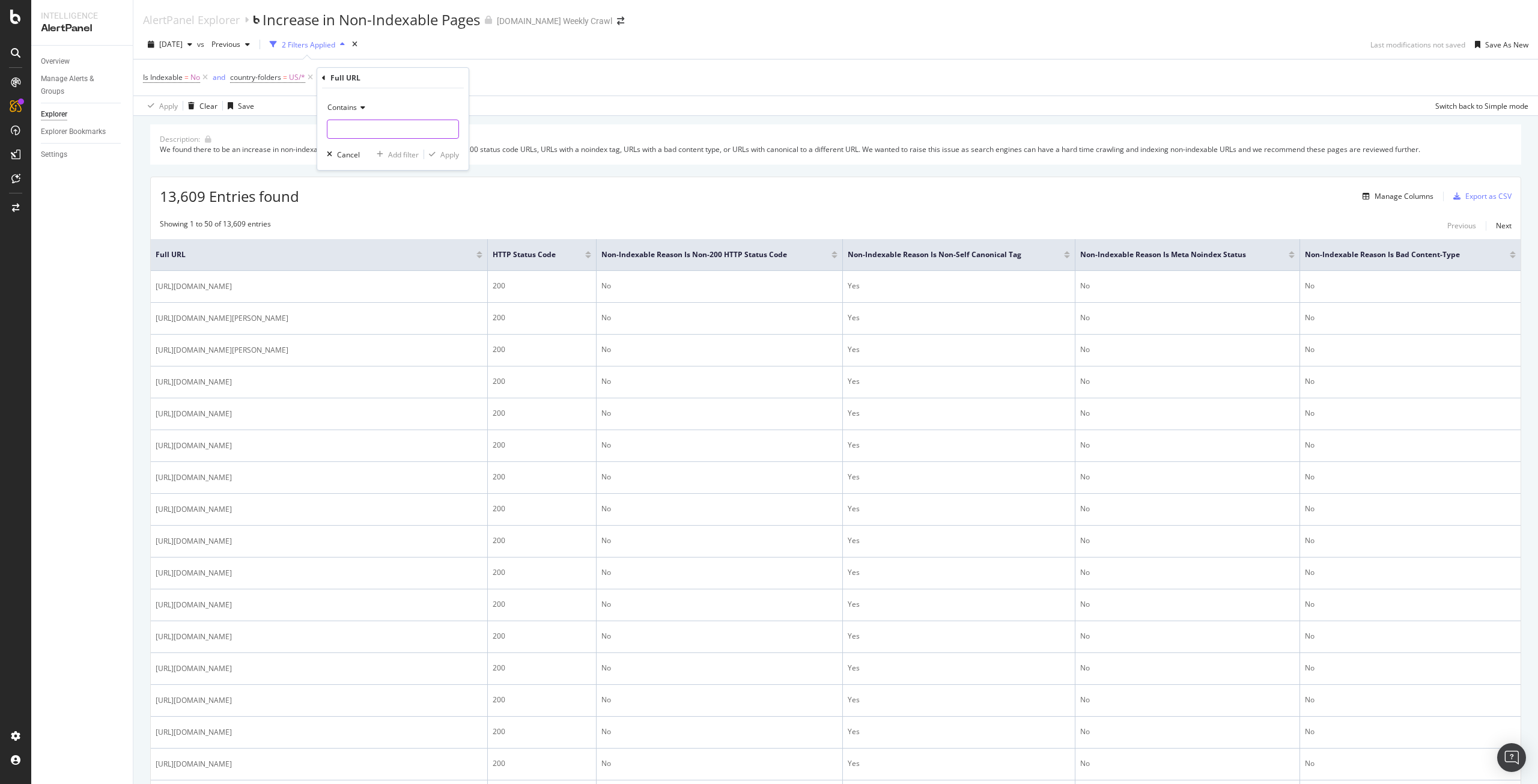
click at [373, 127] on input "text" at bounding box center [393, 129] width 131 height 19
type input "/c/"
click at [448, 153] on div "Apply" at bounding box center [449, 155] width 18 height 10
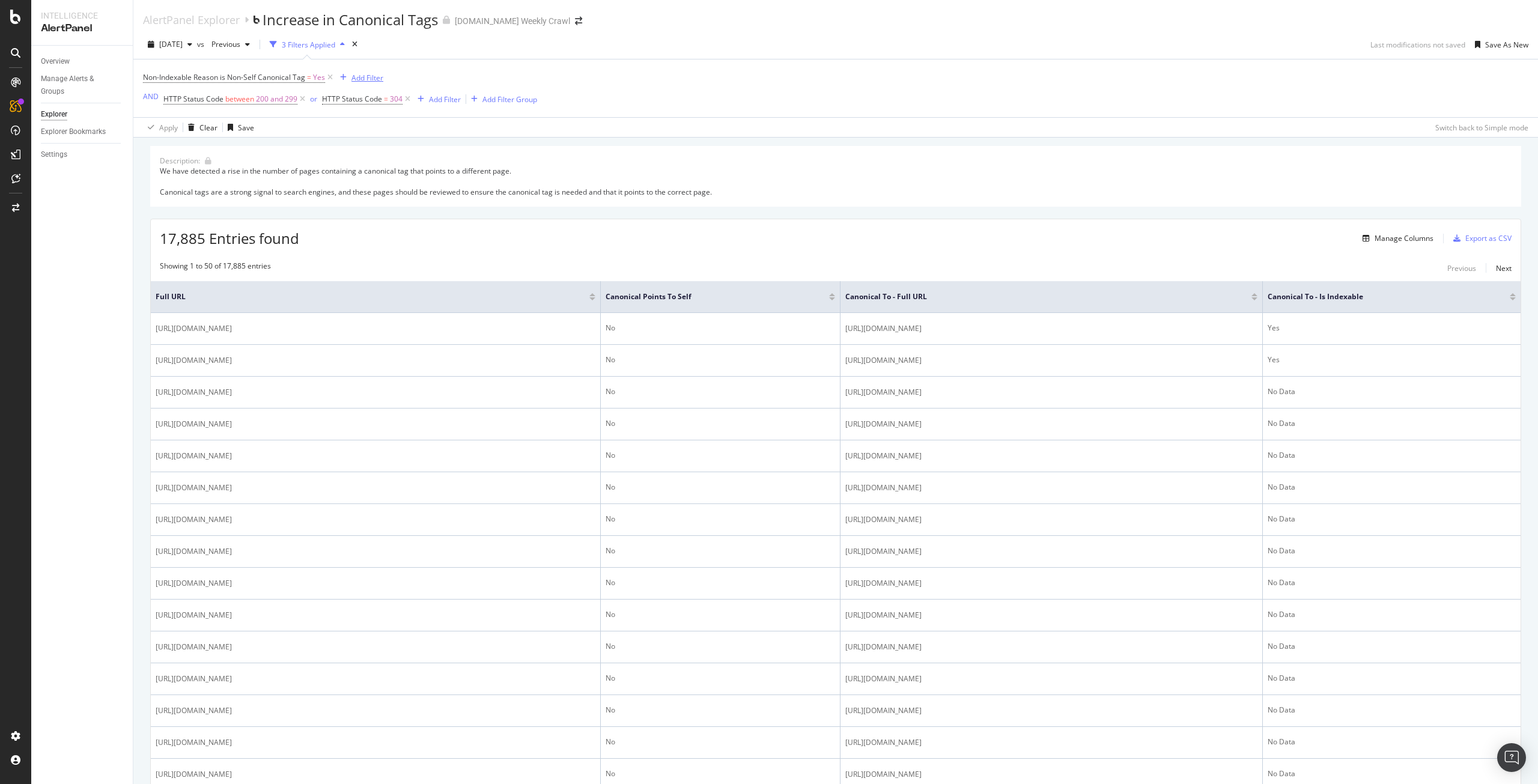
click at [372, 80] on div "Add Filter" at bounding box center [367, 78] width 32 height 10
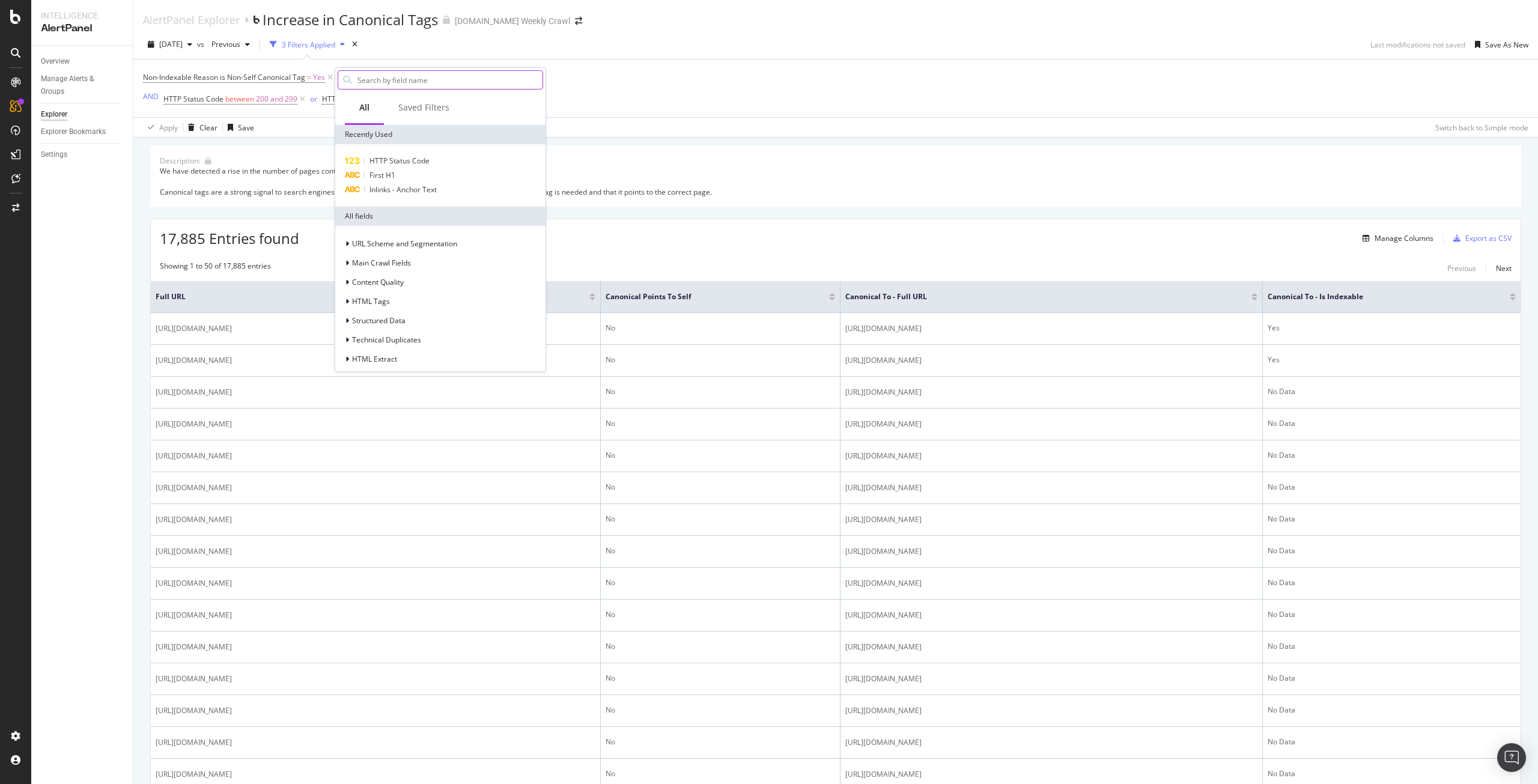
click at [401, 80] on input "text" at bounding box center [449, 80] width 186 height 18
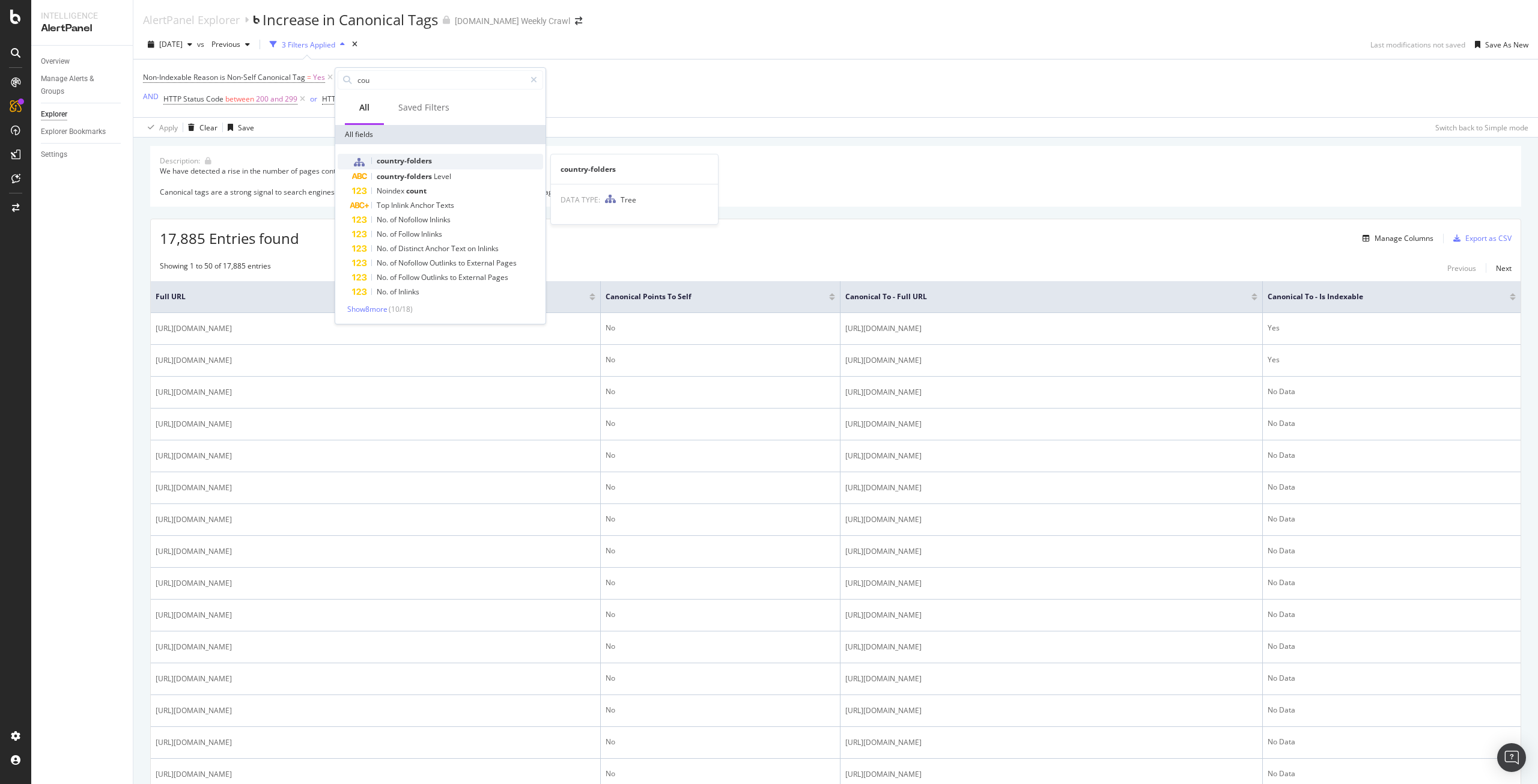
type input "cou"
click at [420, 166] on div "country-folders" at bounding box center [448, 161] width 191 height 15
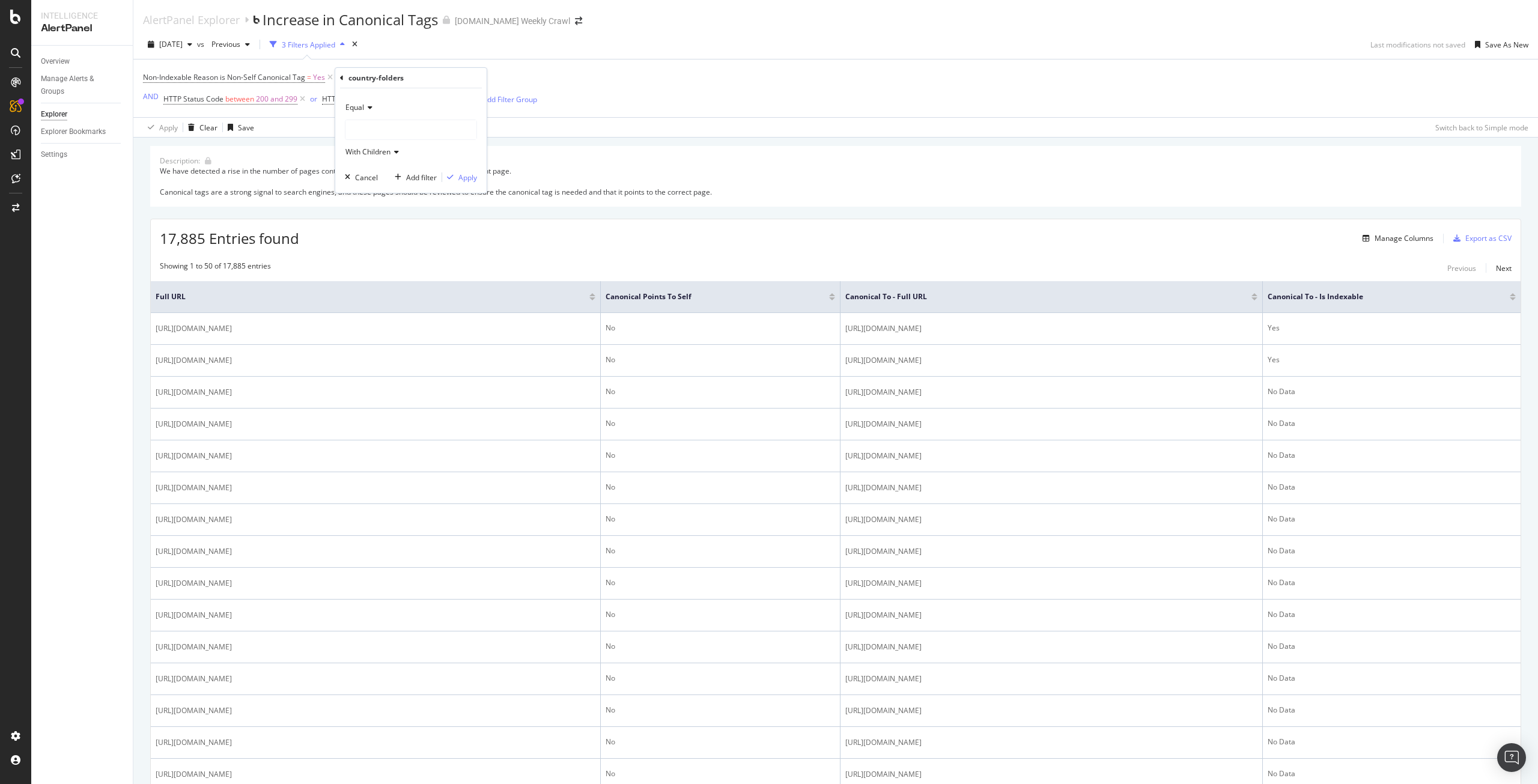
click at [438, 119] on div at bounding box center [411, 130] width 133 height 21
click at [431, 132] on div at bounding box center [411, 130] width 131 height 19
click at [413, 149] on span "25,331 URLS" at bounding box center [392, 155] width 45 height 10
click at [471, 176] on div "Apply" at bounding box center [468, 177] width 18 height 10
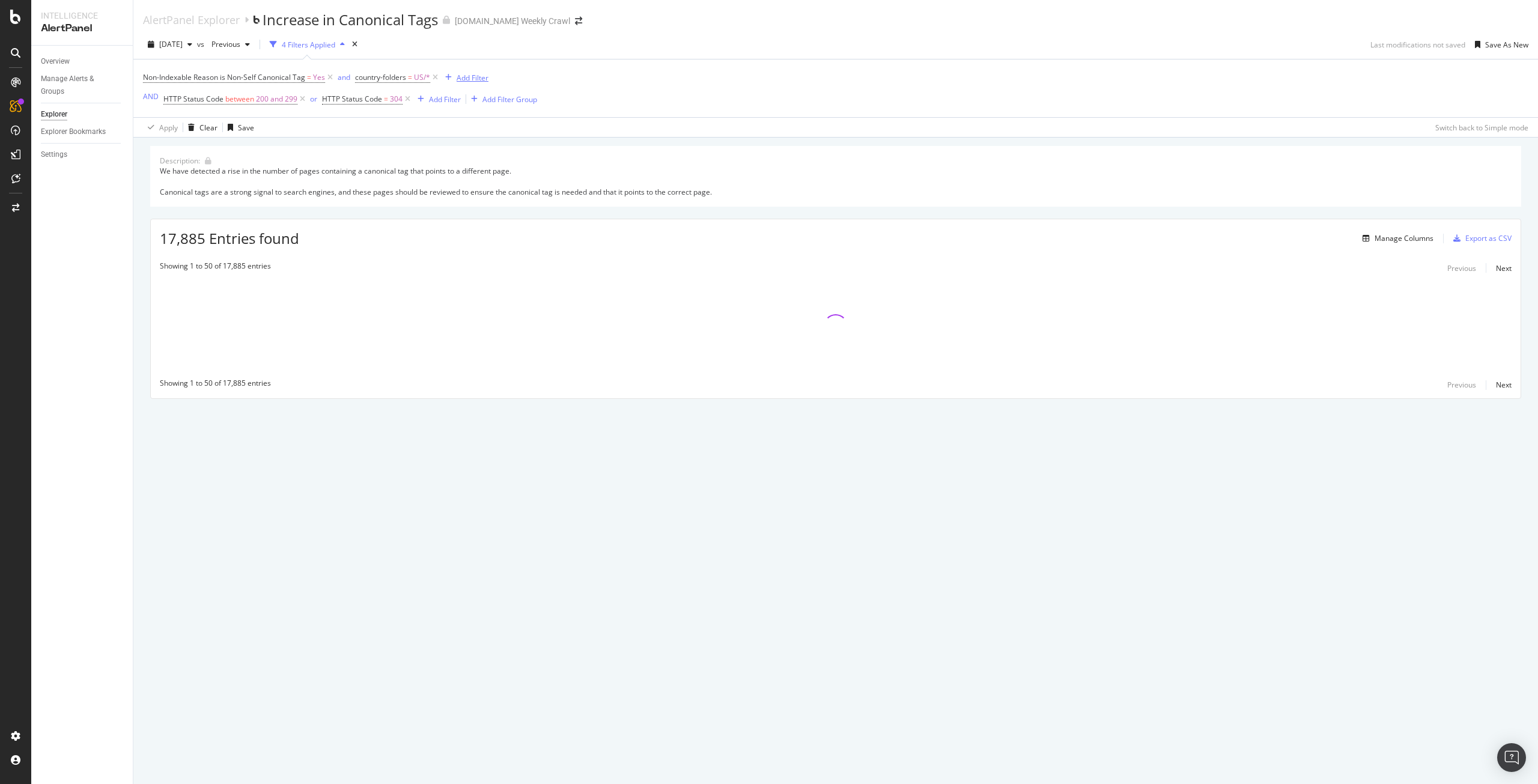
click at [462, 81] on div "Add Filter" at bounding box center [472, 78] width 32 height 10
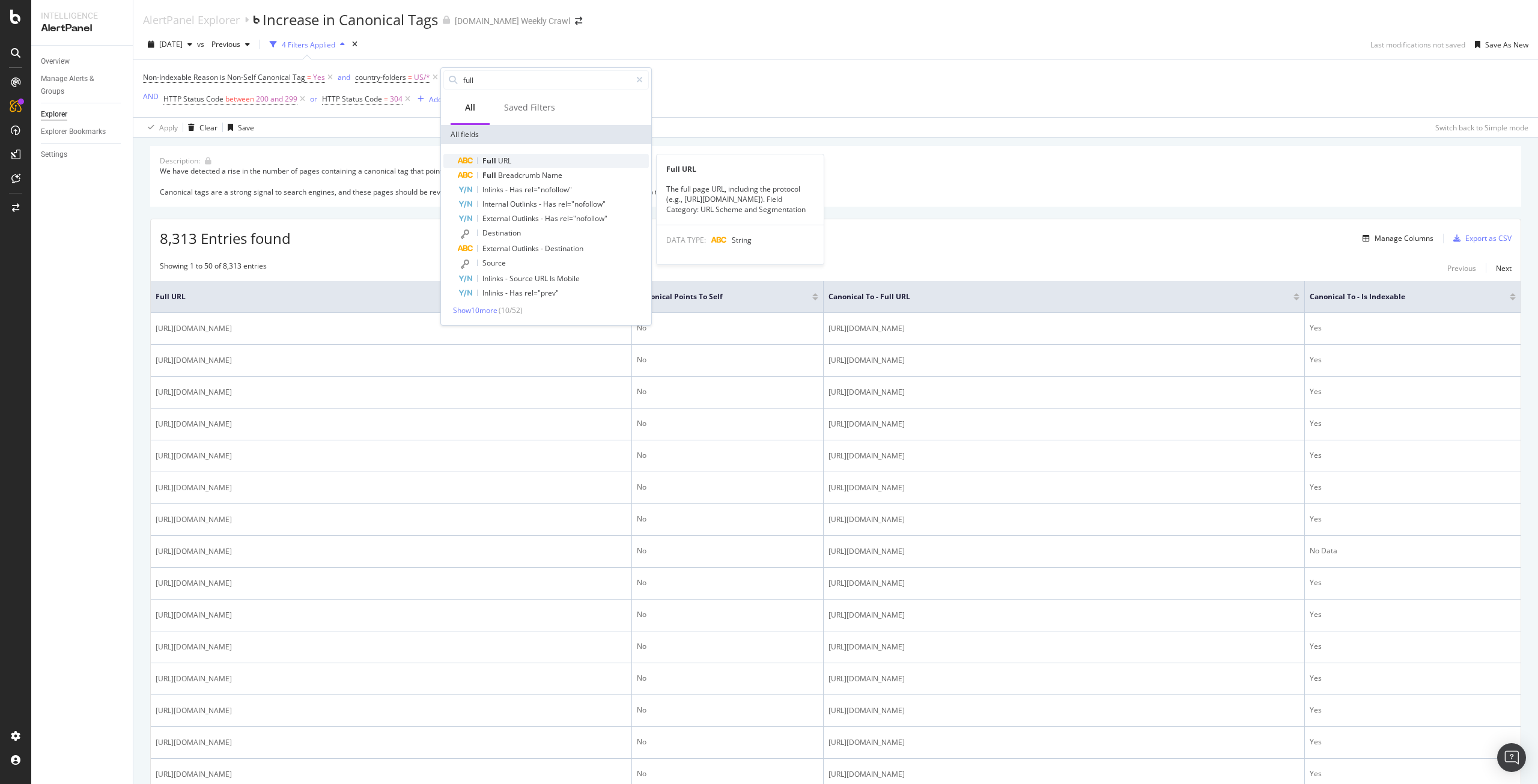
type input "full"
click at [531, 158] on div "Full URL" at bounding box center [554, 161] width 191 height 15
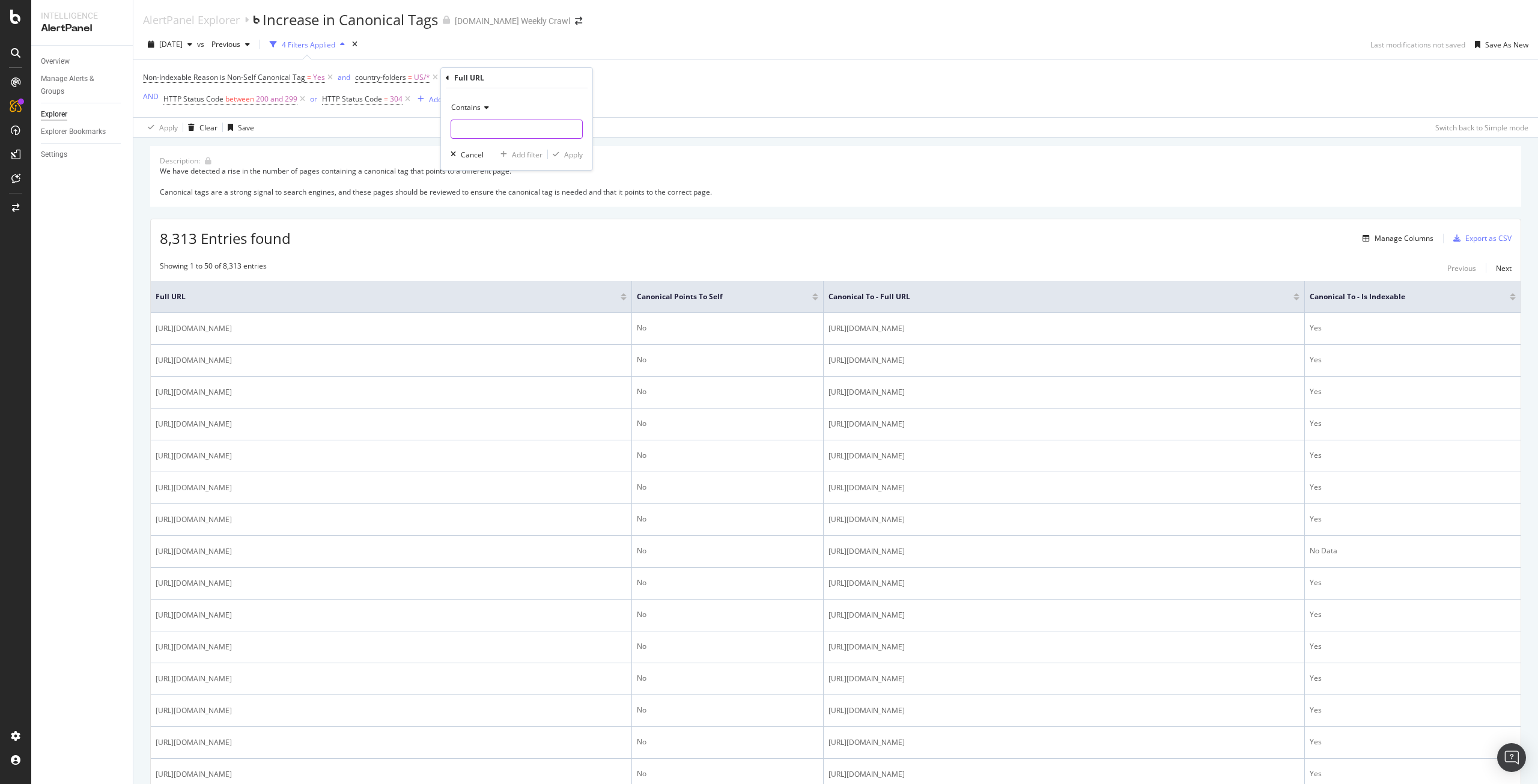
click at [544, 131] on input "text" at bounding box center [517, 129] width 131 height 19
type input "/c/"
click at [563, 152] on div "button" at bounding box center [556, 155] width 16 height 7
click at [562, 79] on div "Add Filter" at bounding box center [565, 78] width 32 height 10
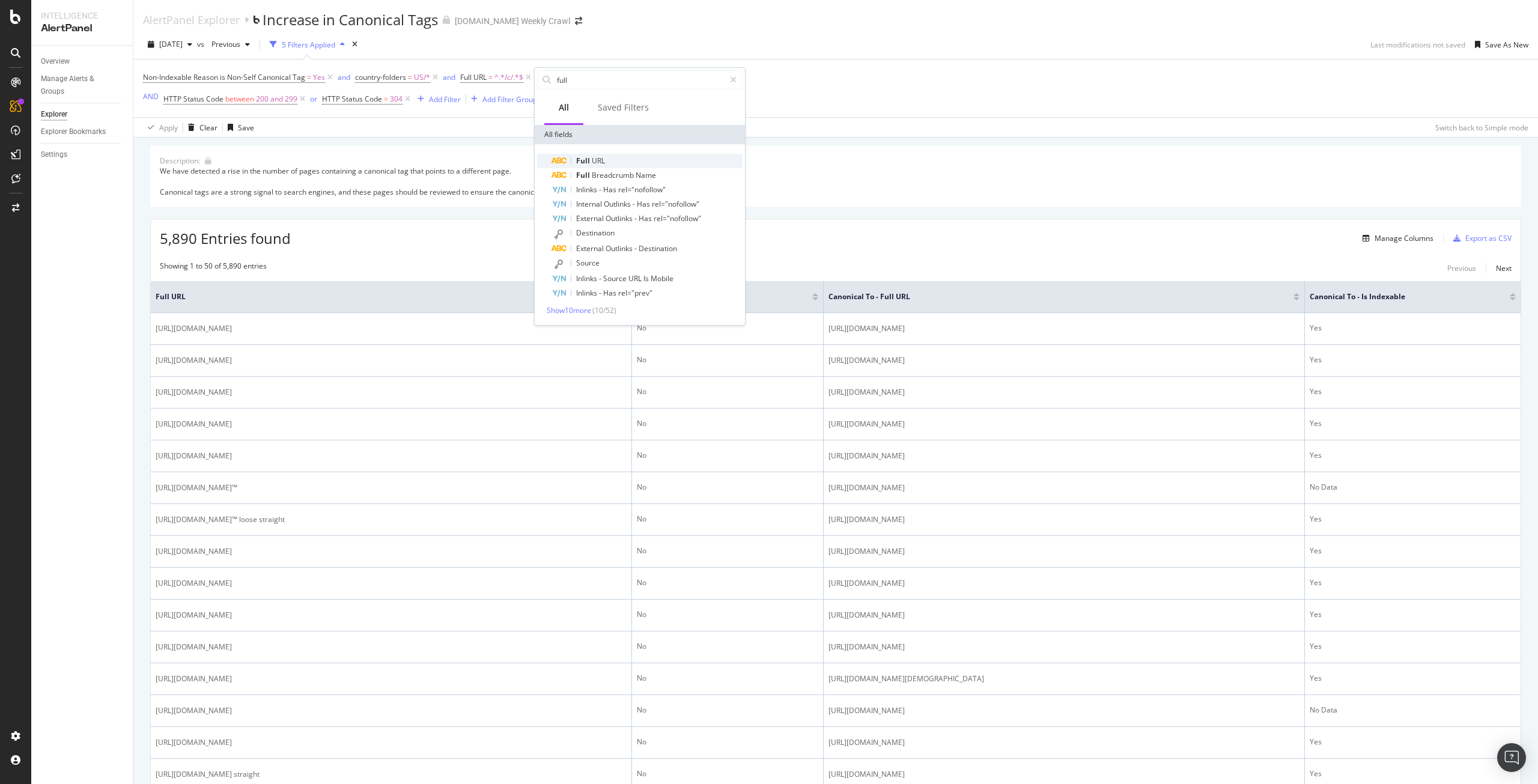
click at [601, 160] on span "URL" at bounding box center [599, 160] width 13 height 10
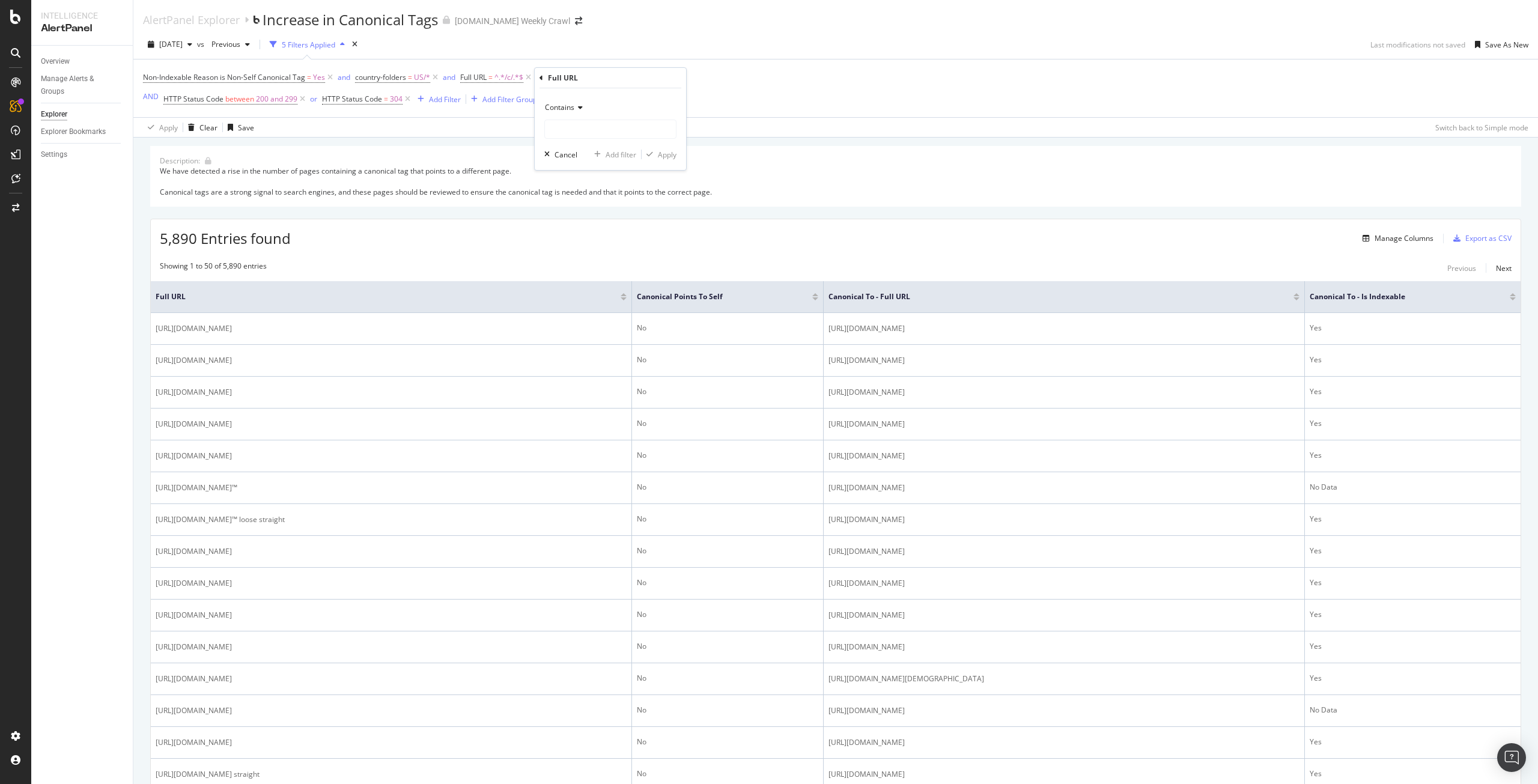
click at [603, 119] on div "Contains" at bounding box center [610, 118] width 133 height 40
click at [599, 129] on input "text" at bounding box center [610, 129] width 131 height 19
type input "bags"
click at [660, 155] on div "Apply" at bounding box center [667, 155] width 18 height 10
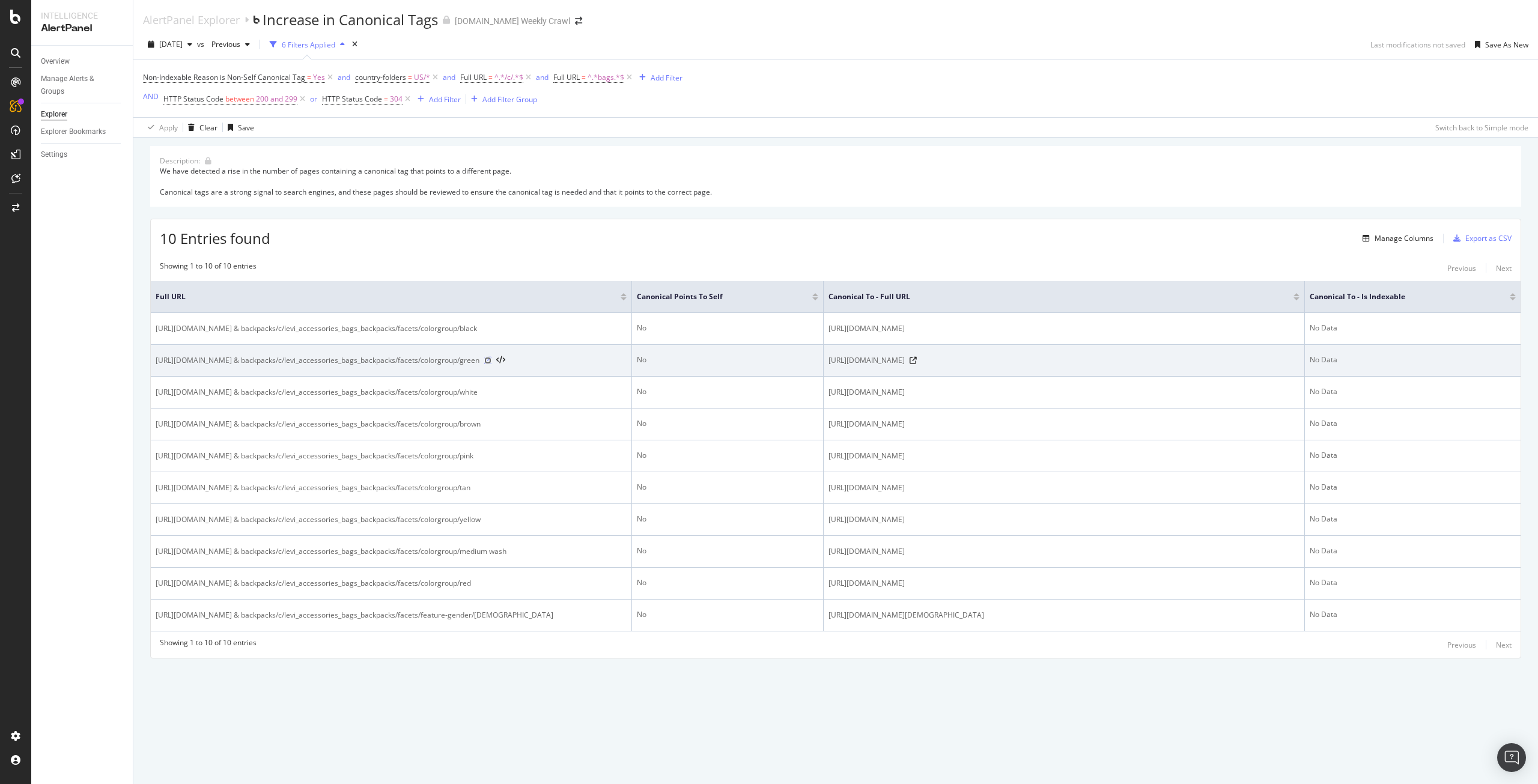
click at [492, 361] on icon at bounding box center [488, 361] width 7 height 7
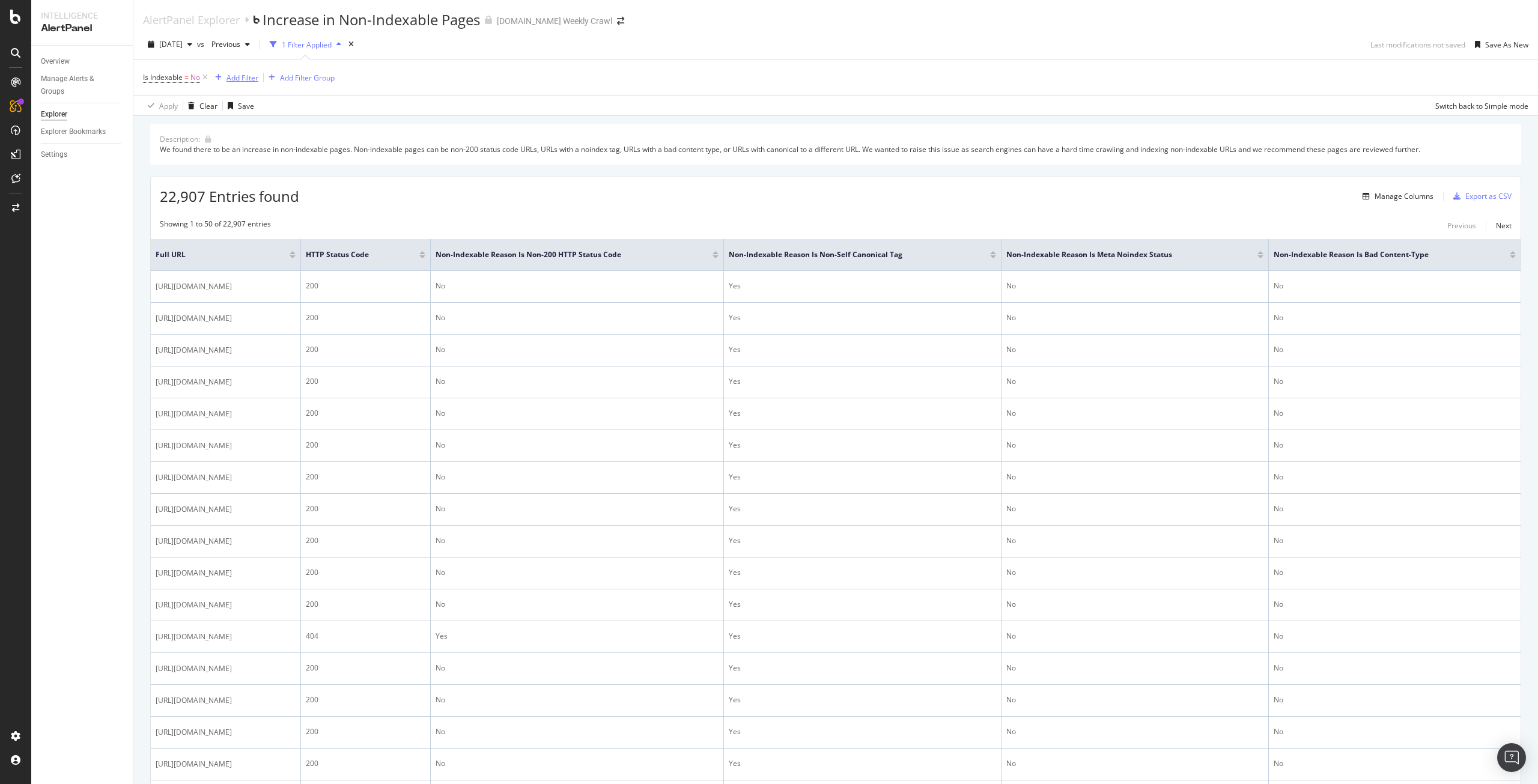
click at [247, 83] on div "Add Filter" at bounding box center [234, 77] width 48 height 13
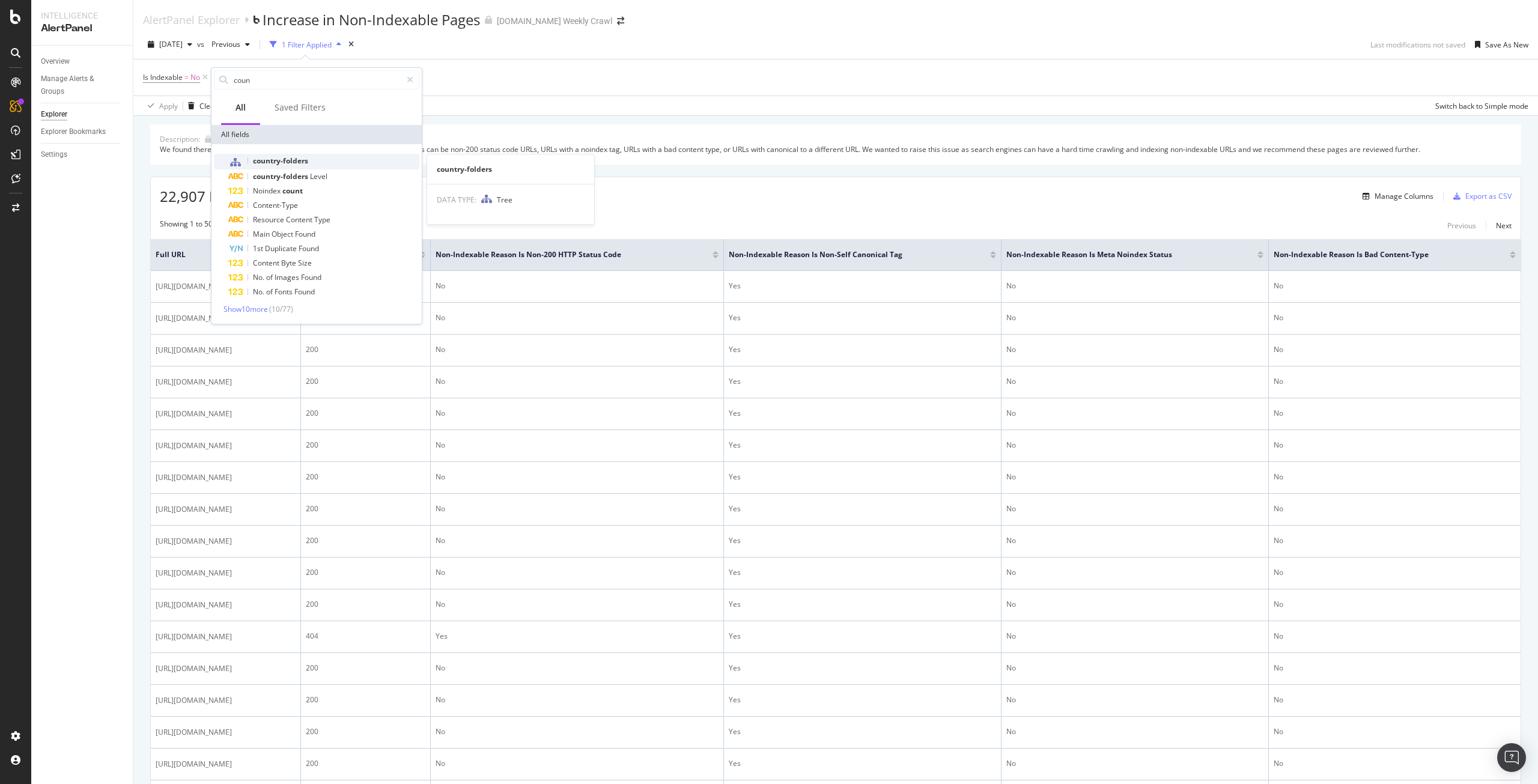
type input "coun"
click at [289, 165] on span "country-folders" at bounding box center [281, 160] width 55 height 10
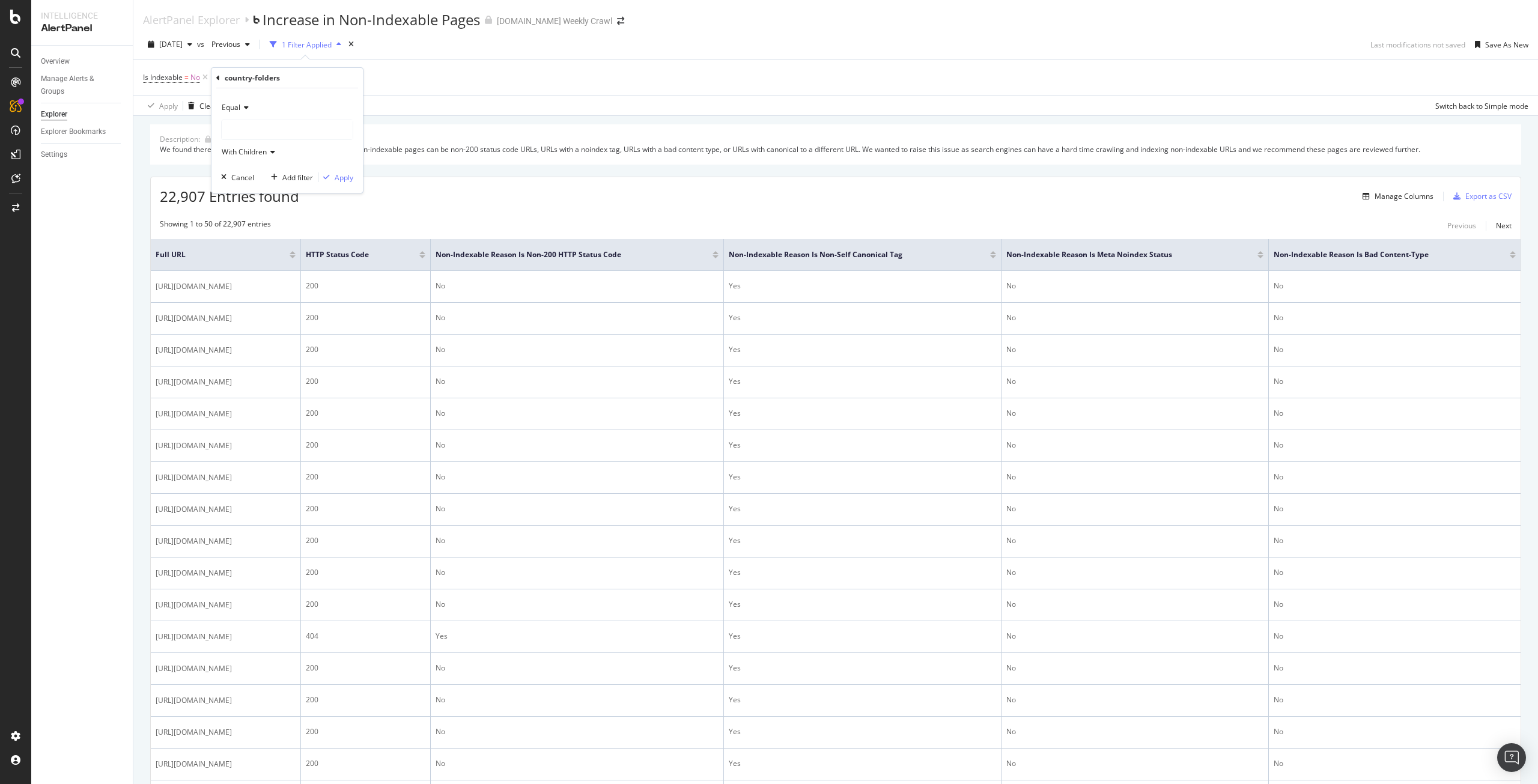
click at [295, 127] on div at bounding box center [287, 130] width 131 height 19
click at [289, 154] on span "25,331 URLS" at bounding box center [269, 155] width 45 height 10
click at [350, 177] on div "Apply" at bounding box center [344, 177] width 18 height 10
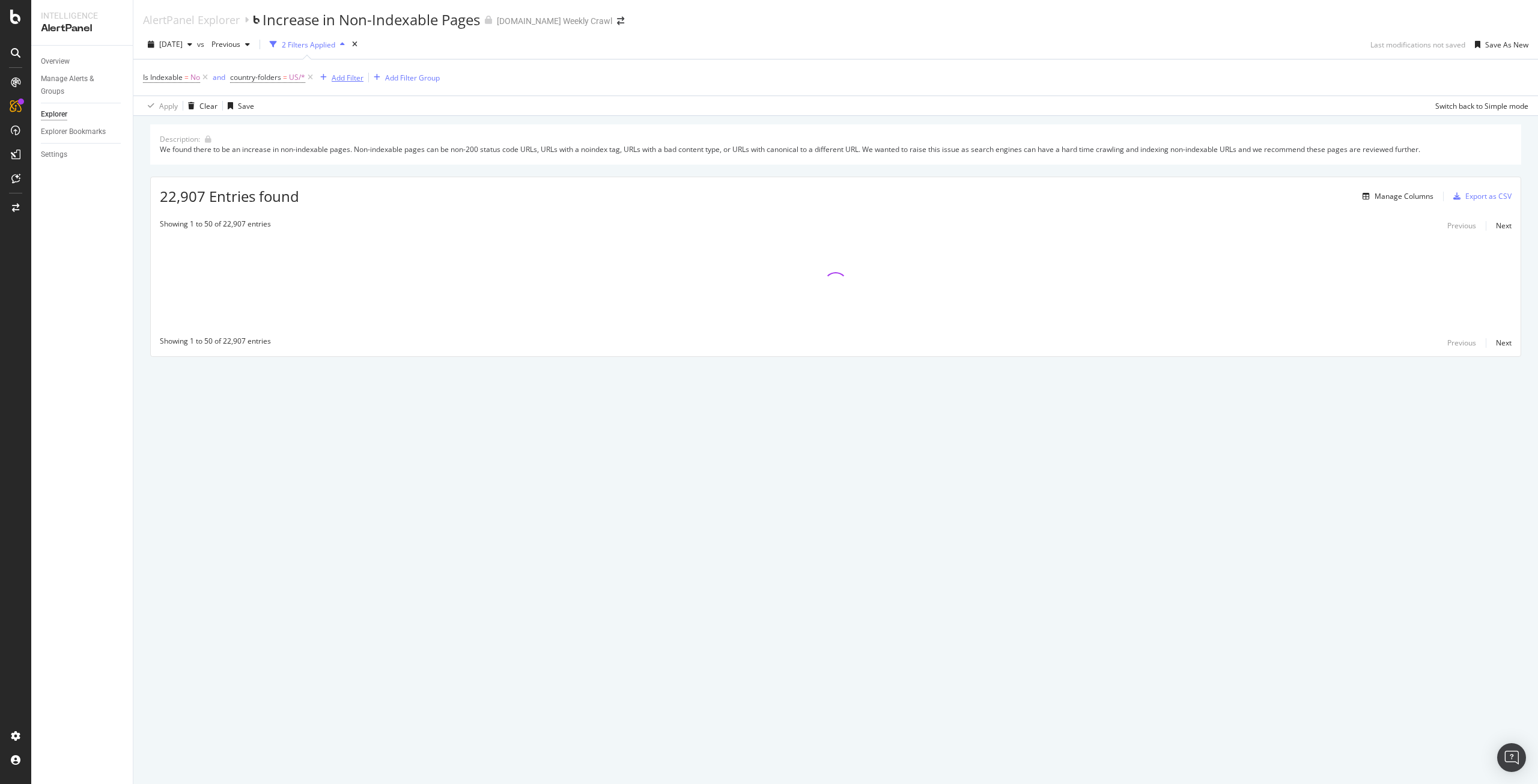
click at [356, 77] on div "Add Filter" at bounding box center [347, 78] width 32 height 10
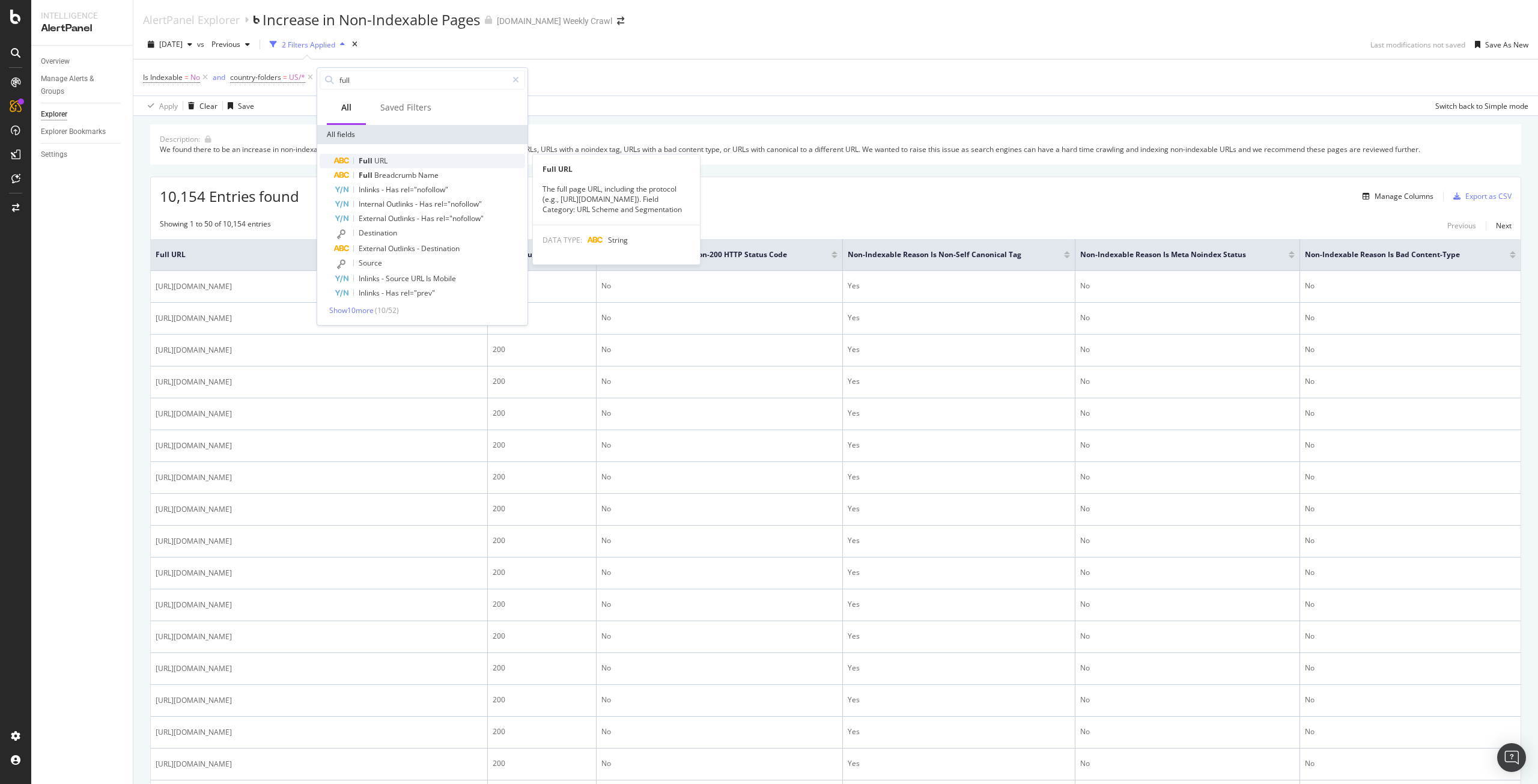
type input "full"
click at [388, 164] on div "Full URL" at bounding box center [430, 161] width 191 height 15
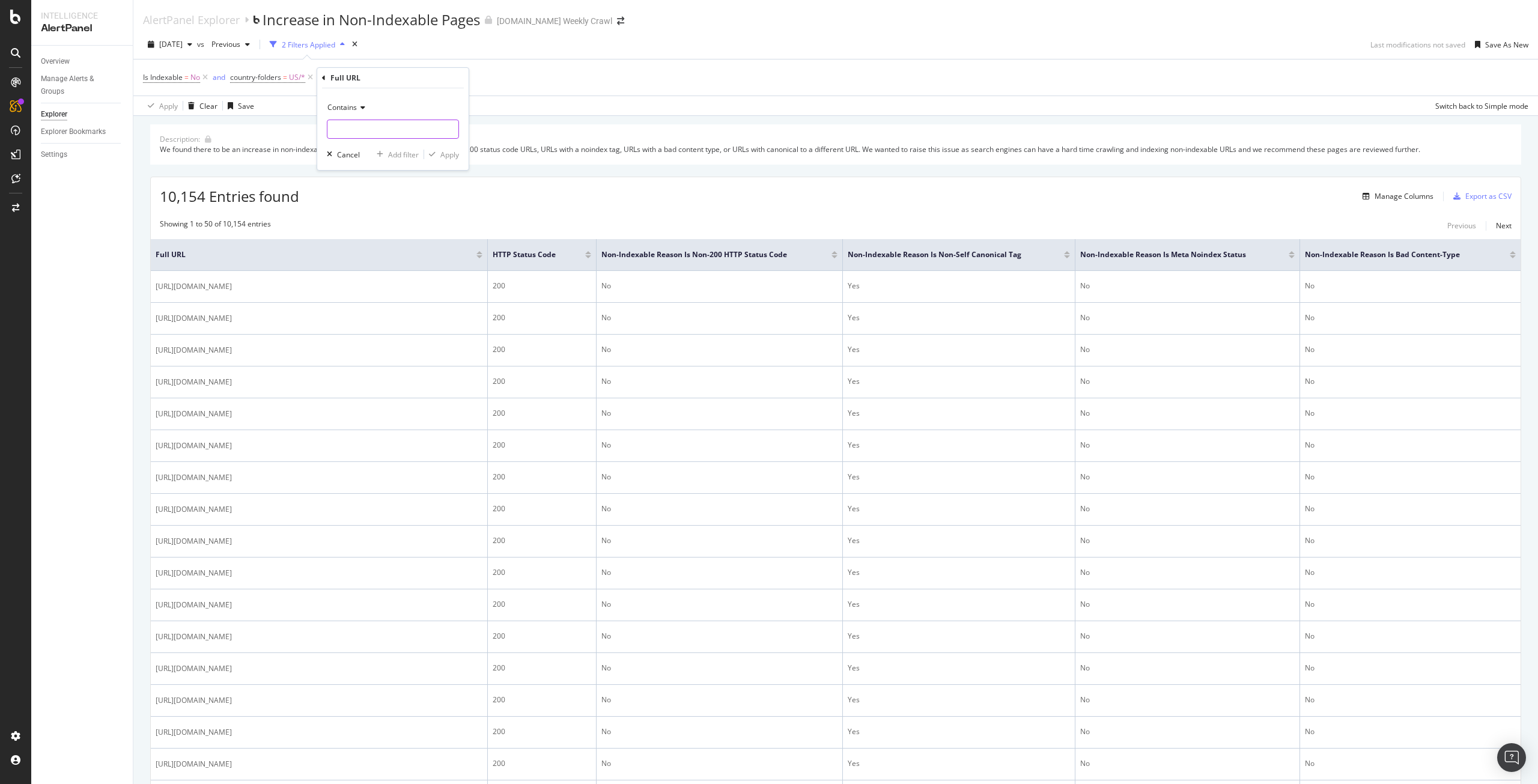
click at [423, 131] on input "text" at bounding box center [393, 129] width 131 height 19
type input "/c/"
click at [453, 157] on div "Apply" at bounding box center [449, 155] width 18 height 10
